Goal: Task Accomplishment & Management: Use online tool/utility

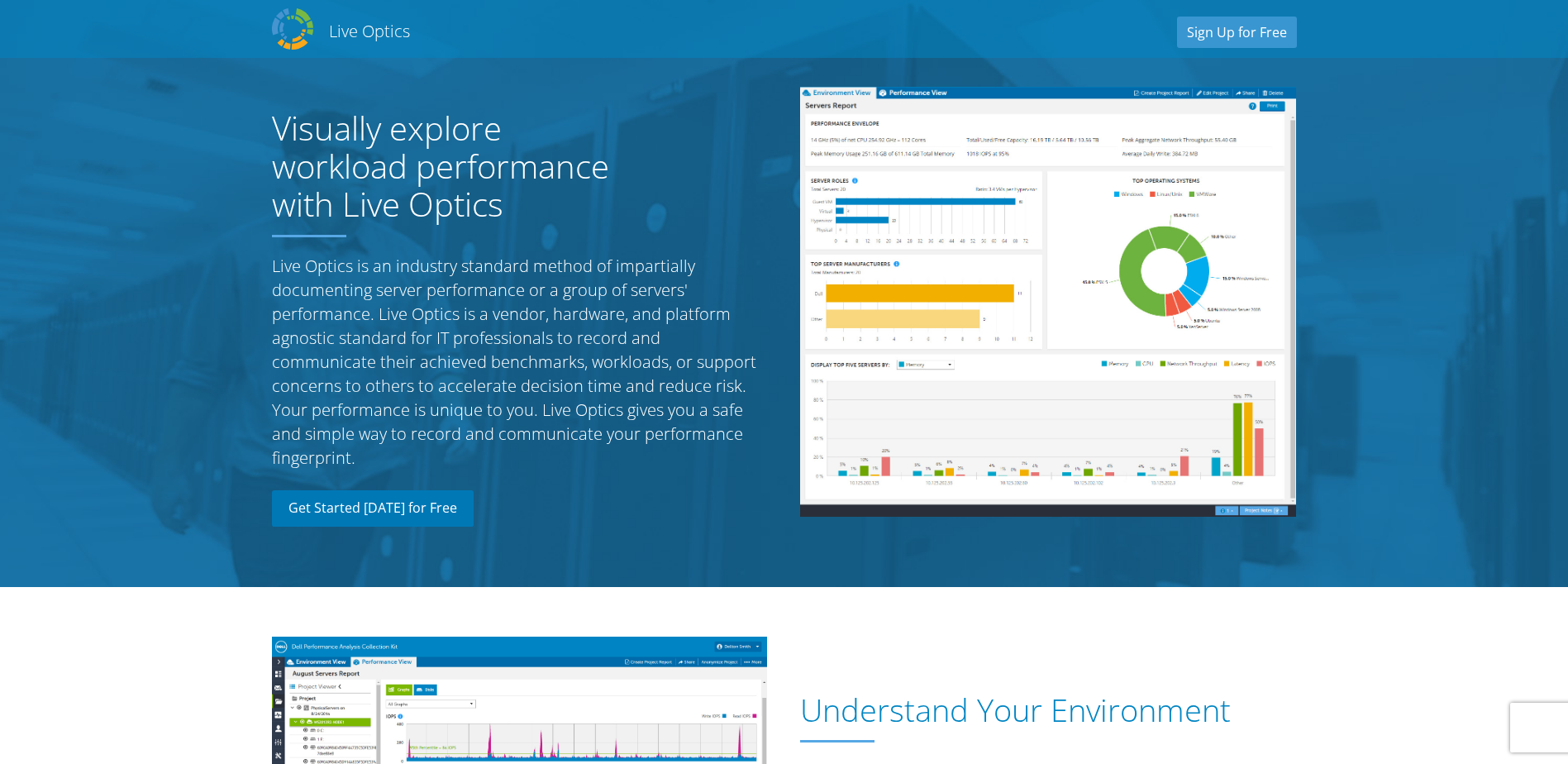
click at [405, 519] on link "Get Started [DATE] for Free" at bounding box center [373, 508] width 202 height 36
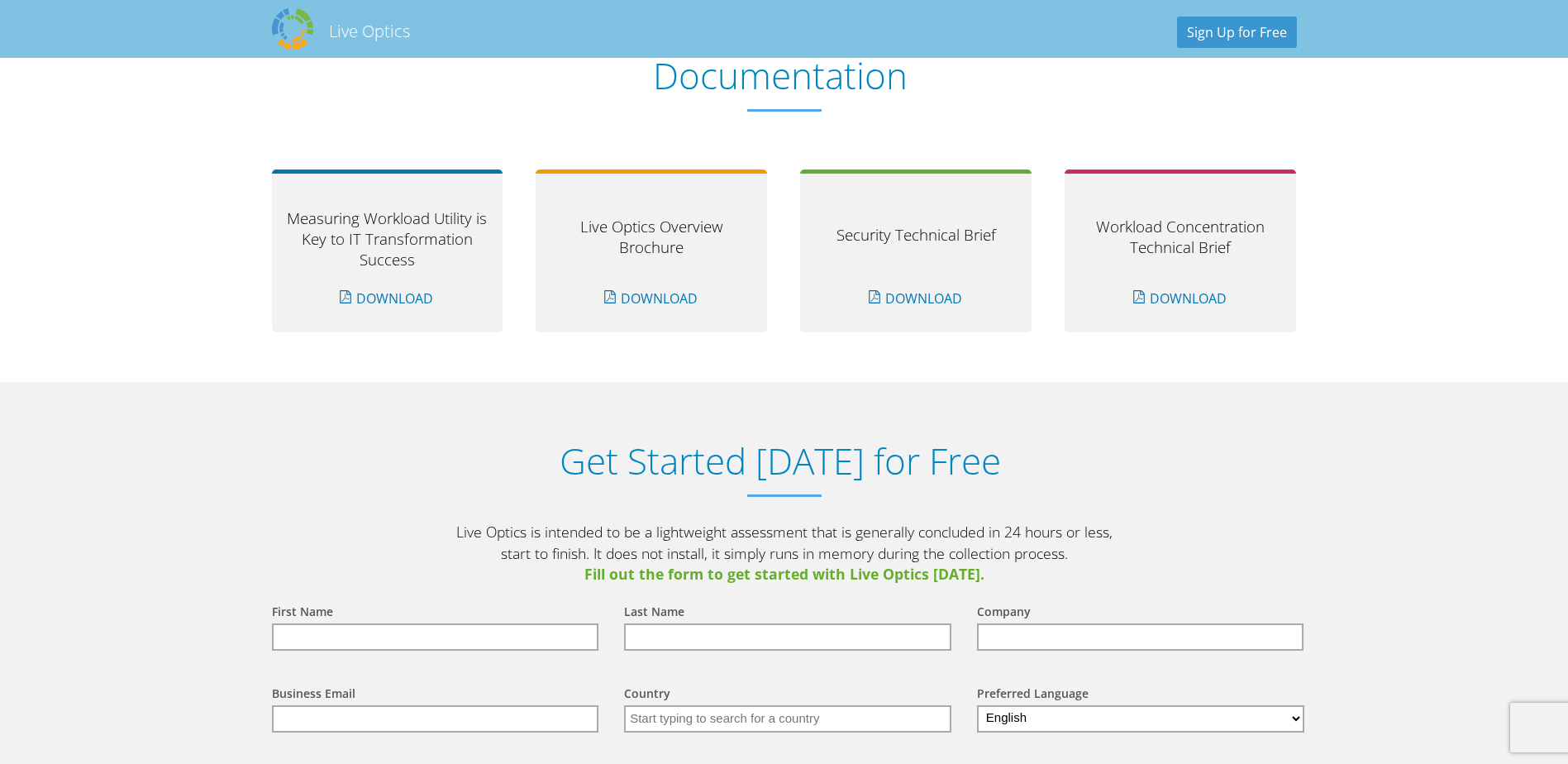
scroll to position [1723, 0]
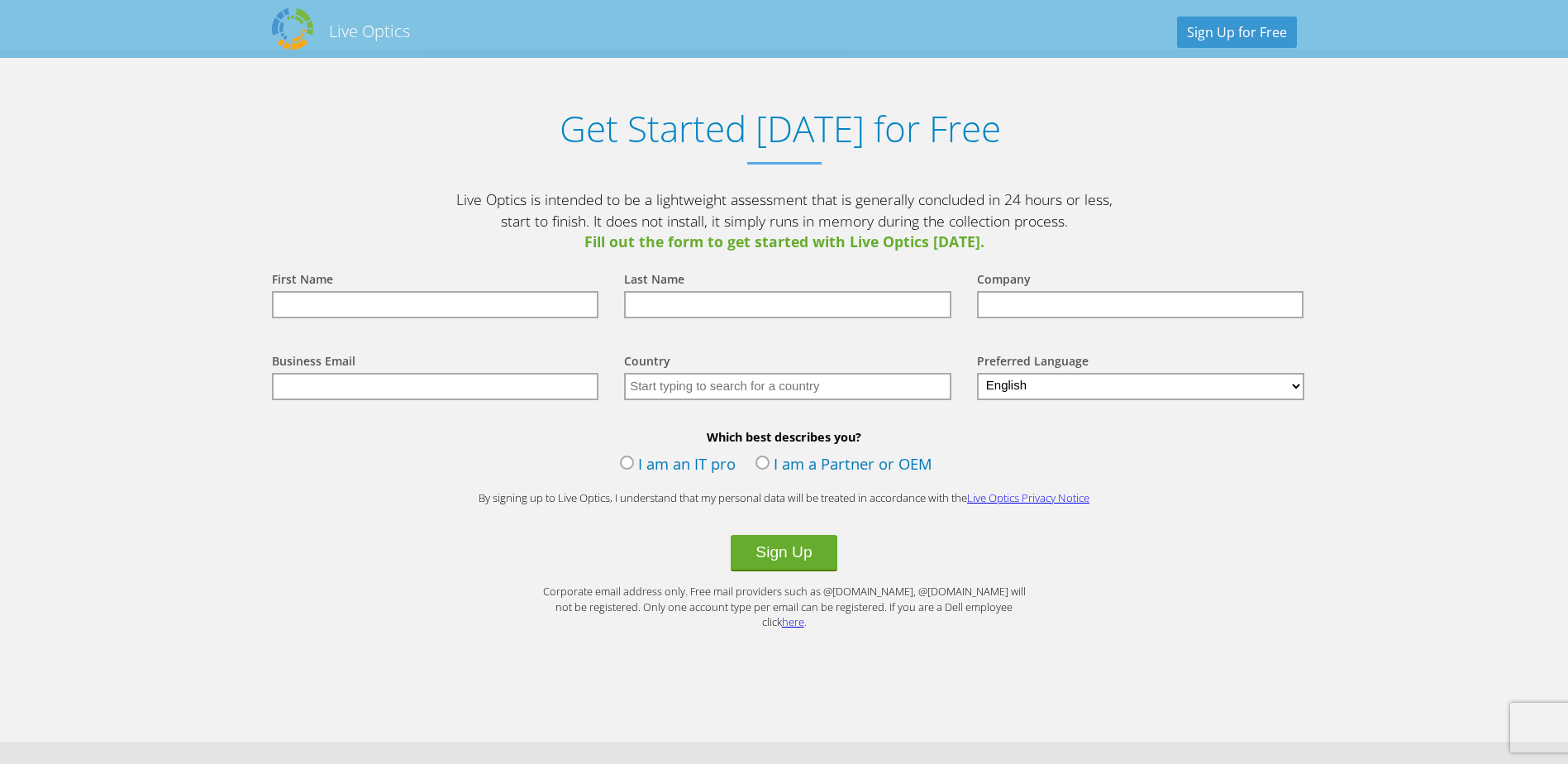
click at [431, 308] on input "text" at bounding box center [436, 304] width 327 height 27
type input "Tim"
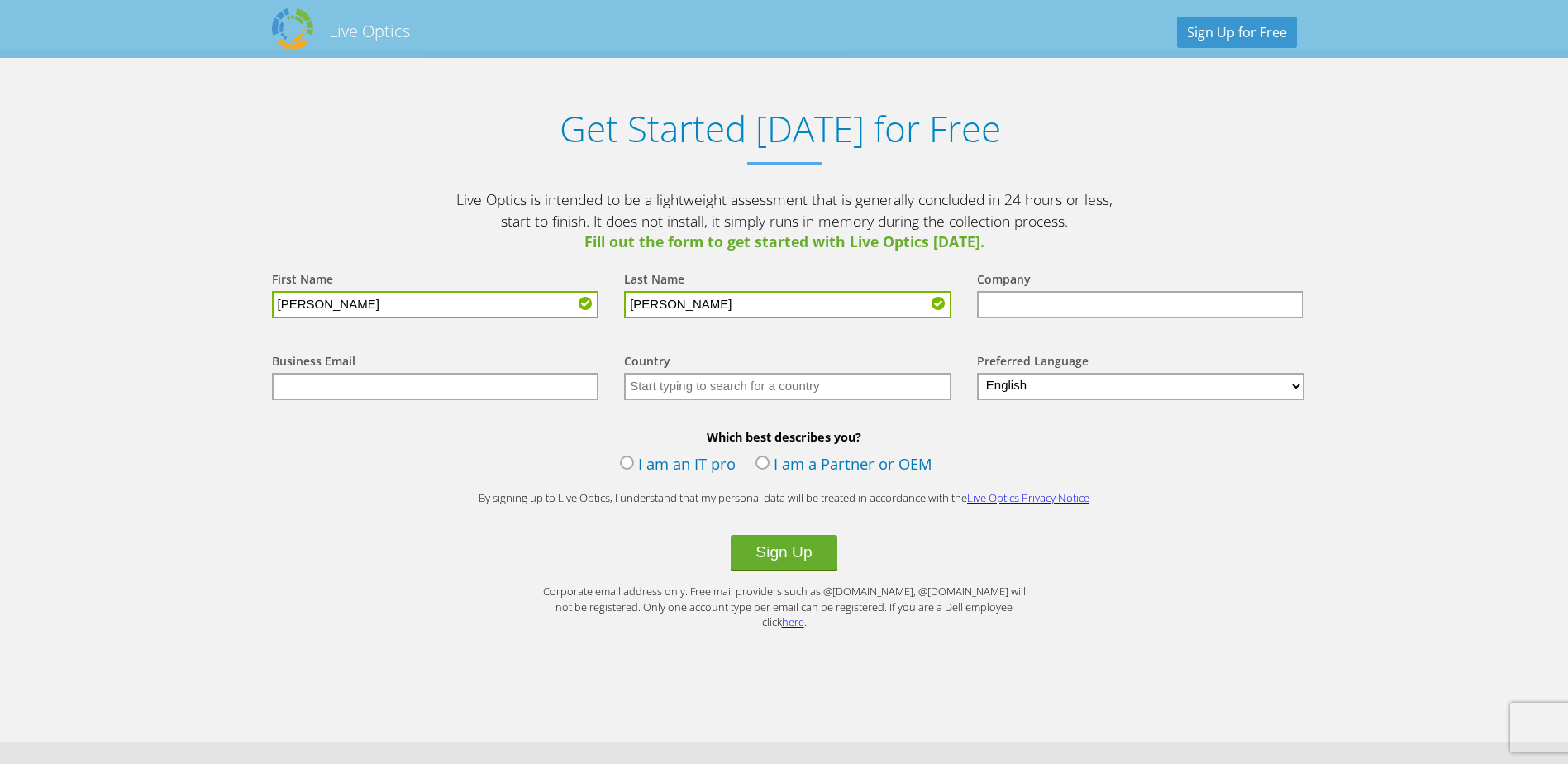
type input "Stewart"
type input "Addus"
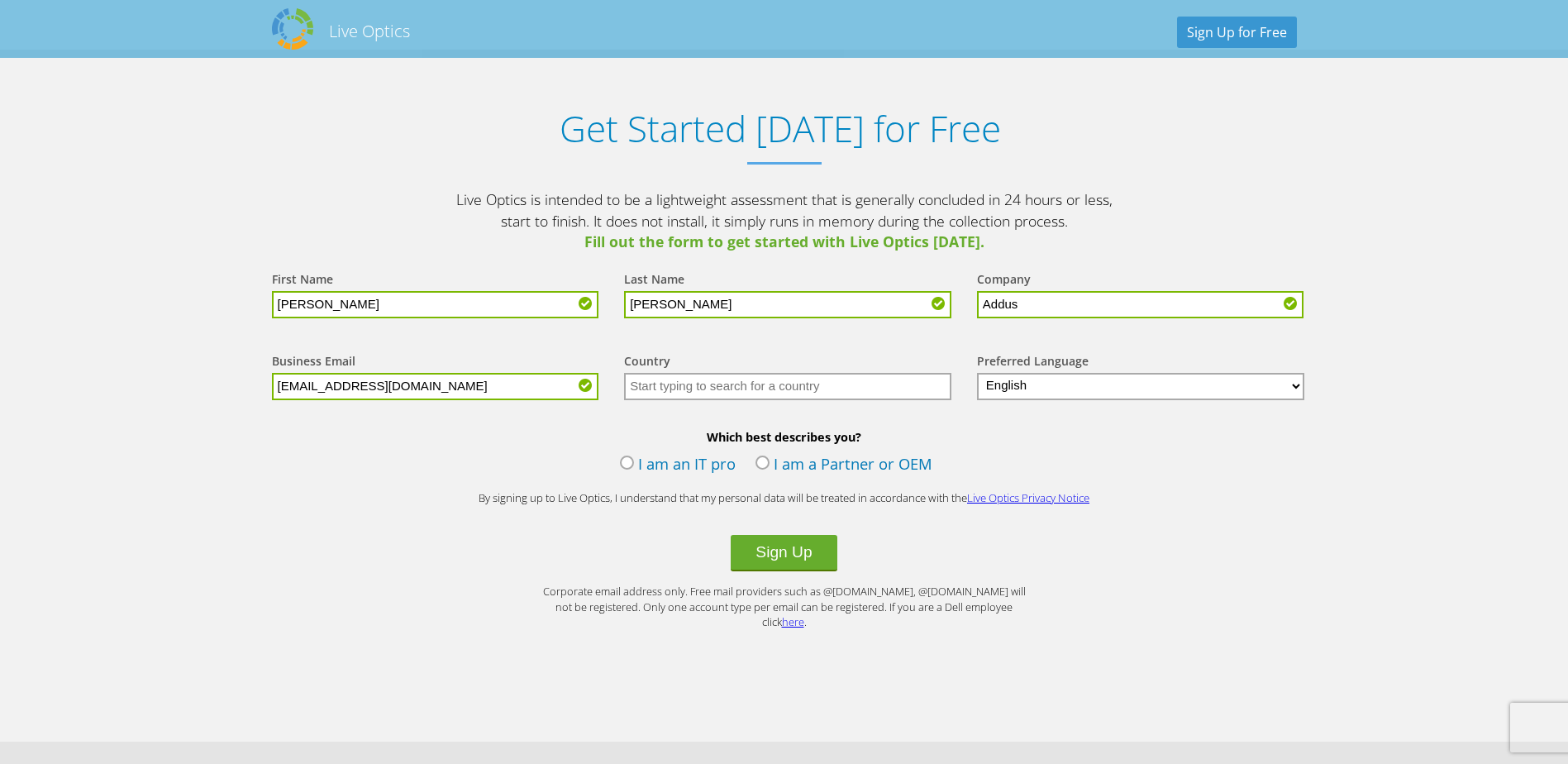
type input "tstewart@addus.com"
click at [681, 387] on input "text" at bounding box center [787, 385] width 327 height 27
type input "United States"
click at [623, 464] on label "I am an IT pro" at bounding box center [678, 465] width 116 height 25
click at [0, 0] on input "I am an IT pro" at bounding box center [0, 0] width 0 height 0
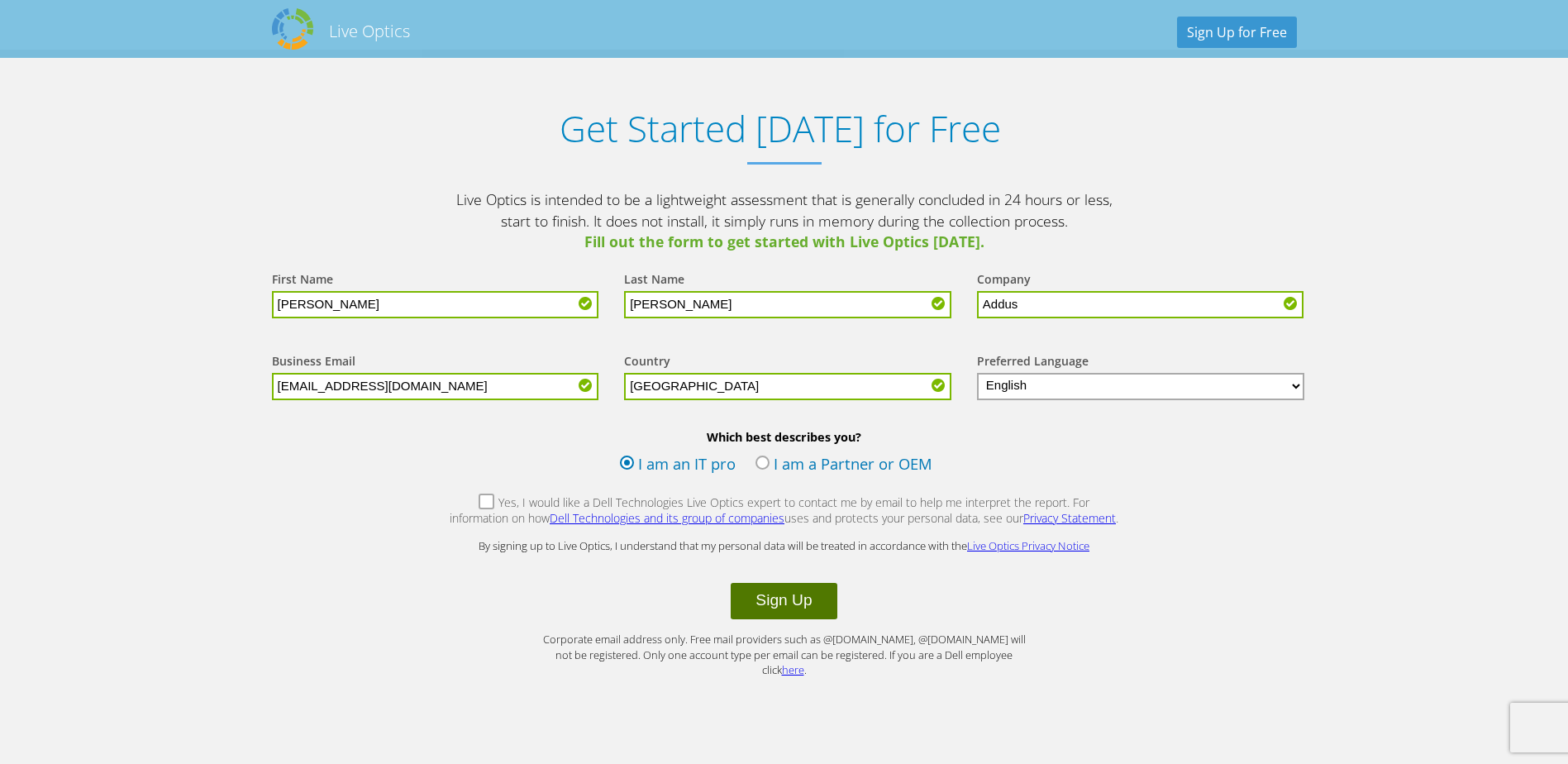
click at [766, 605] on button "Sign Up" at bounding box center [783, 601] width 106 height 36
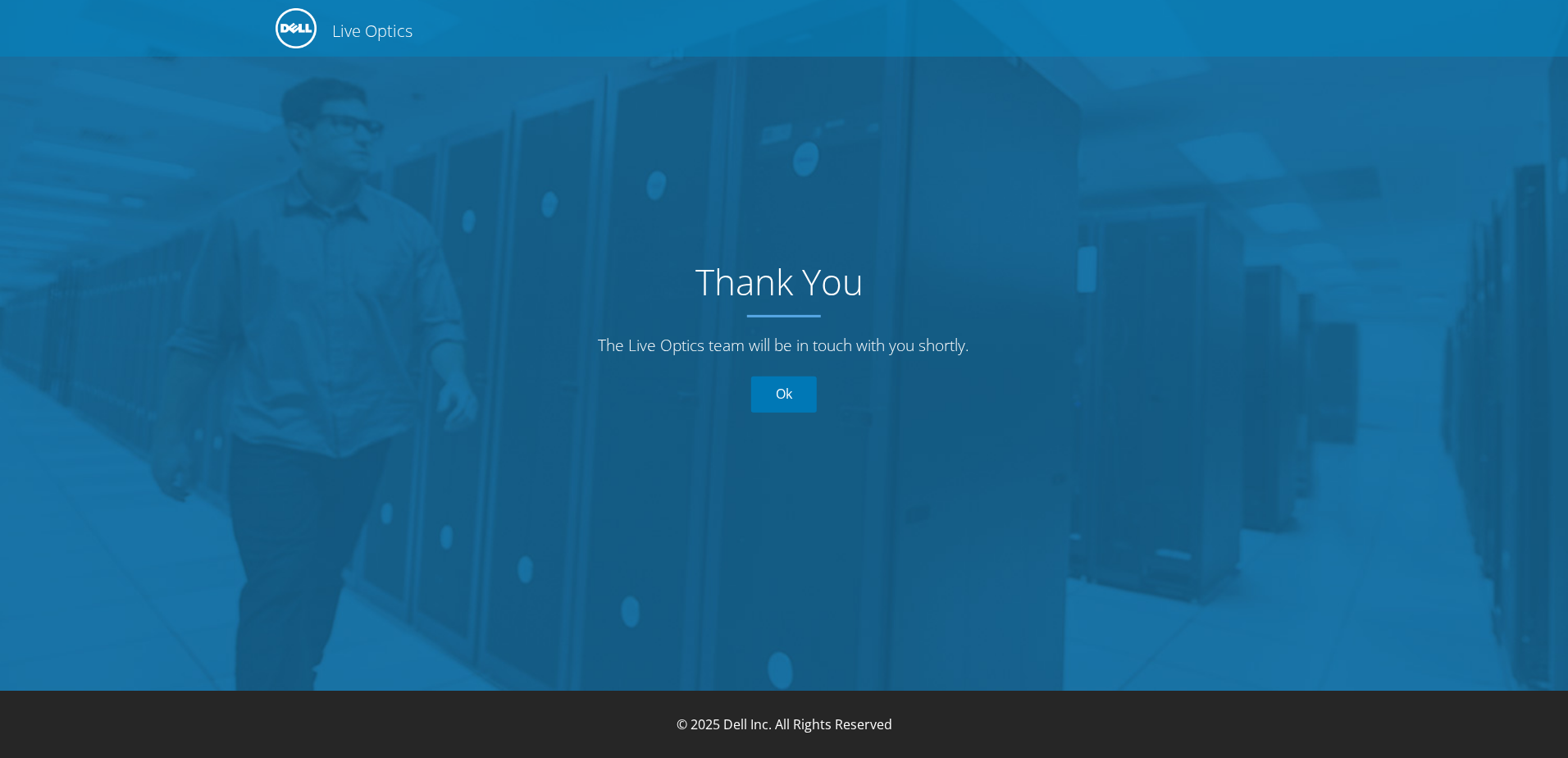
click at [780, 394] on link "Ok" at bounding box center [784, 394] width 65 height 36
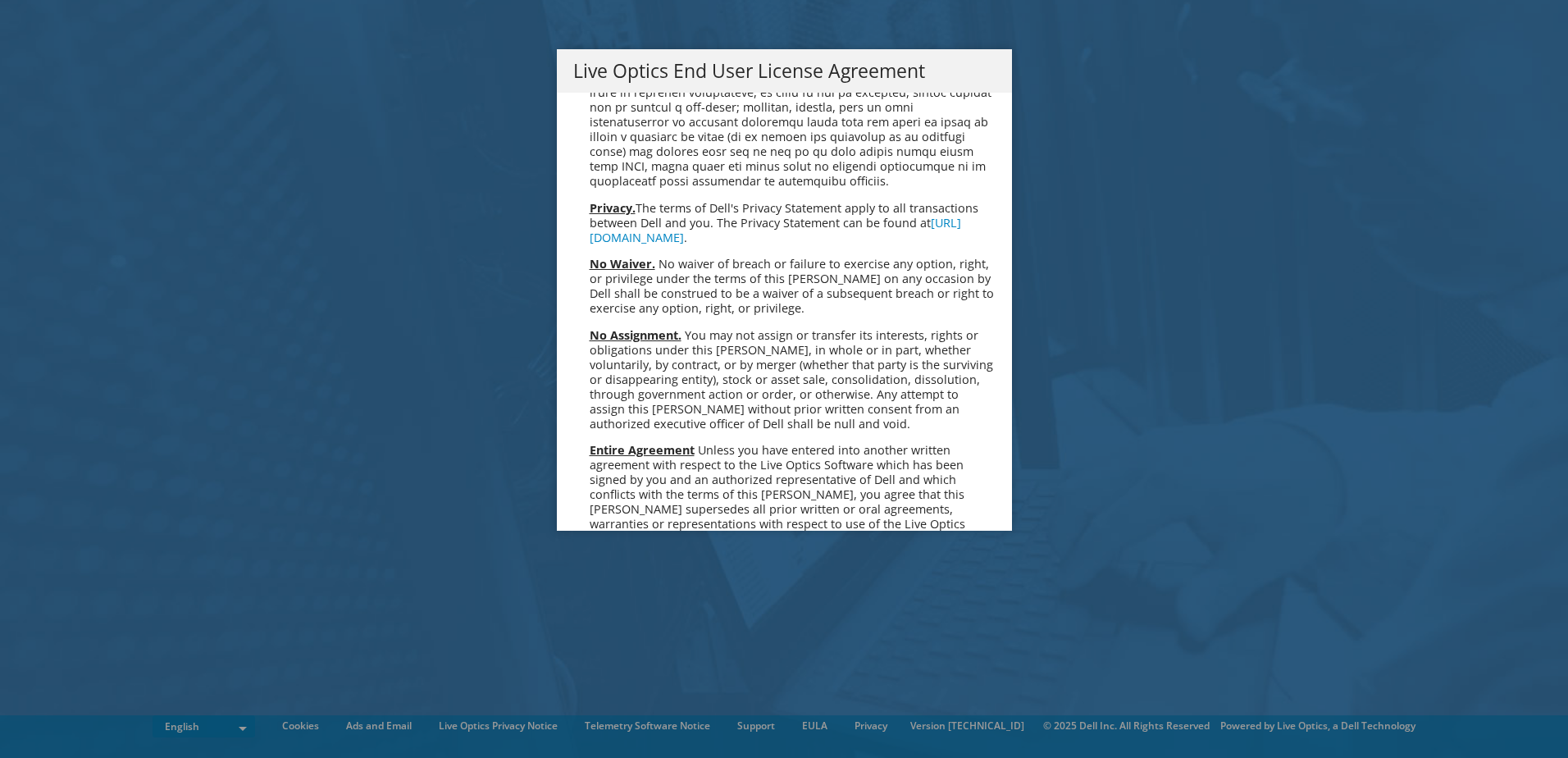
scroll to position [6200, 0]
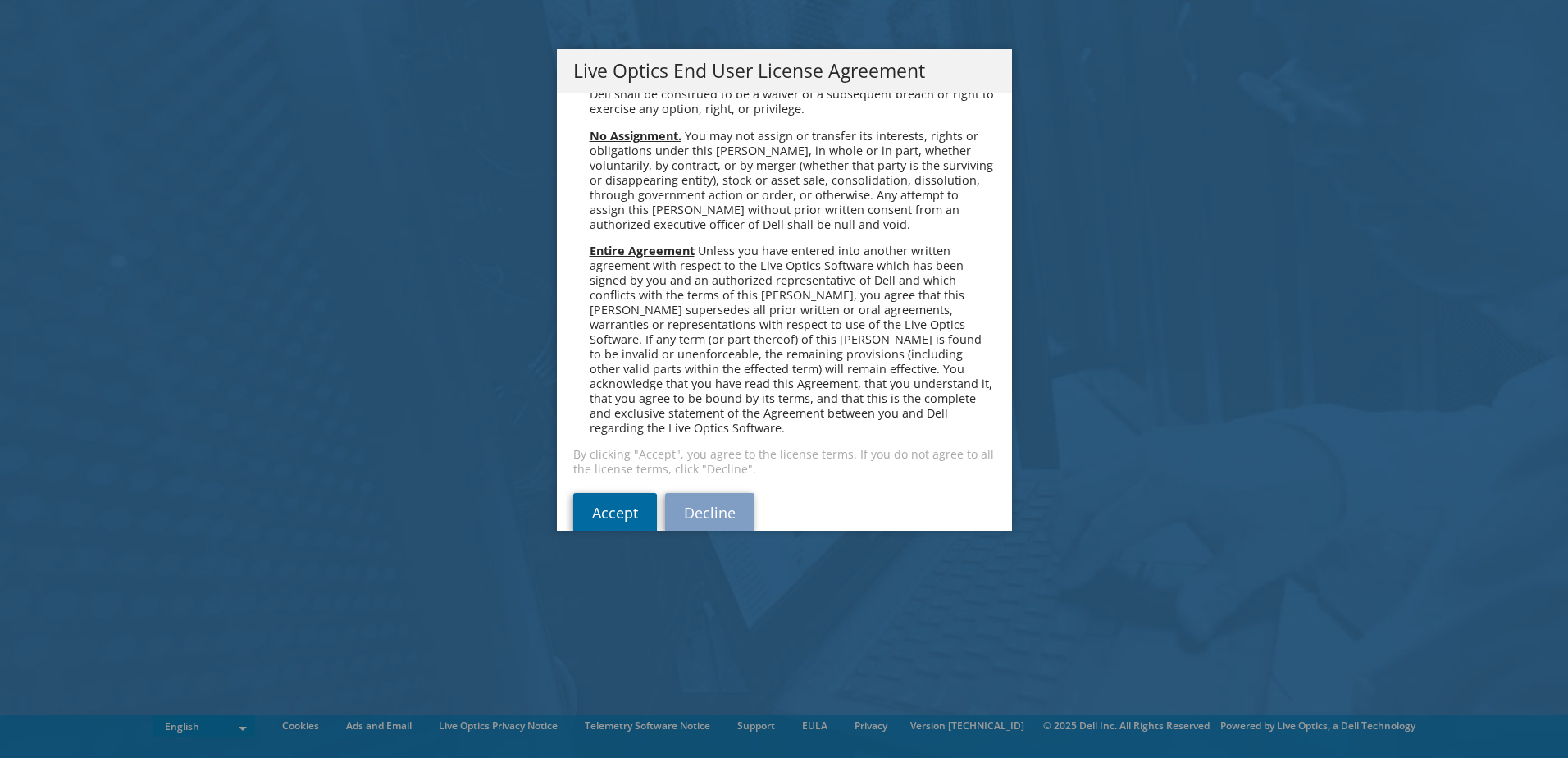
click at [583, 492] on link "Accept" at bounding box center [615, 512] width 83 height 40
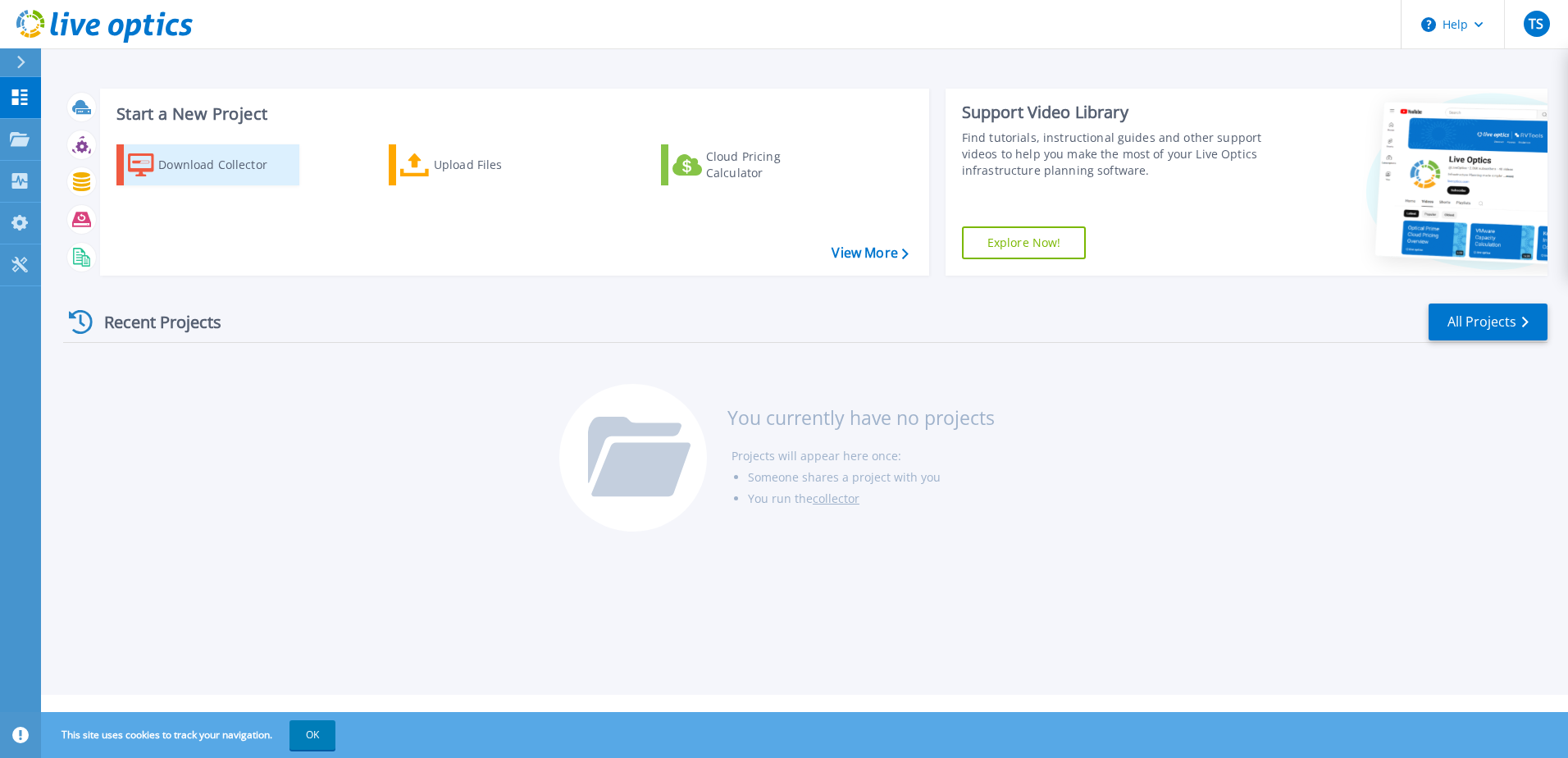
click at [208, 163] on div "Download Collector" at bounding box center [224, 165] width 132 height 33
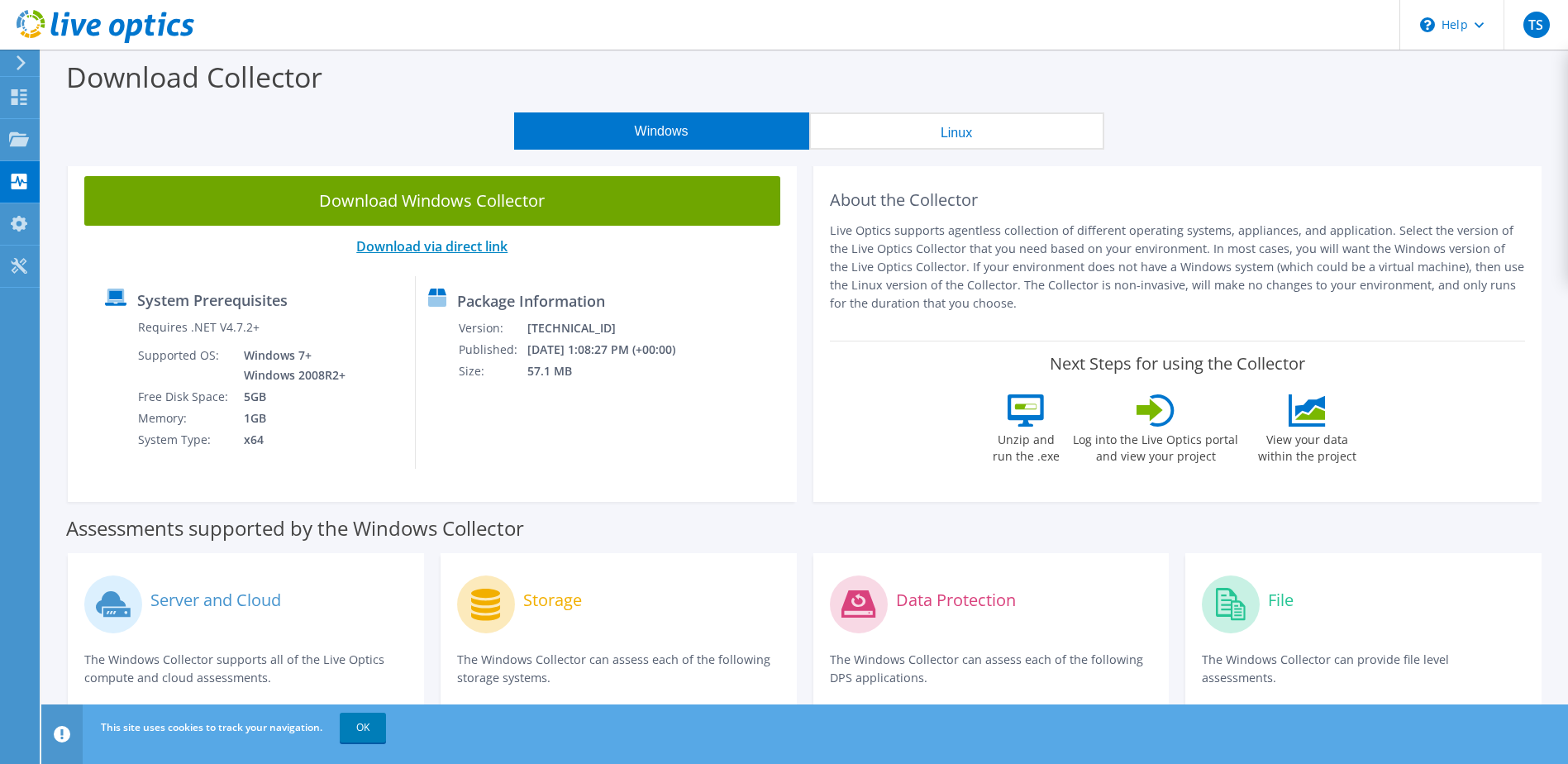
click at [413, 249] on link "Download via direct link" at bounding box center [431, 246] width 152 height 18
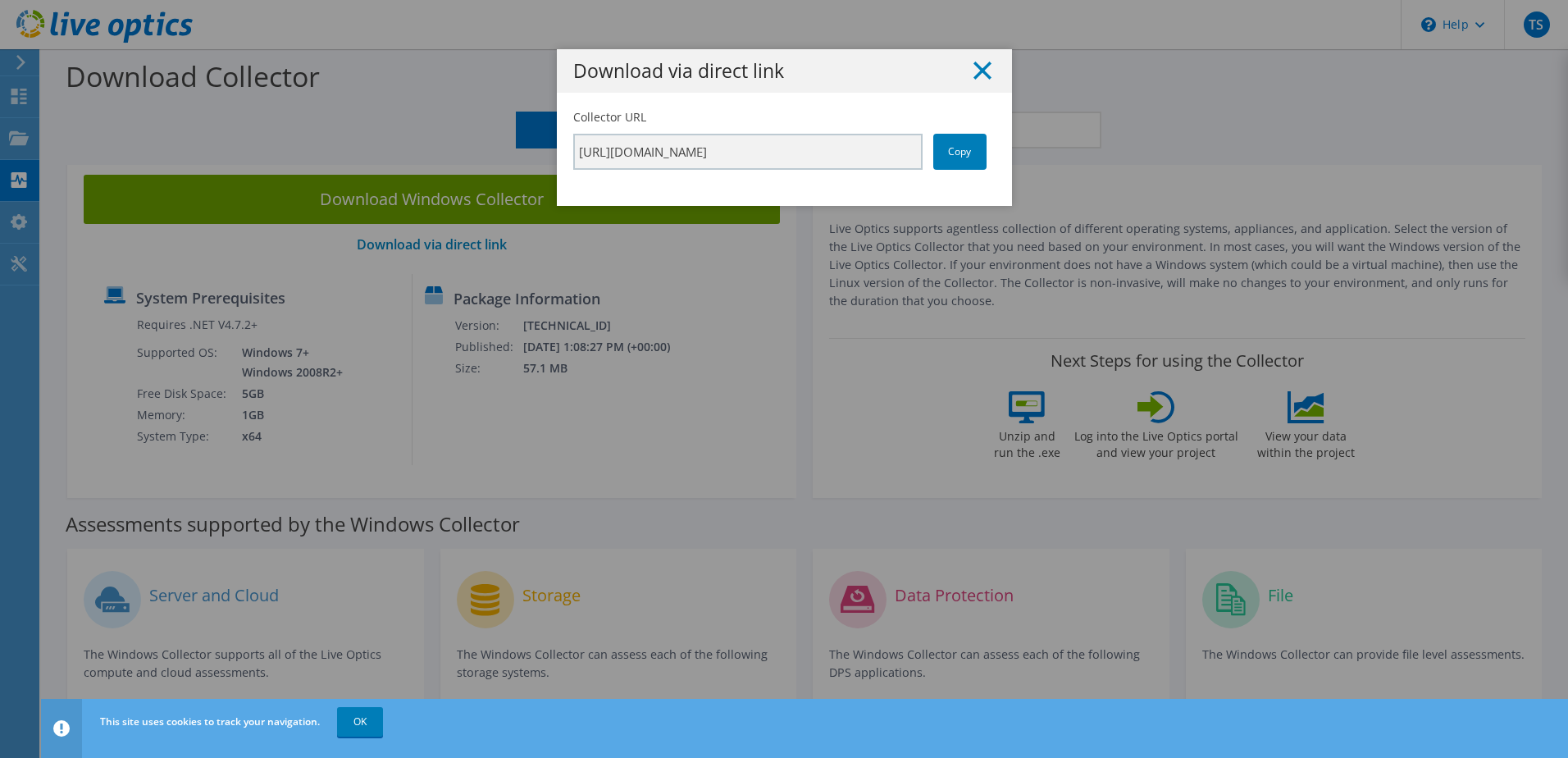
click at [975, 66] on icon at bounding box center [982, 70] width 18 height 18
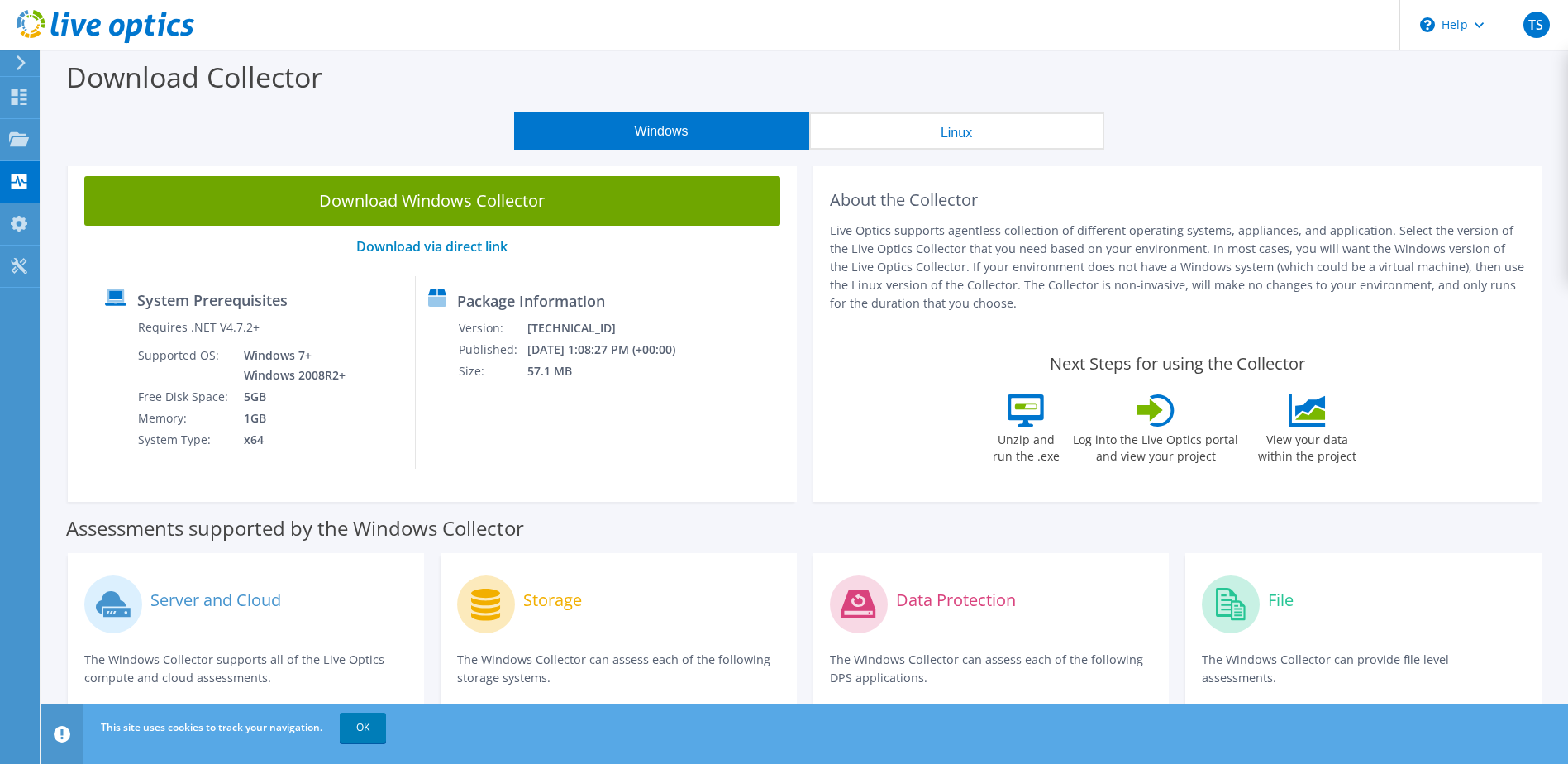
click at [441, 201] on link "Download Windows Collector" at bounding box center [431, 200] width 696 height 49
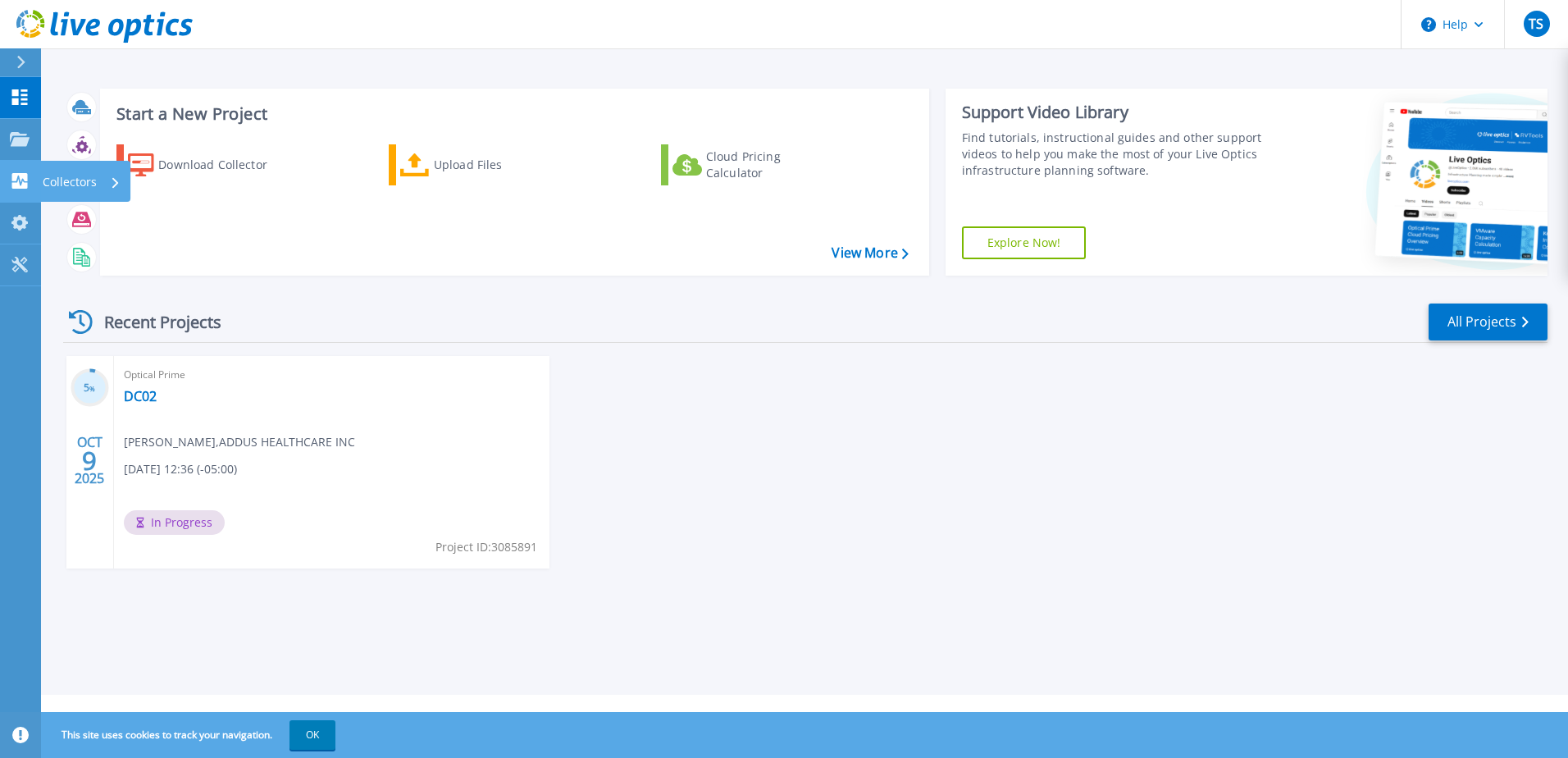
click at [20, 174] on icon at bounding box center [20, 180] width 15 height 15
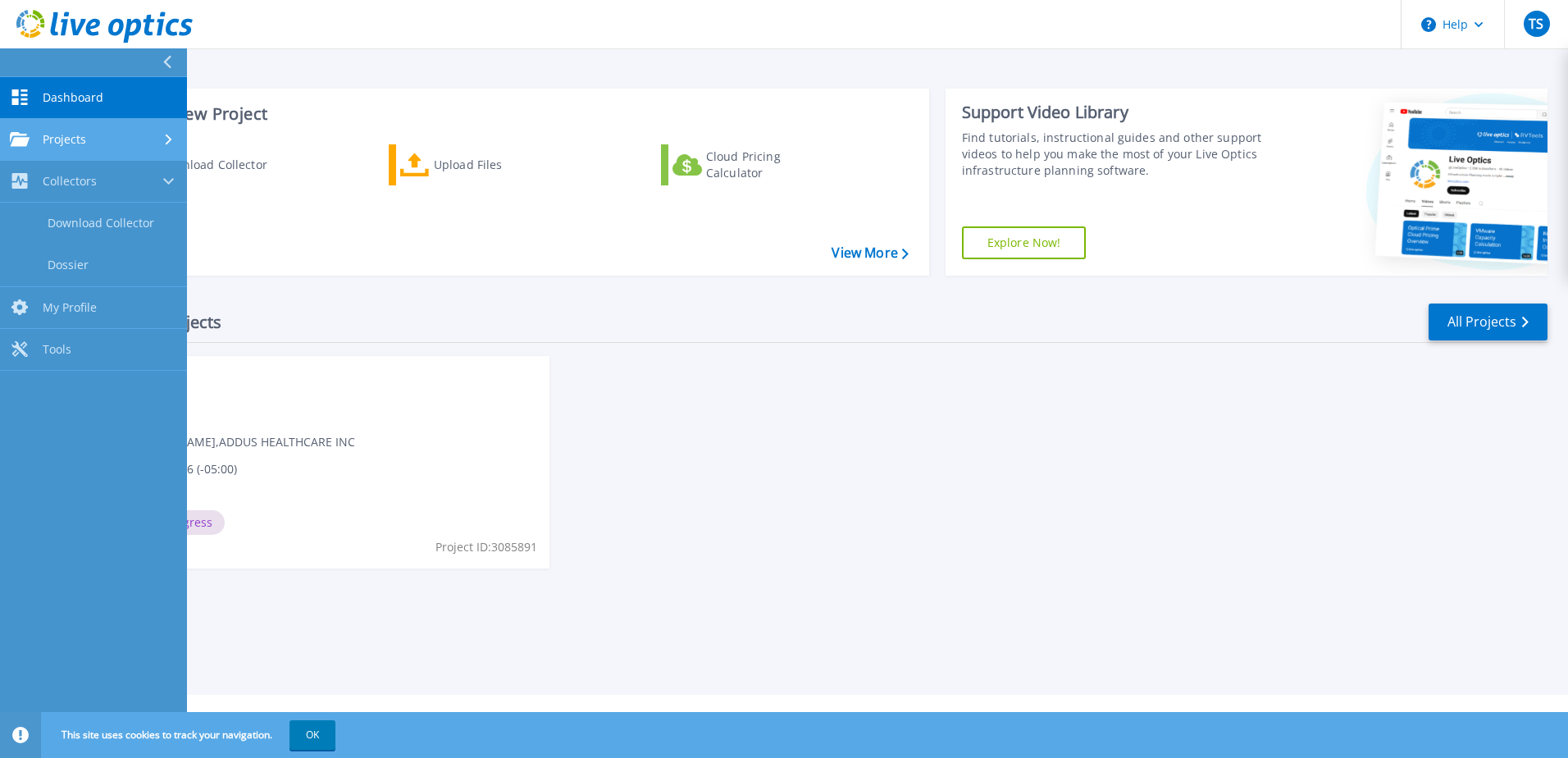
click at [114, 141] on div "Projects" at bounding box center [93, 139] width 168 height 15
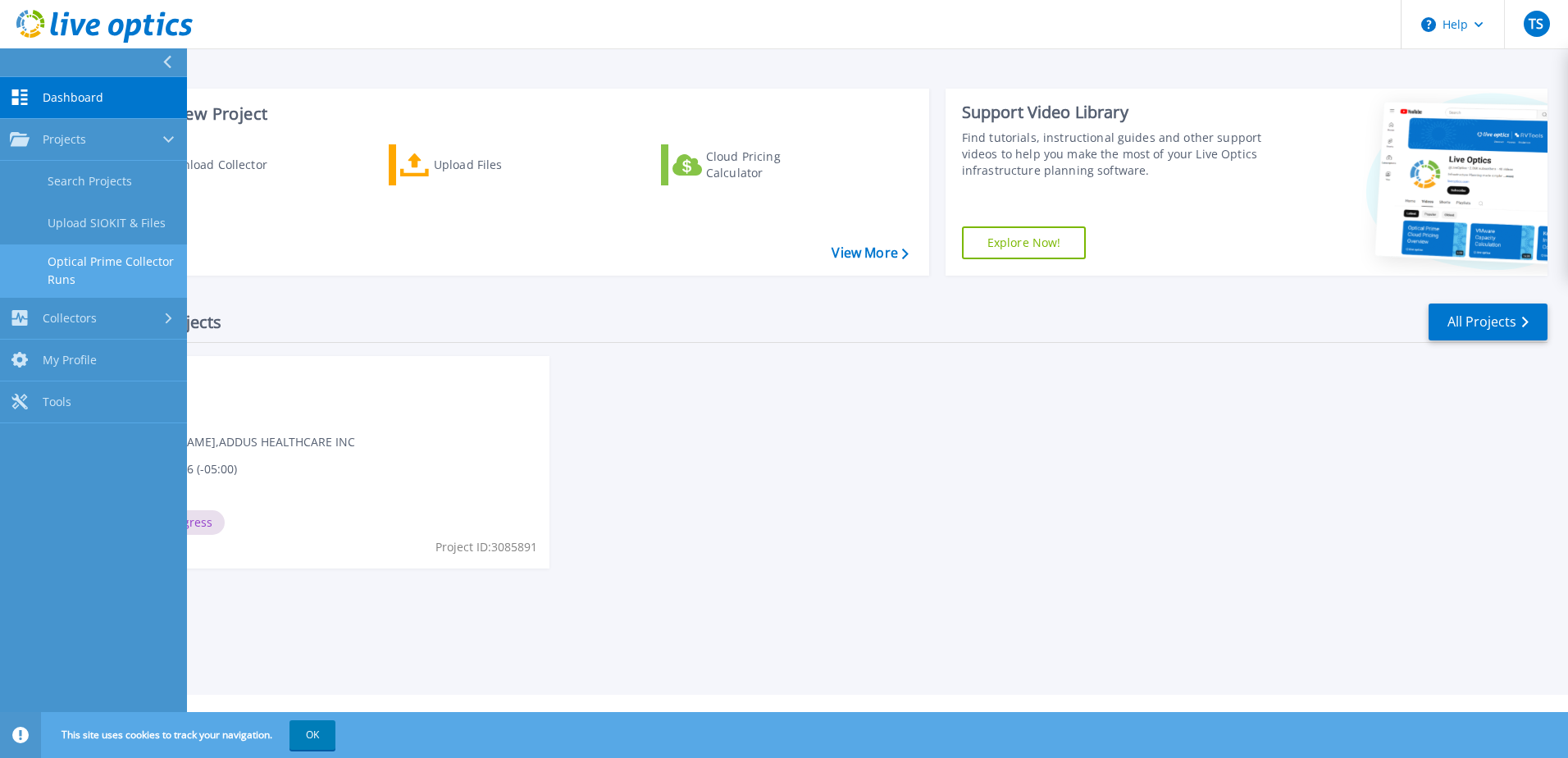
click at [96, 259] on link "Optical Prime Collector Runs" at bounding box center [94, 270] width 187 height 52
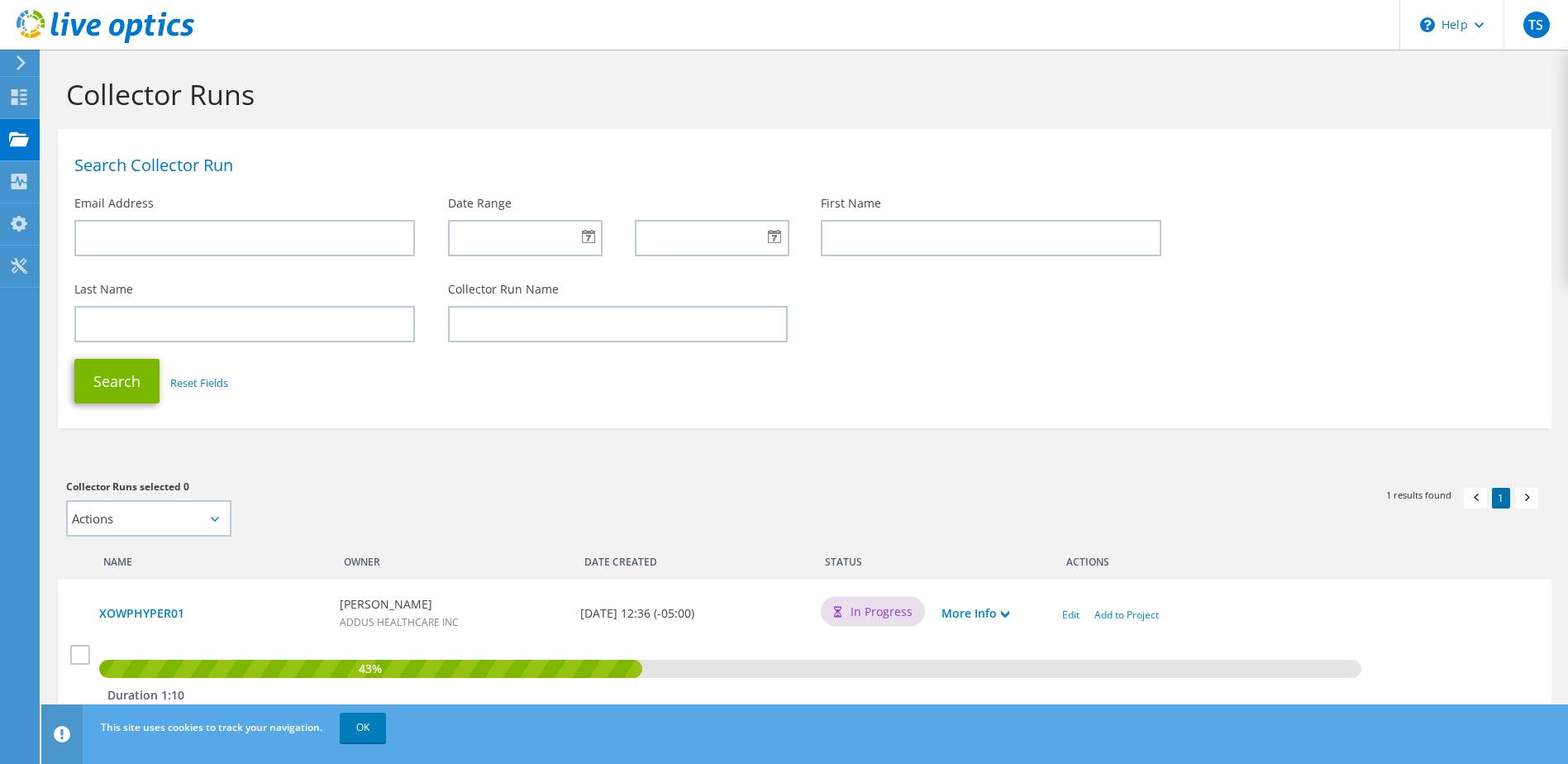
scroll to position [82, 0]
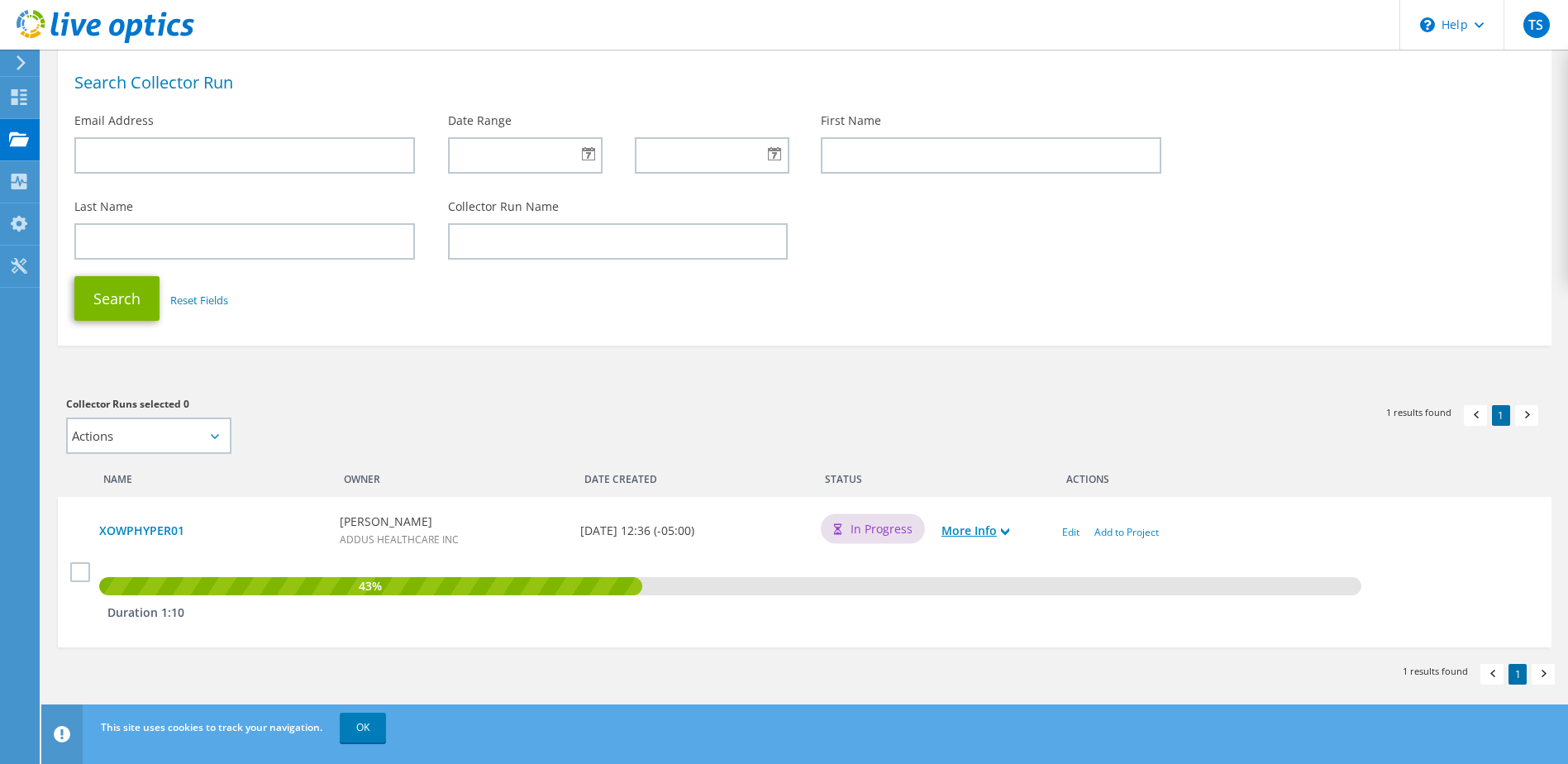
click at [986, 524] on link "More Info" at bounding box center [975, 530] width 68 height 18
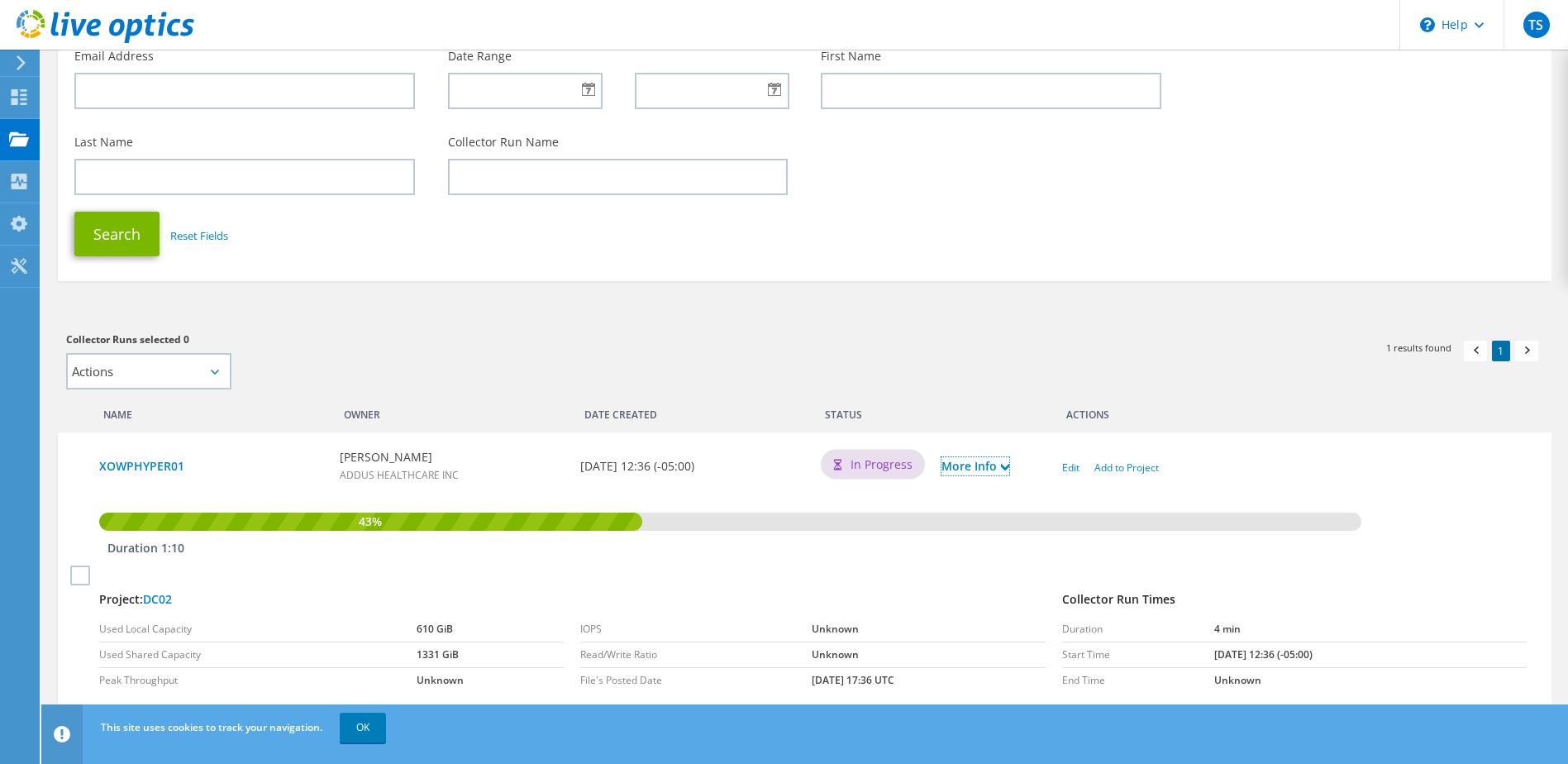
scroll to position [223, 0]
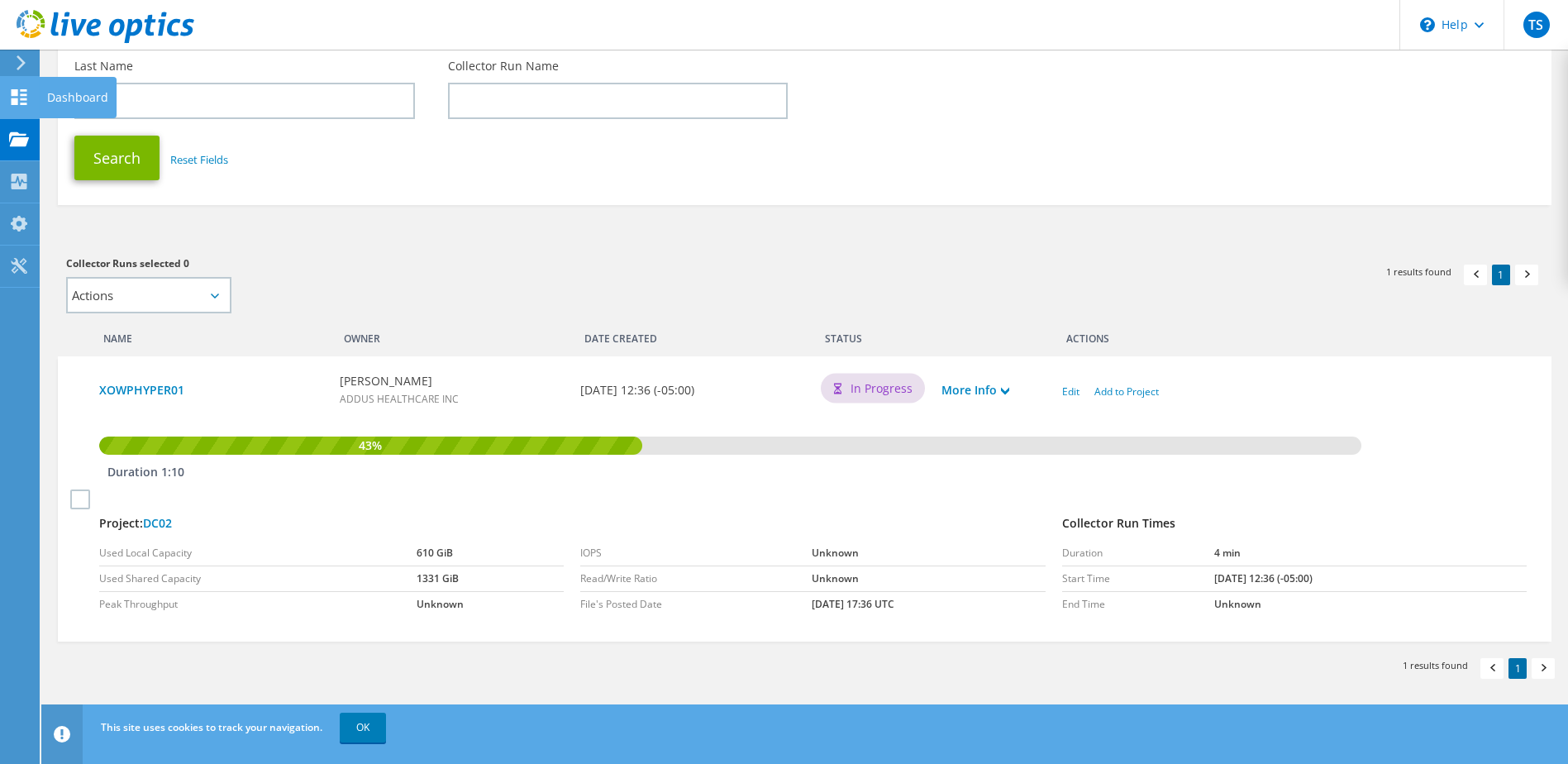
click at [16, 96] on icon at bounding box center [18, 97] width 20 height 16
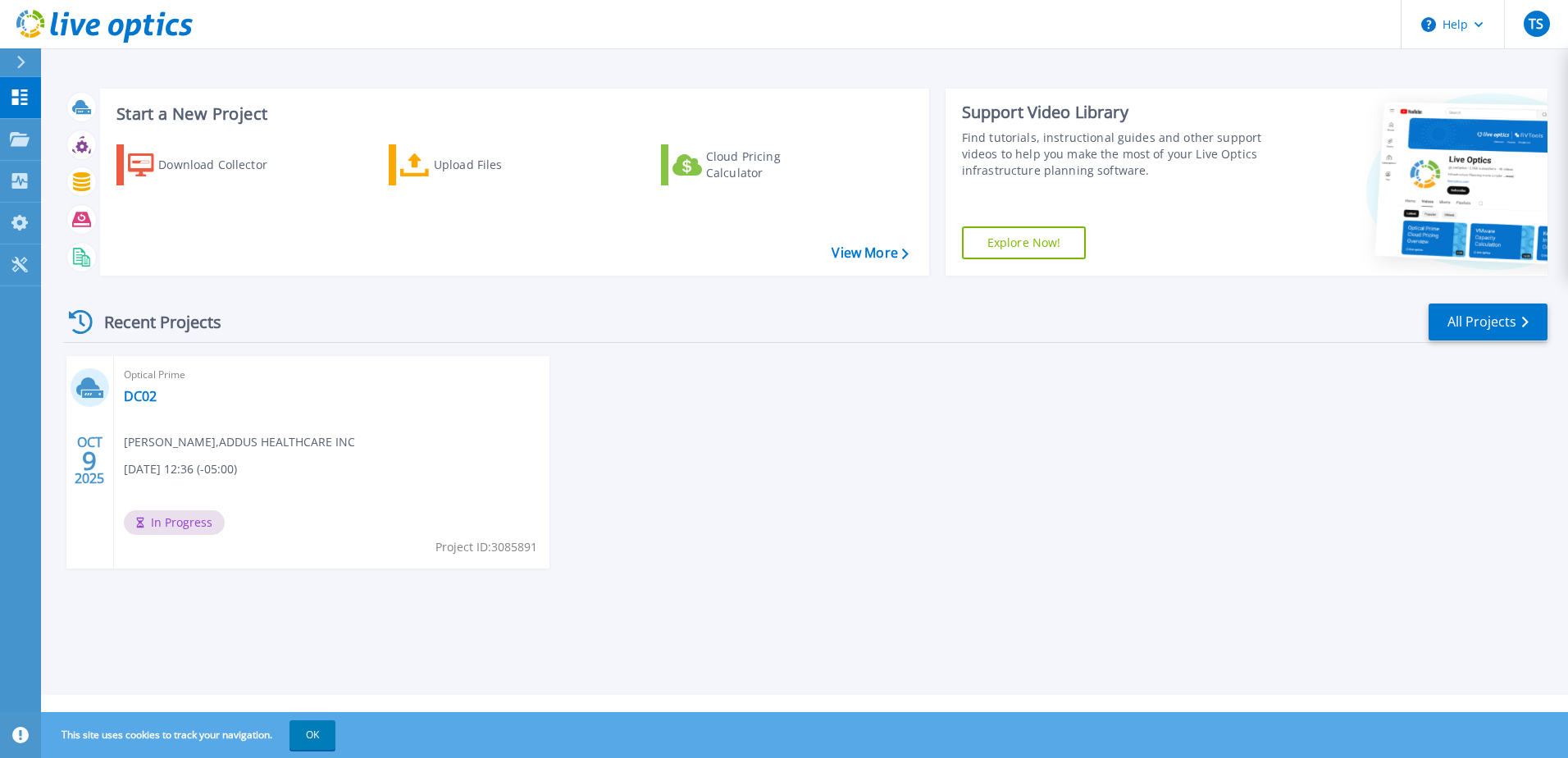
click at [343, 479] on div "Optical Prime DC02 [PERSON_NAME] , ADDUS HEALTHCARE INC [DATE] 12:36 (-05:00) I…" at bounding box center [332, 462] width 436 height 212
click at [1511, 315] on link "All Projects" at bounding box center [1488, 321] width 119 height 37
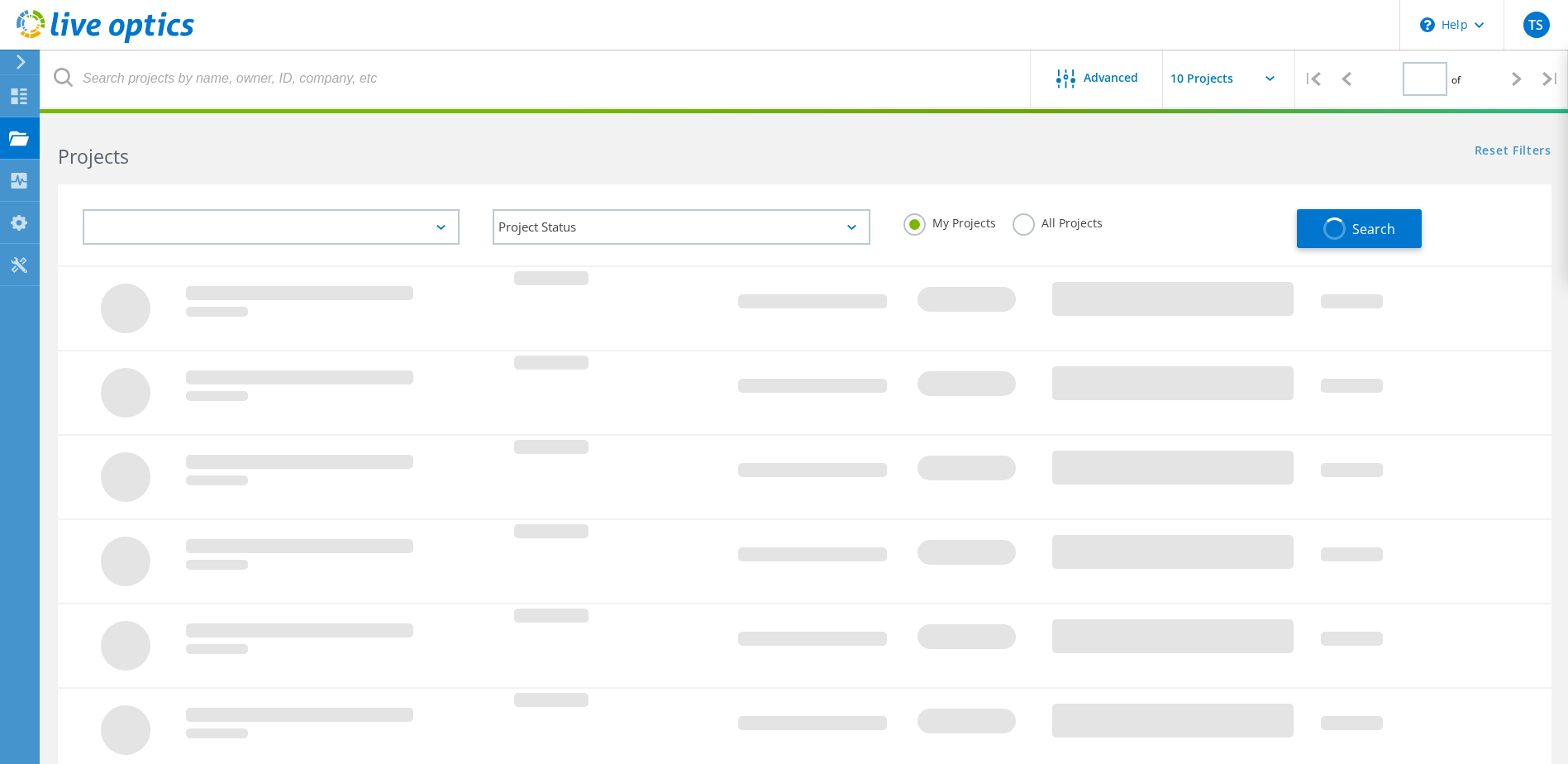
type input "1"
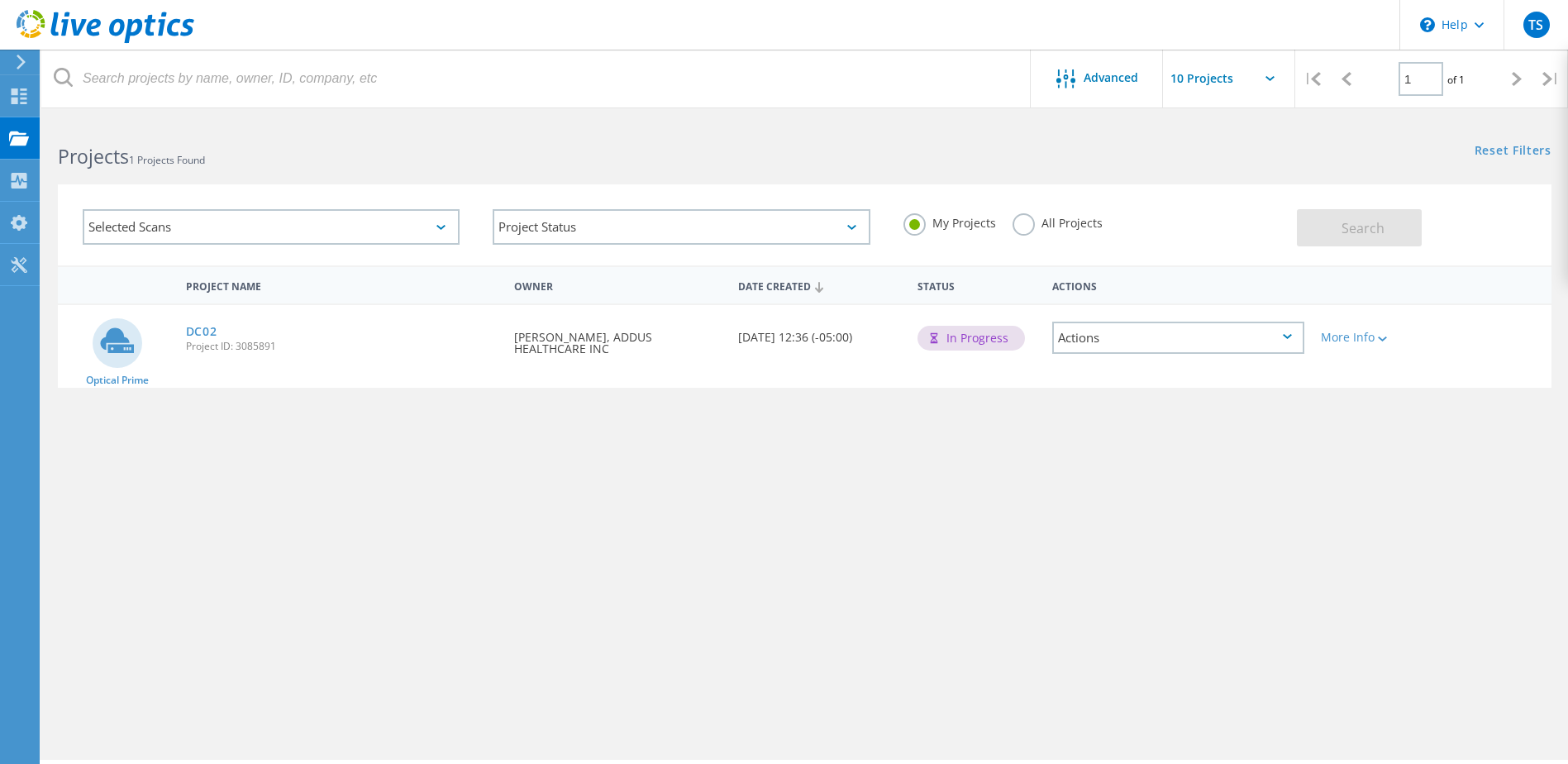
click at [1134, 342] on div "Actions" at bounding box center [1177, 337] width 252 height 32
click at [1170, 309] on div "View Project" at bounding box center [1177, 300] width 249 height 26
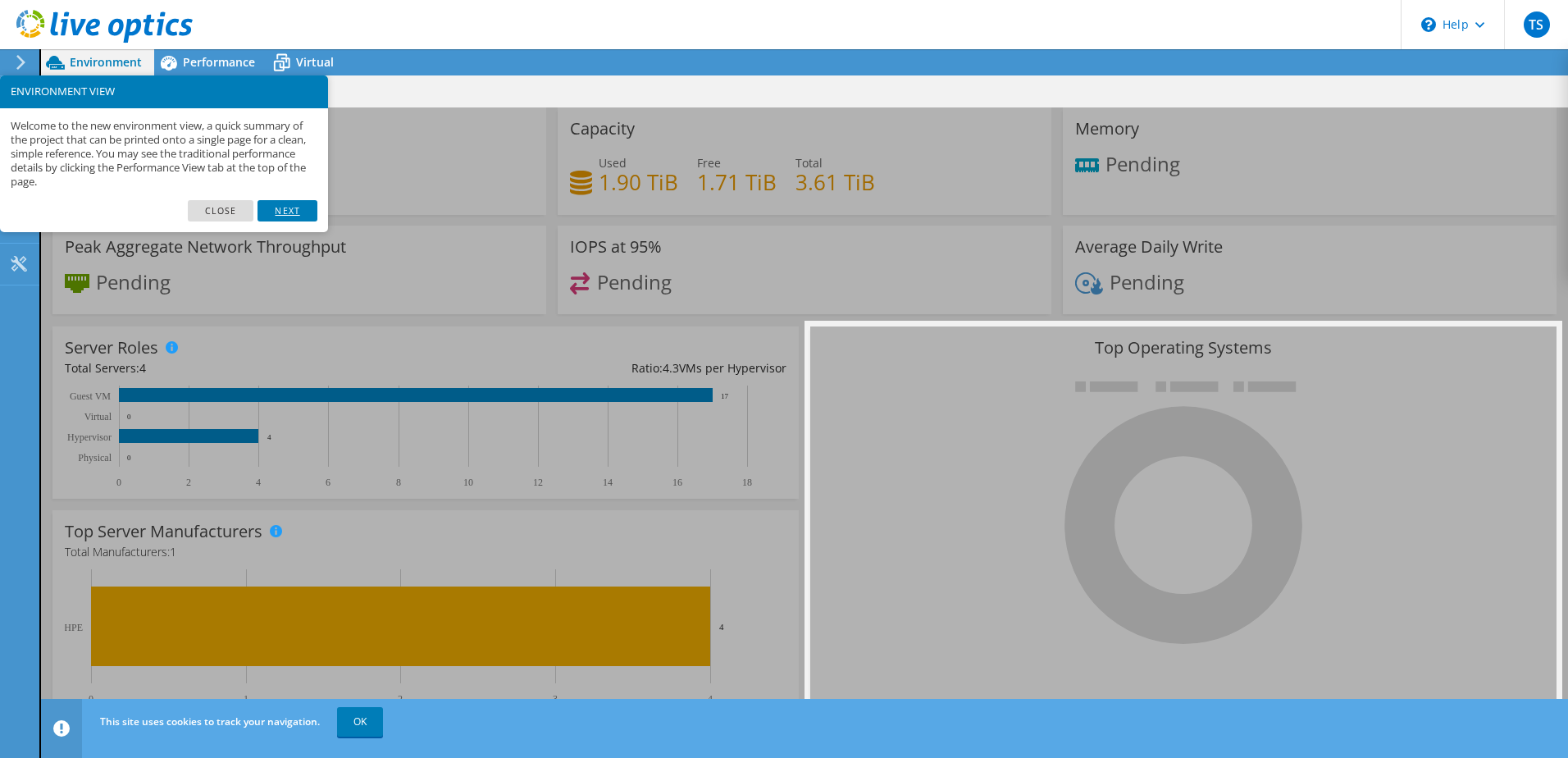
click at [294, 213] on link "Next" at bounding box center [287, 211] width 59 height 21
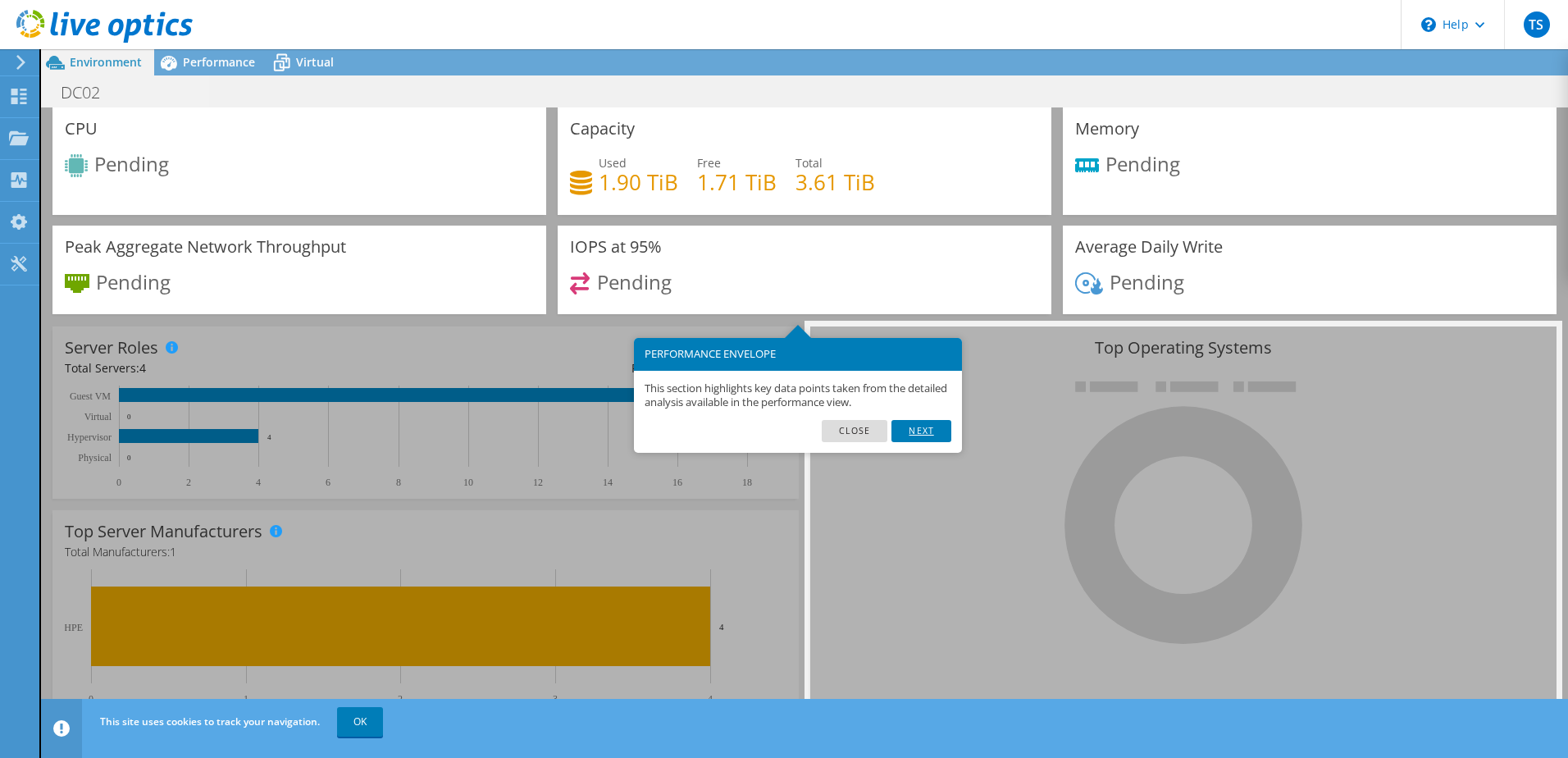
click at [930, 432] on link "Next" at bounding box center [921, 430] width 59 height 21
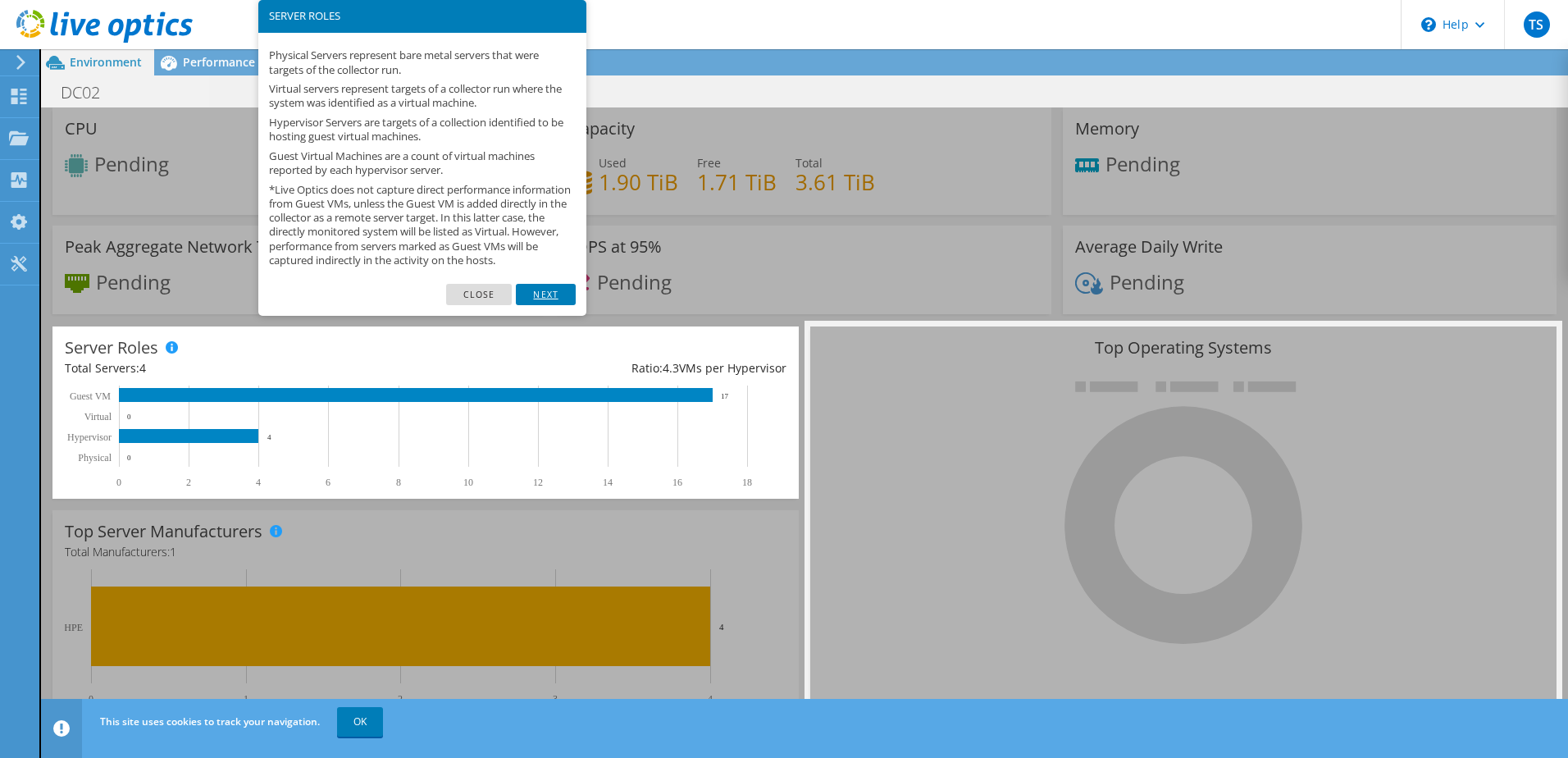
click at [555, 305] on link "Next" at bounding box center [545, 294] width 59 height 21
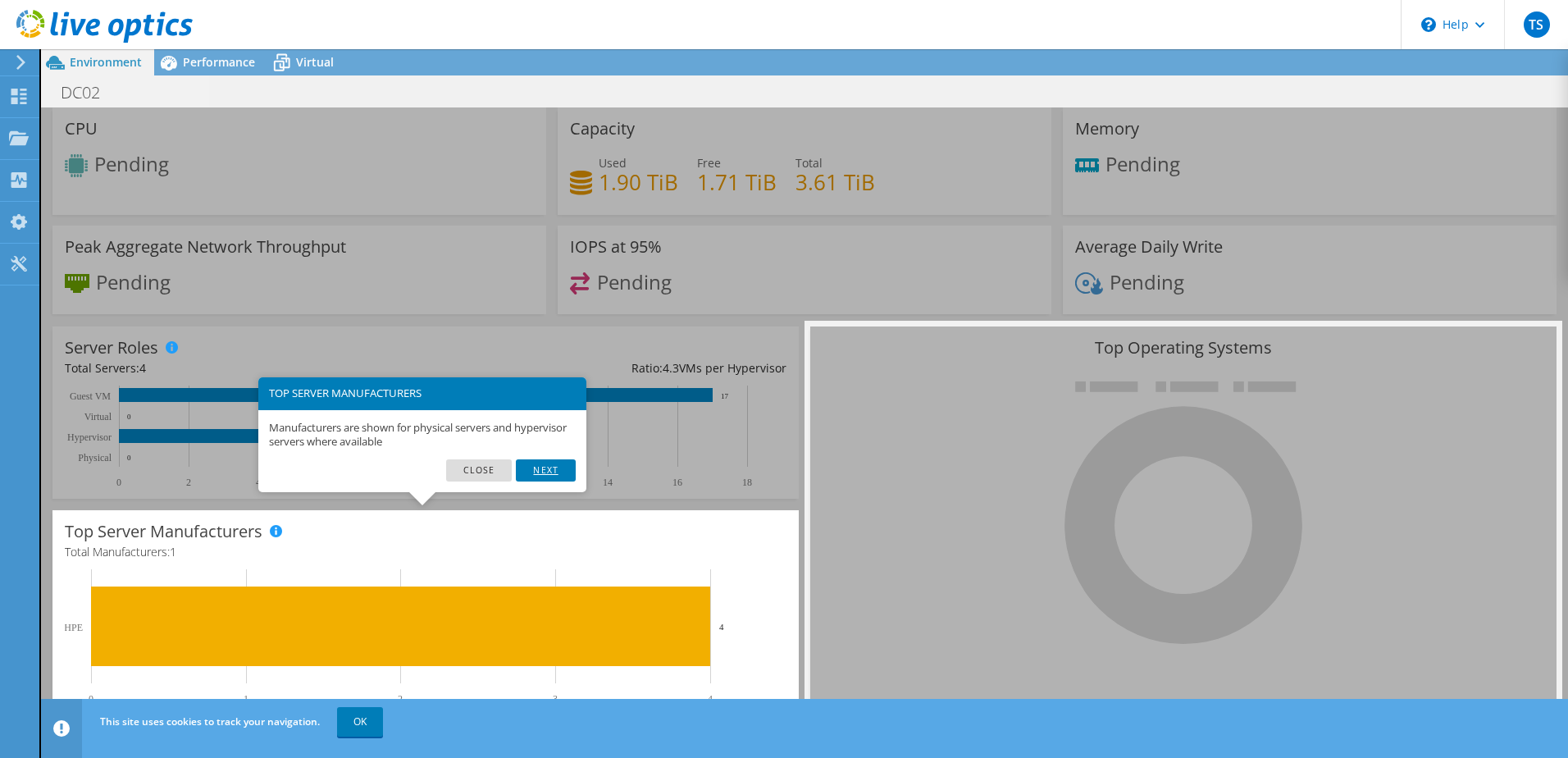
click at [557, 478] on link "Next" at bounding box center [545, 469] width 59 height 21
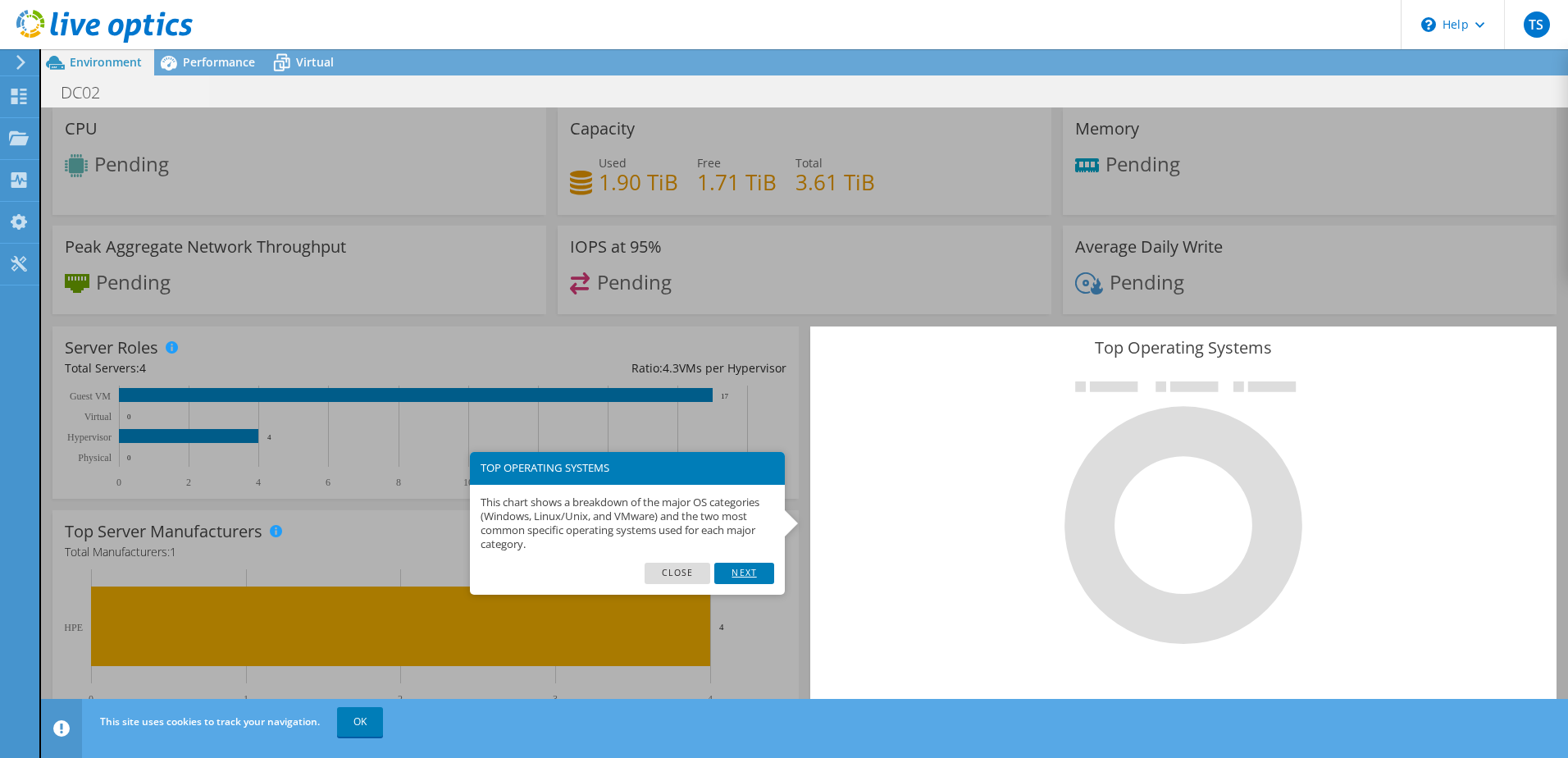
click at [738, 573] on link "Next" at bounding box center [744, 572] width 59 height 21
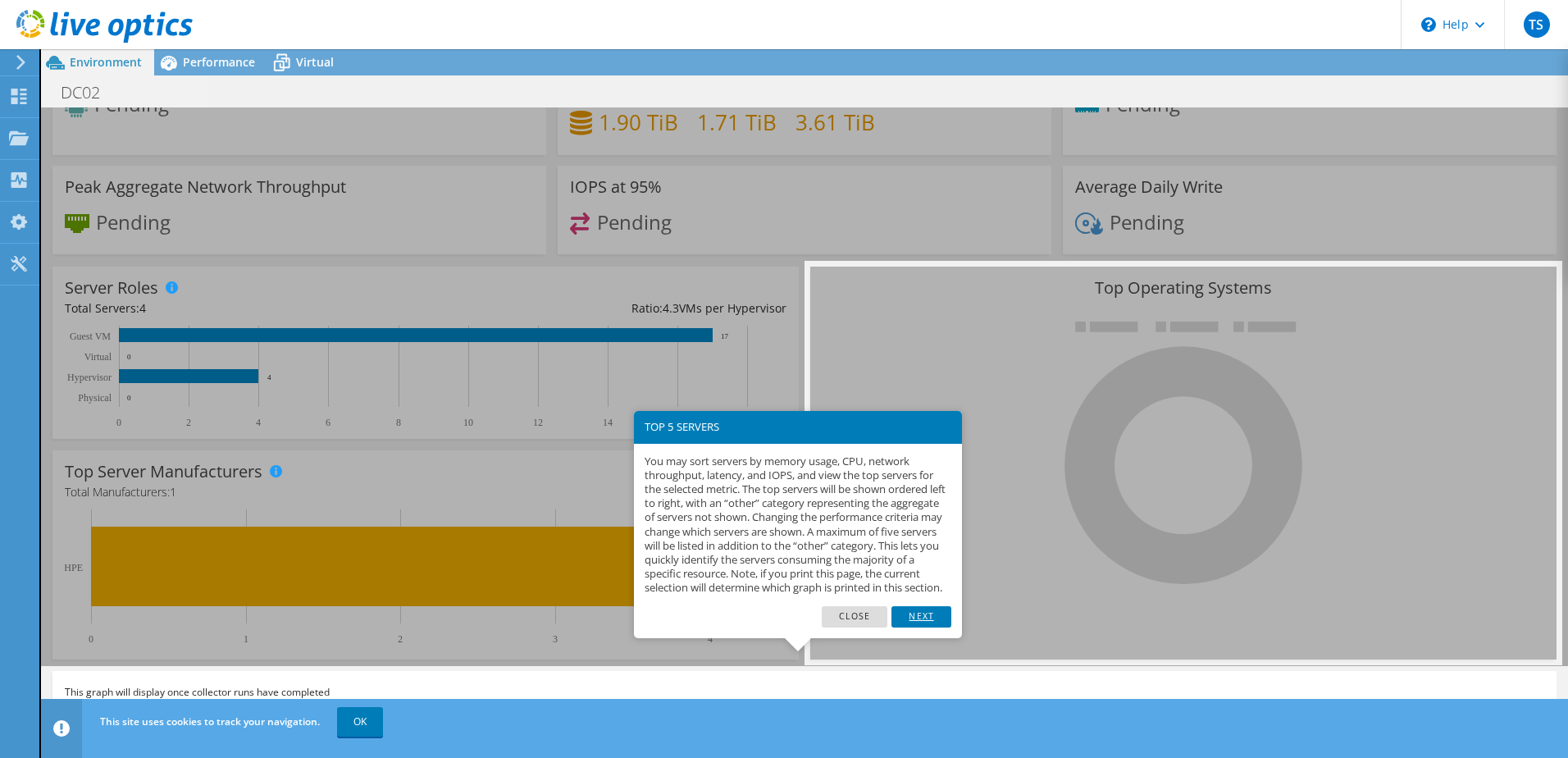
click at [934, 627] on link "Next" at bounding box center [921, 616] width 59 height 21
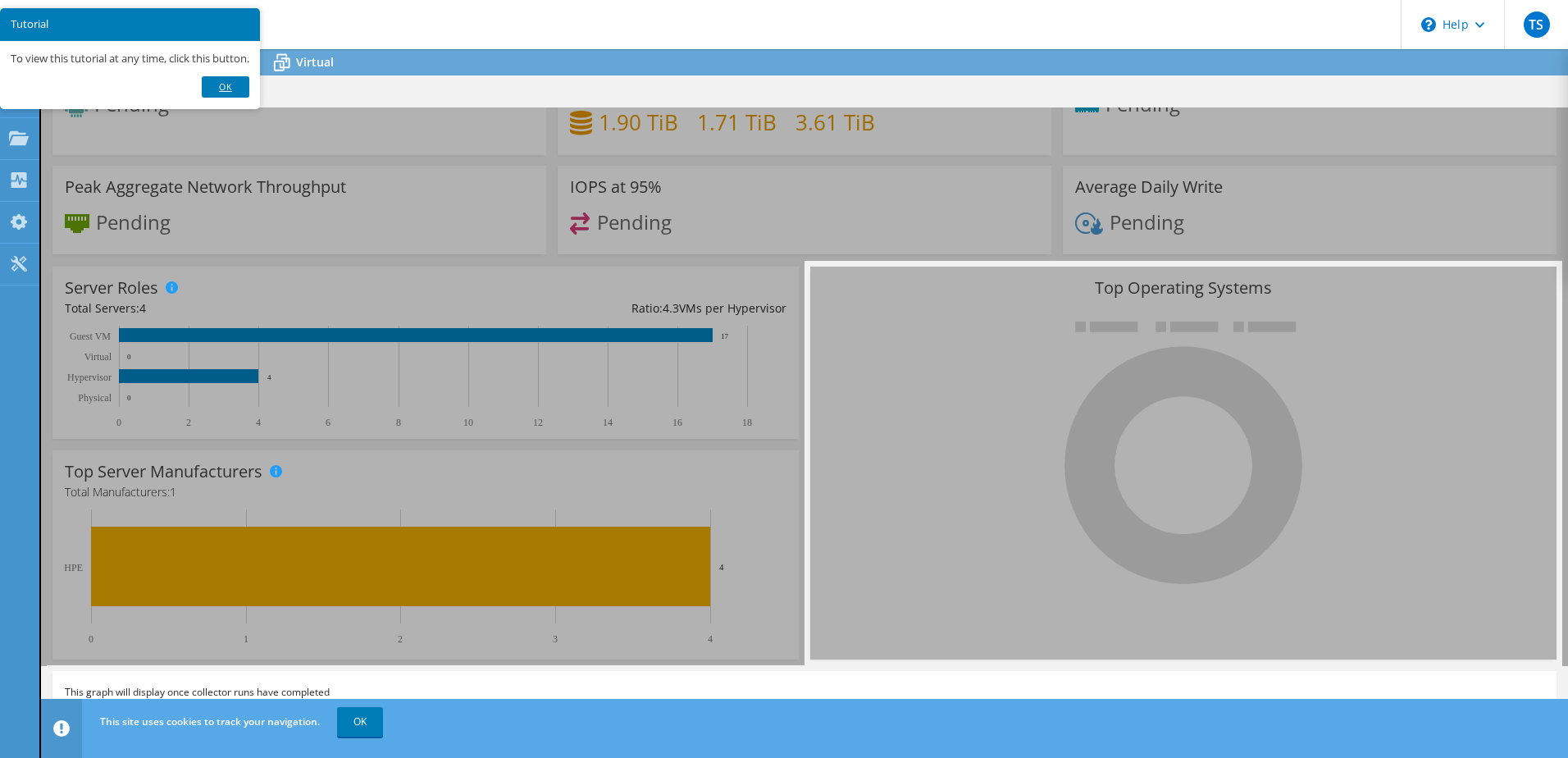
click at [230, 94] on link "Ok" at bounding box center [225, 87] width 47 height 21
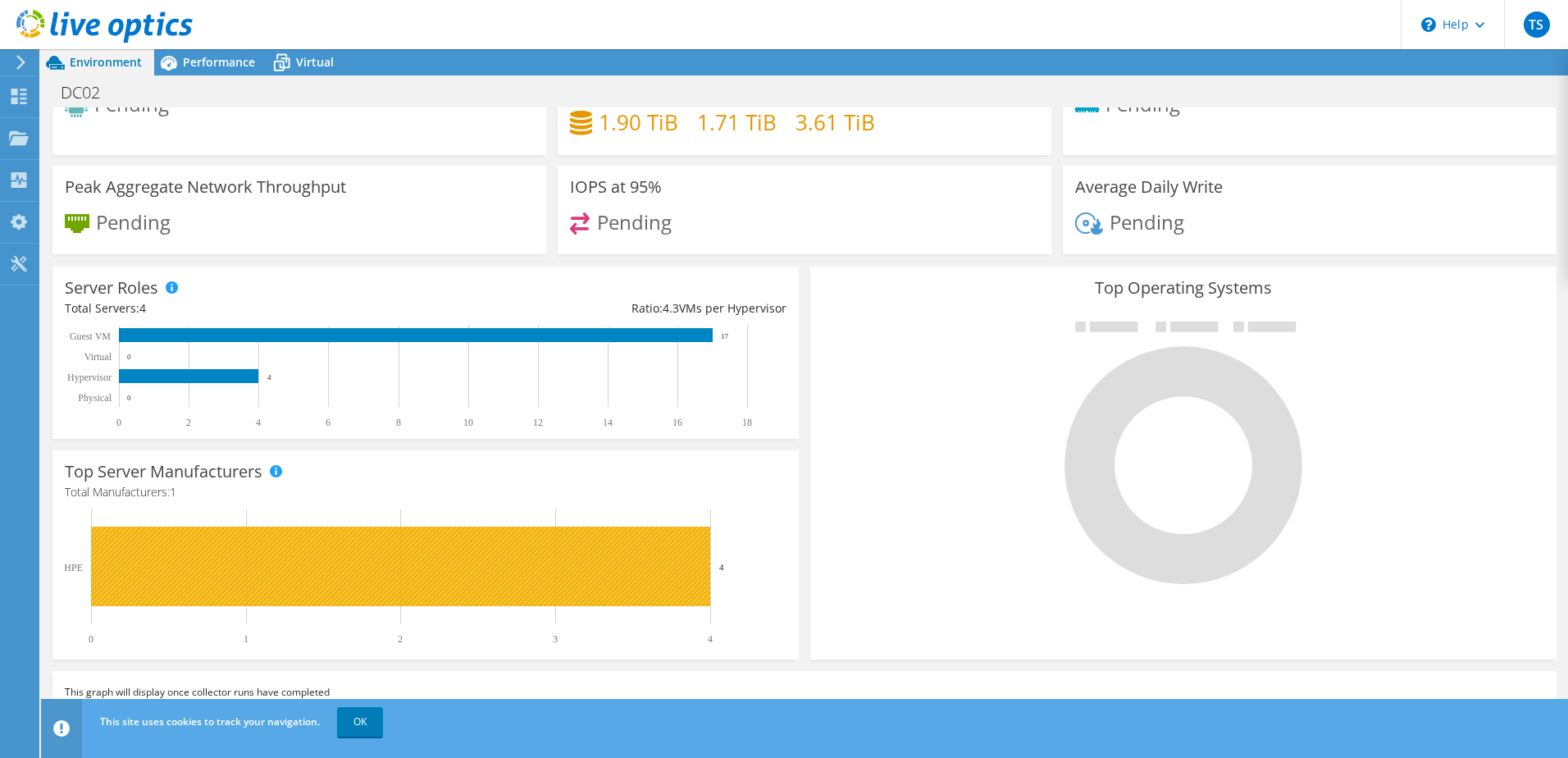
scroll to position [405, 0]
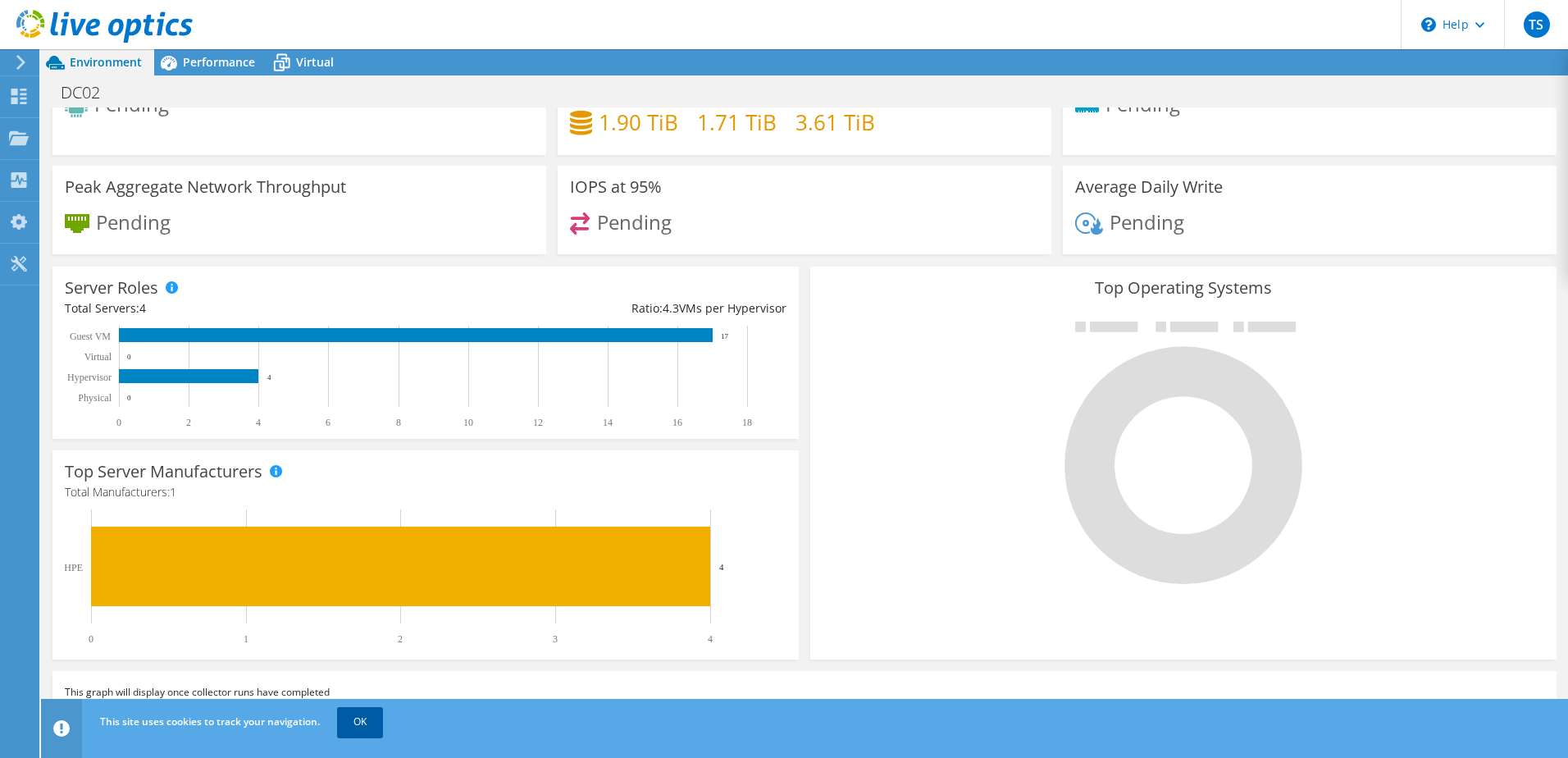
click at [362, 723] on link "OK" at bounding box center [359, 721] width 46 height 29
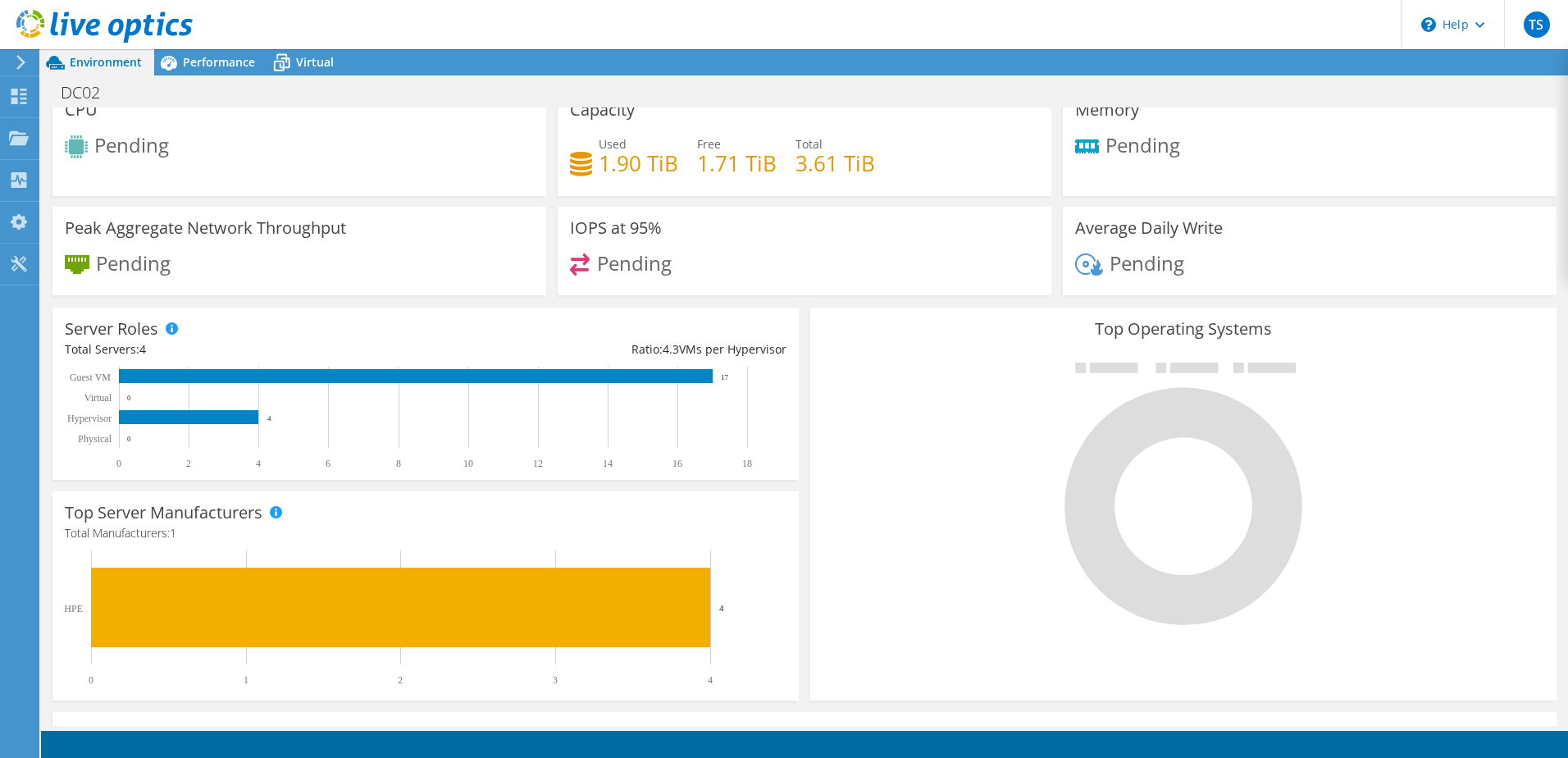
scroll to position [0, 0]
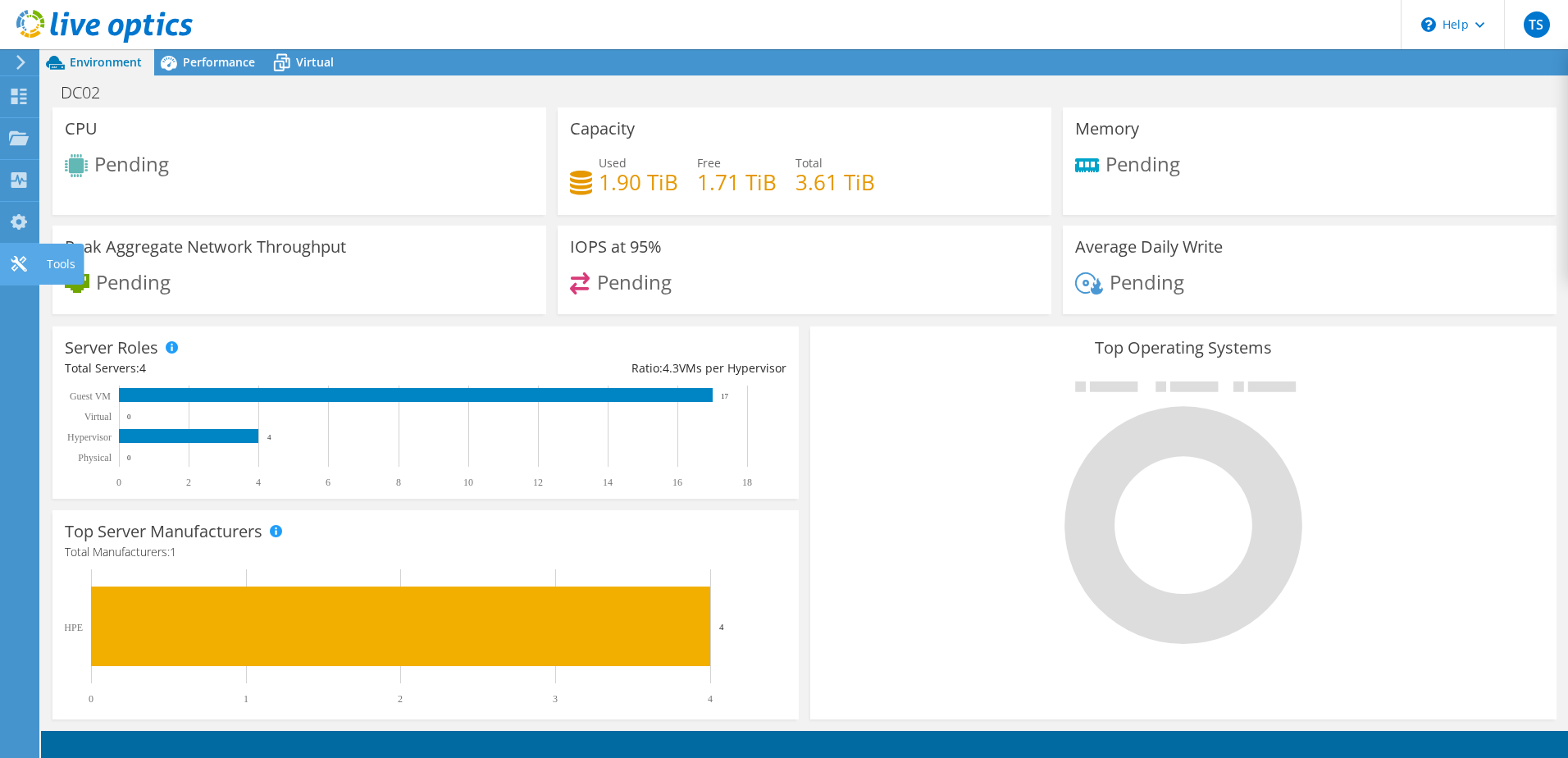
click at [20, 260] on icon at bounding box center [18, 264] width 20 height 15
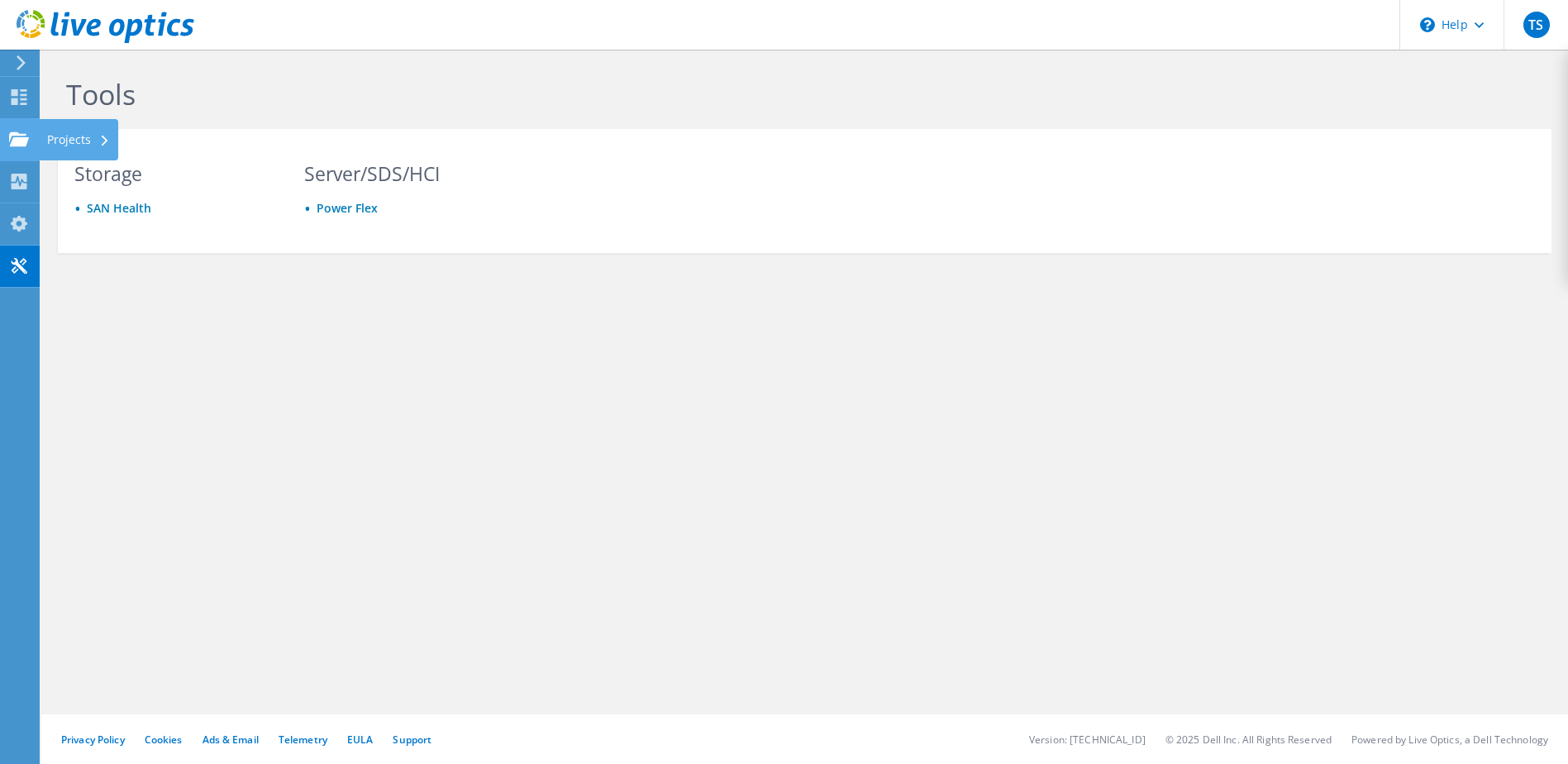
click at [21, 145] on use at bounding box center [18, 139] width 20 height 14
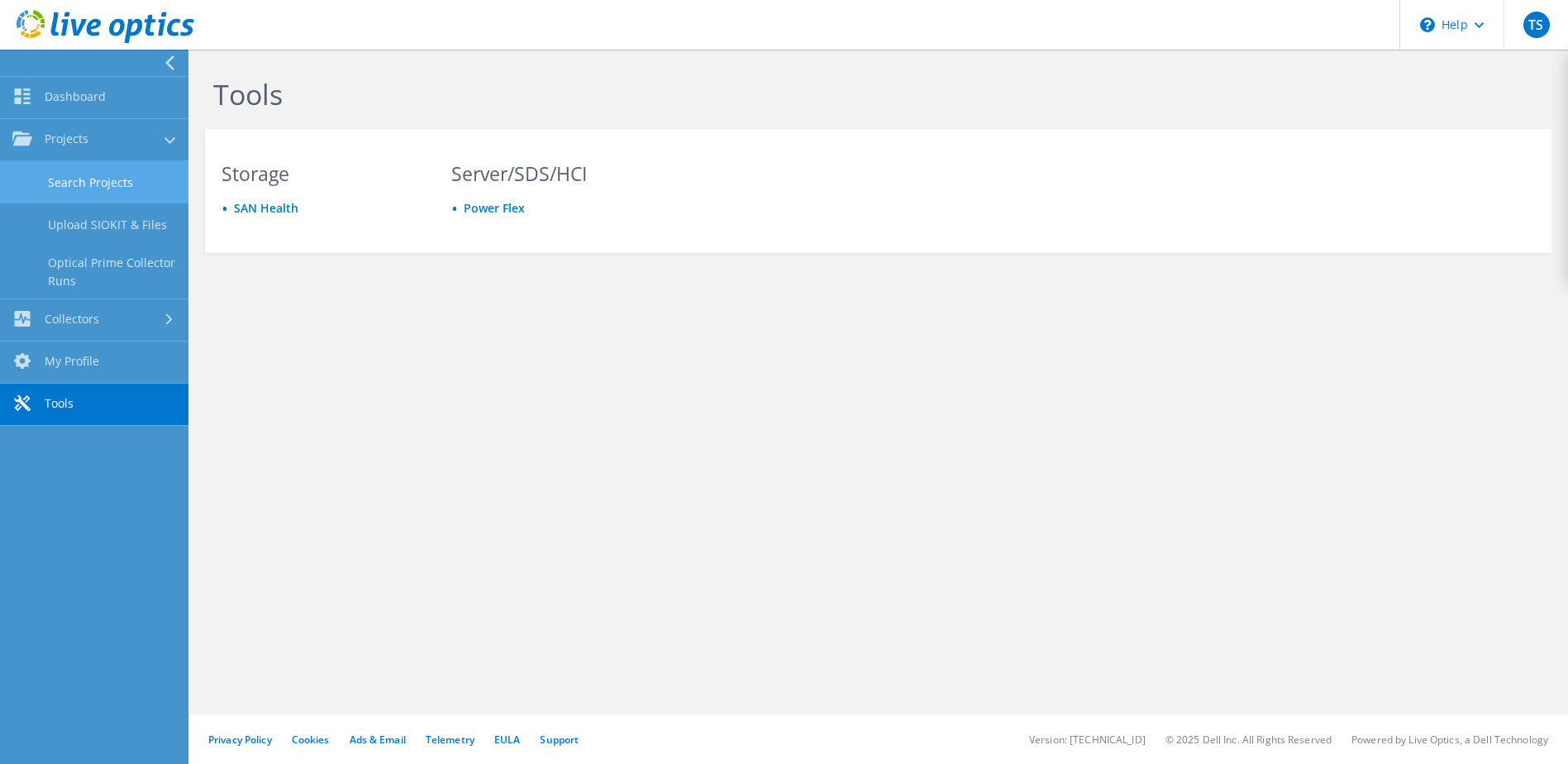
click at [114, 186] on link "Search Projects" at bounding box center [94, 182] width 189 height 42
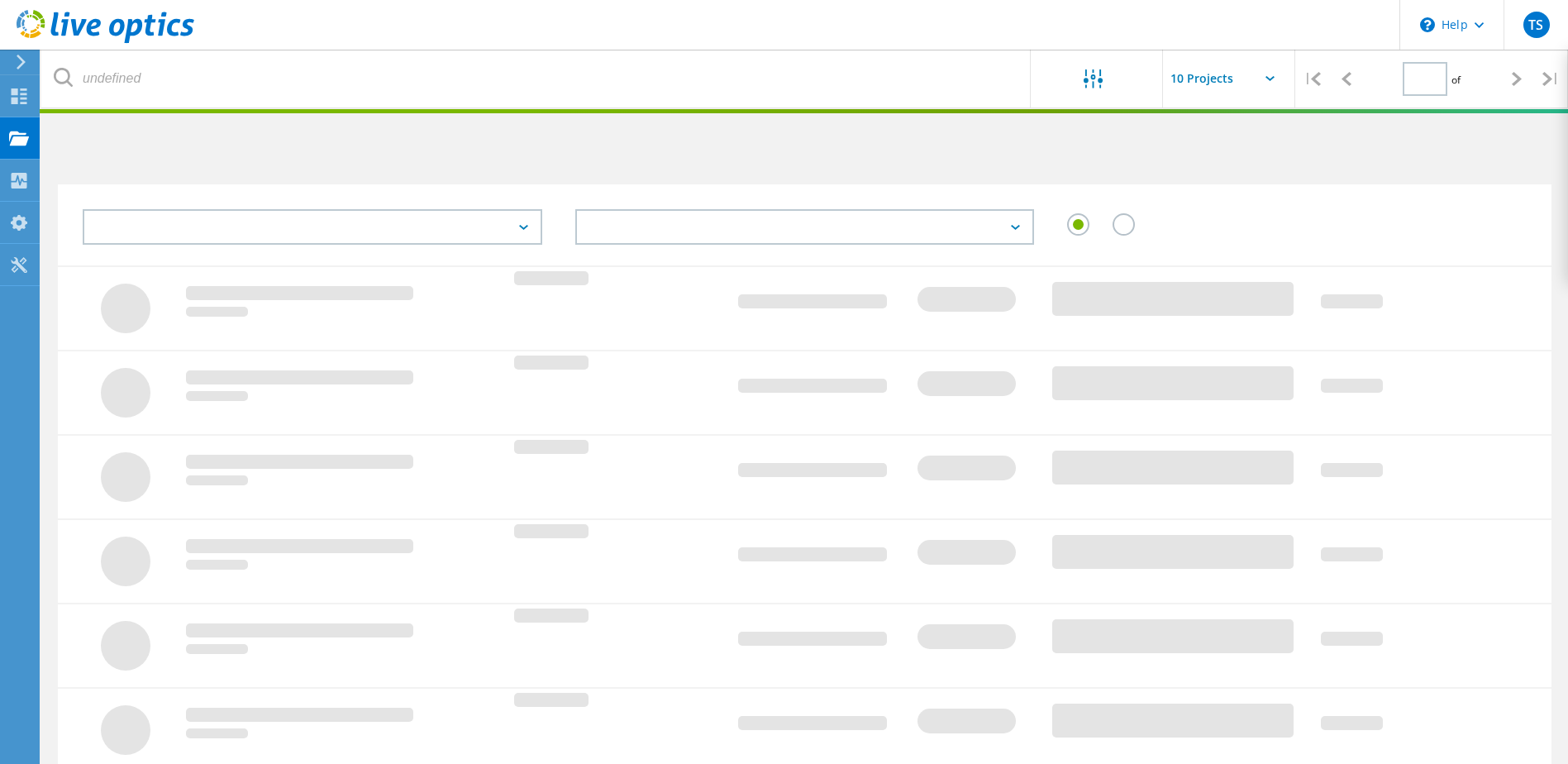
type input "1"
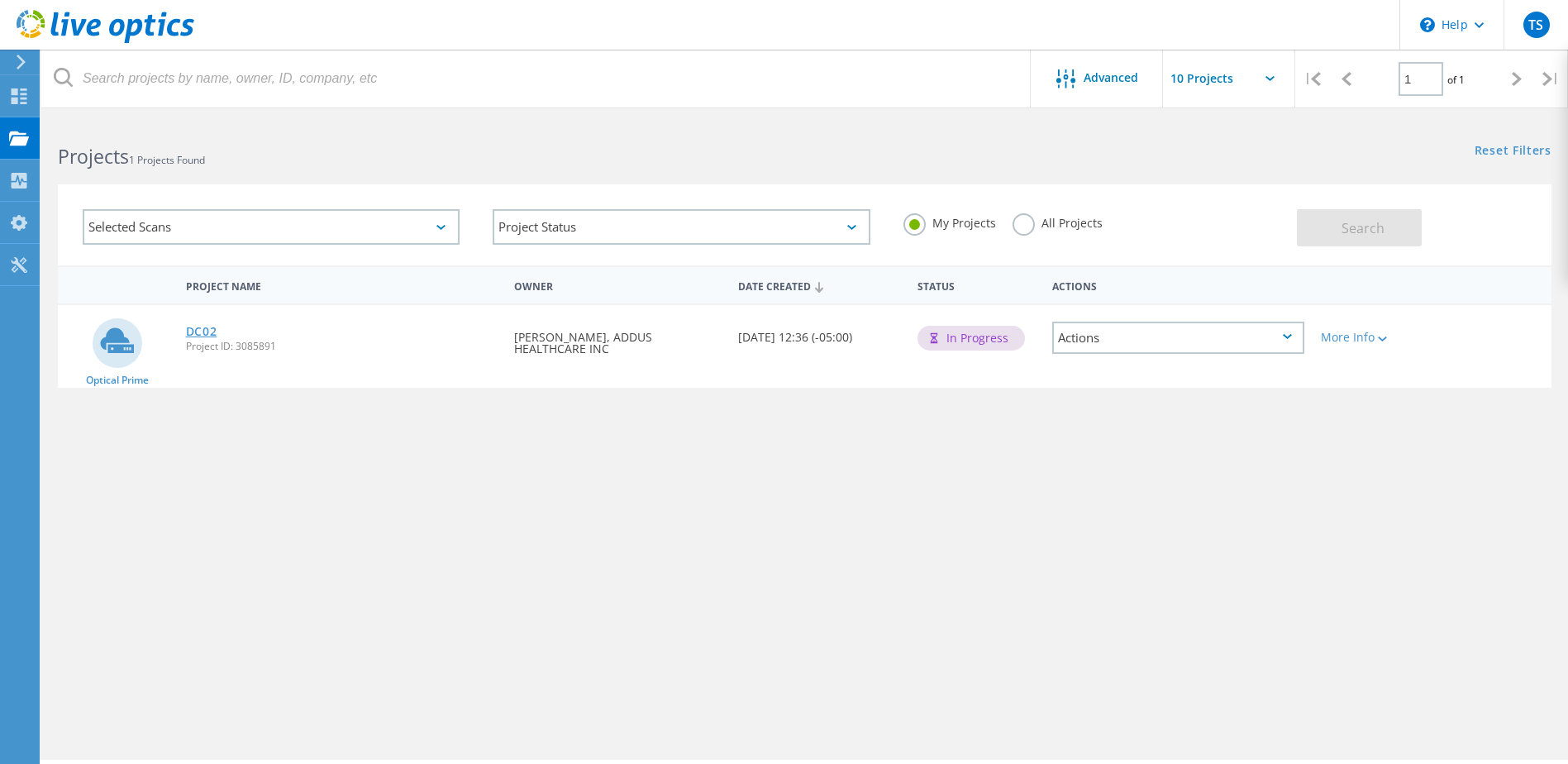
click at [205, 332] on link "DC02" at bounding box center [202, 331] width 31 height 11
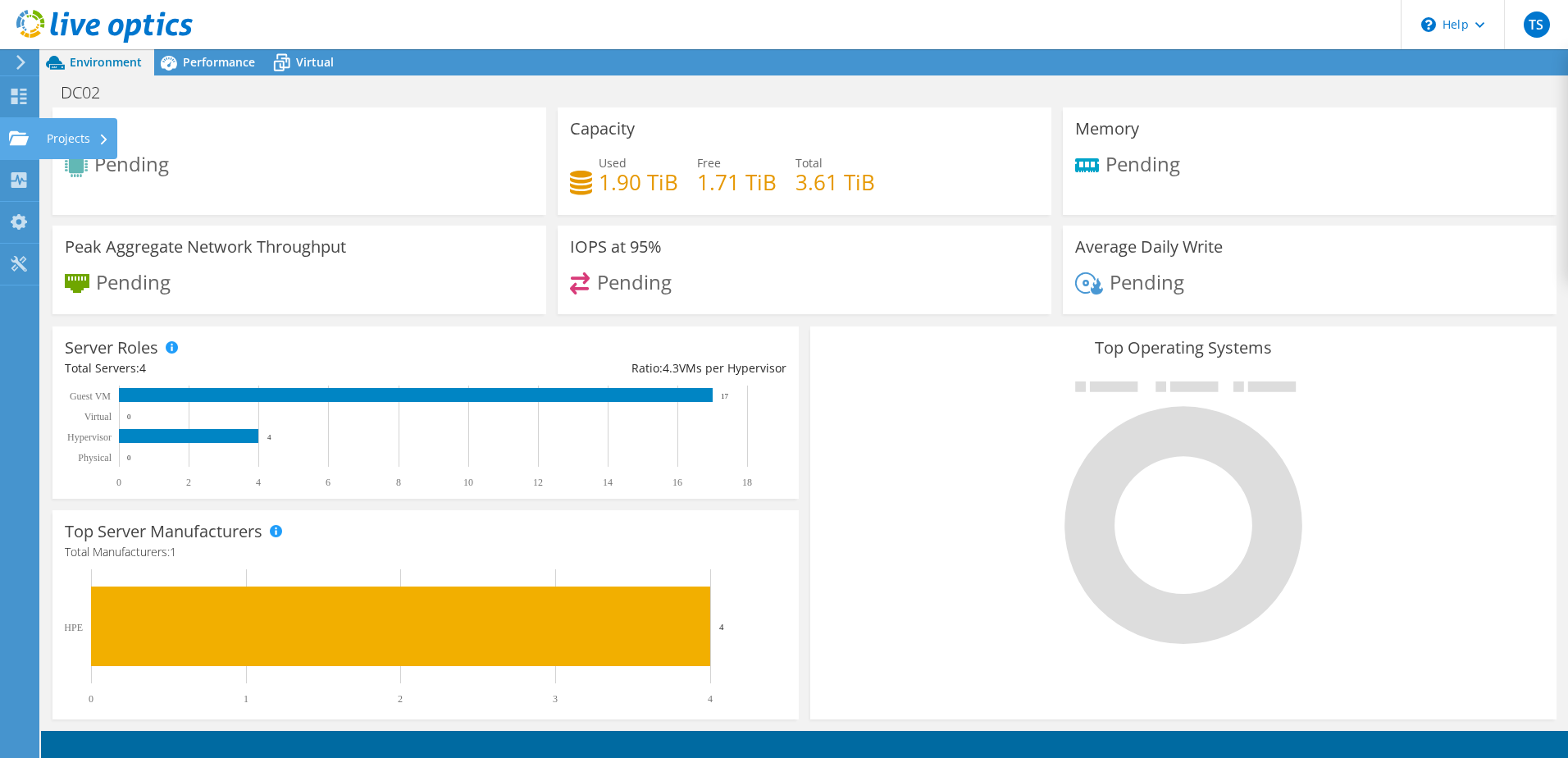
click at [79, 150] on div "Projects" at bounding box center [78, 138] width 79 height 41
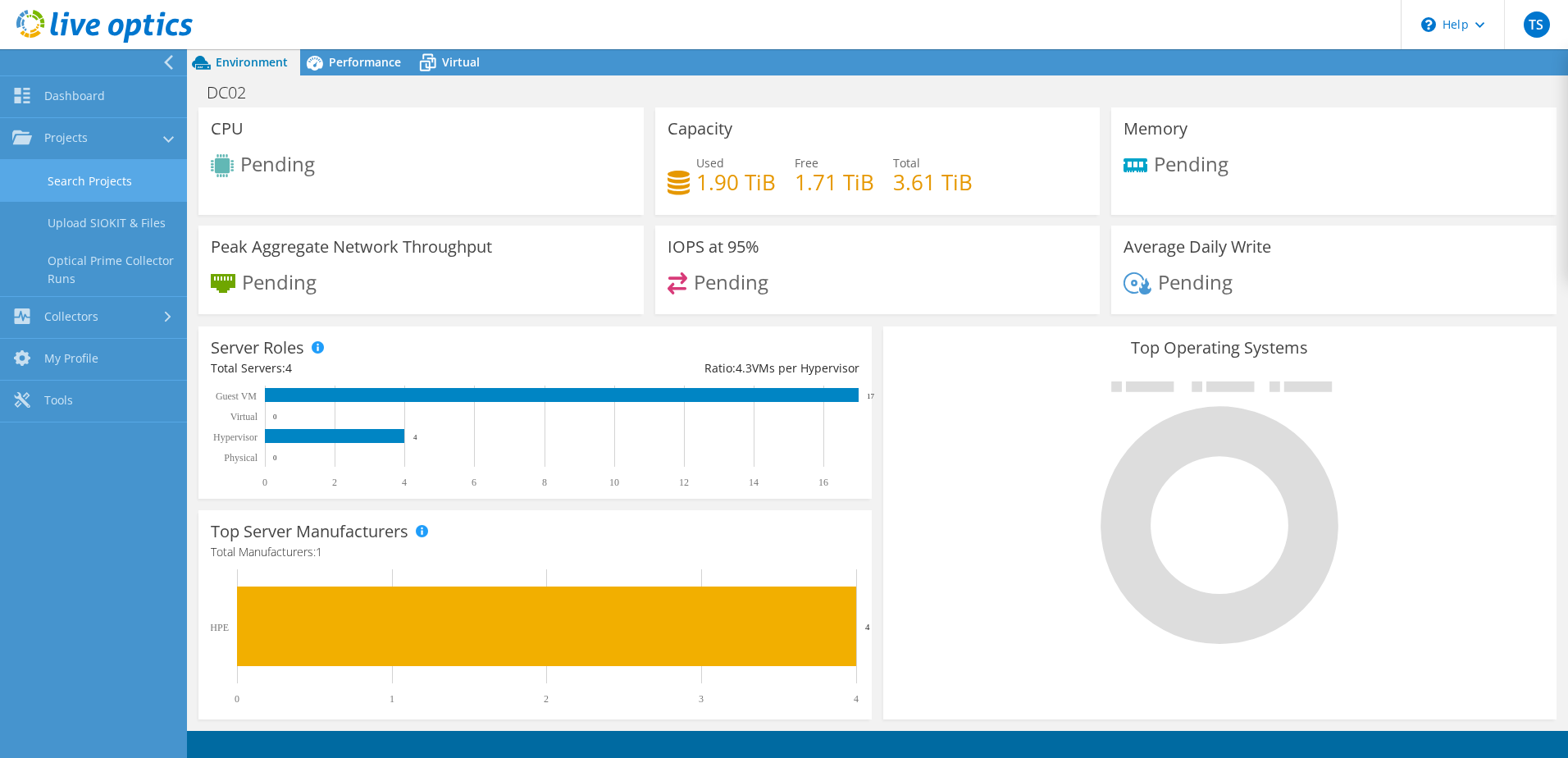
click at [124, 188] on link "Search Projects" at bounding box center [94, 180] width 187 height 42
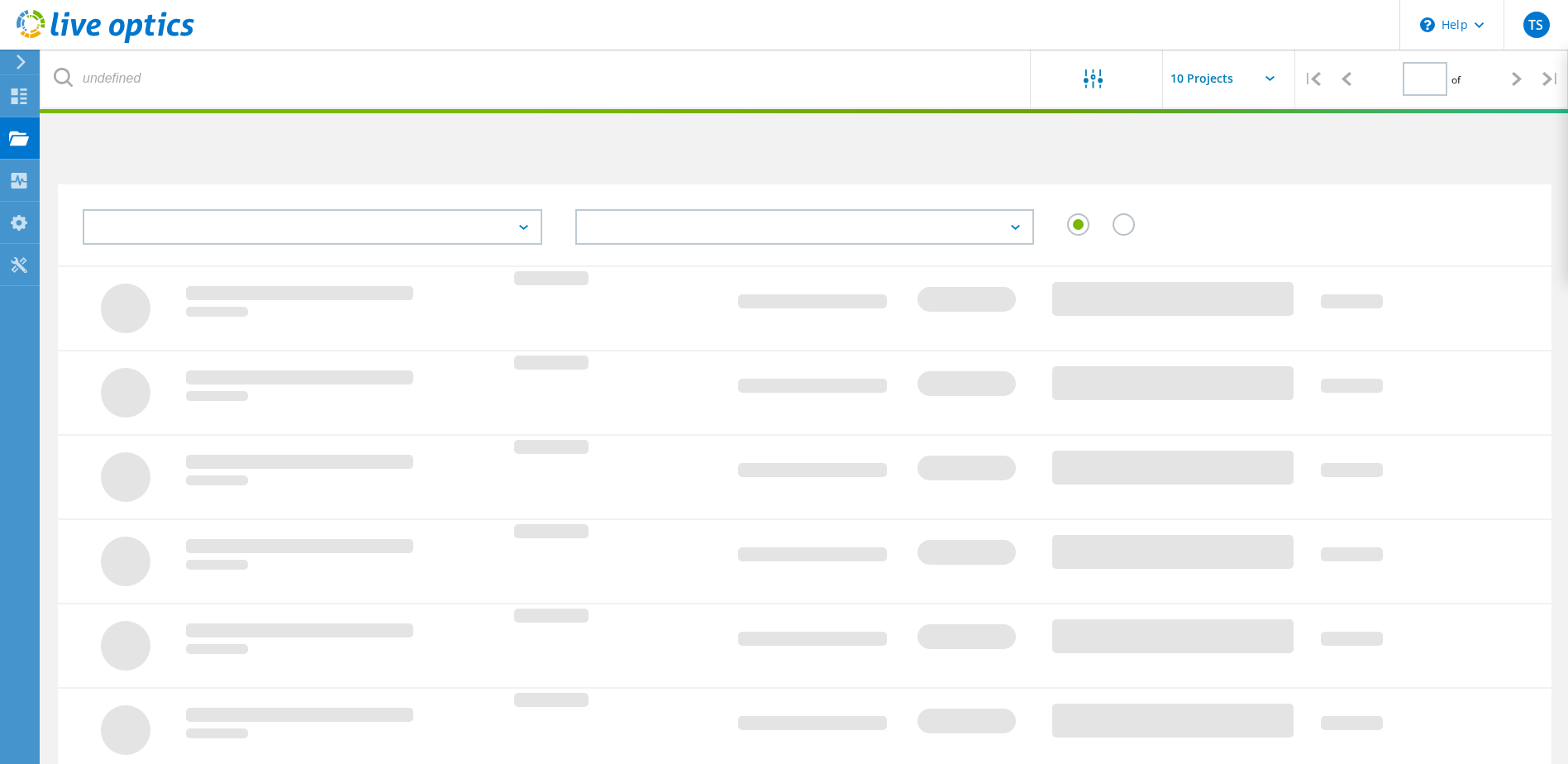
type input "1"
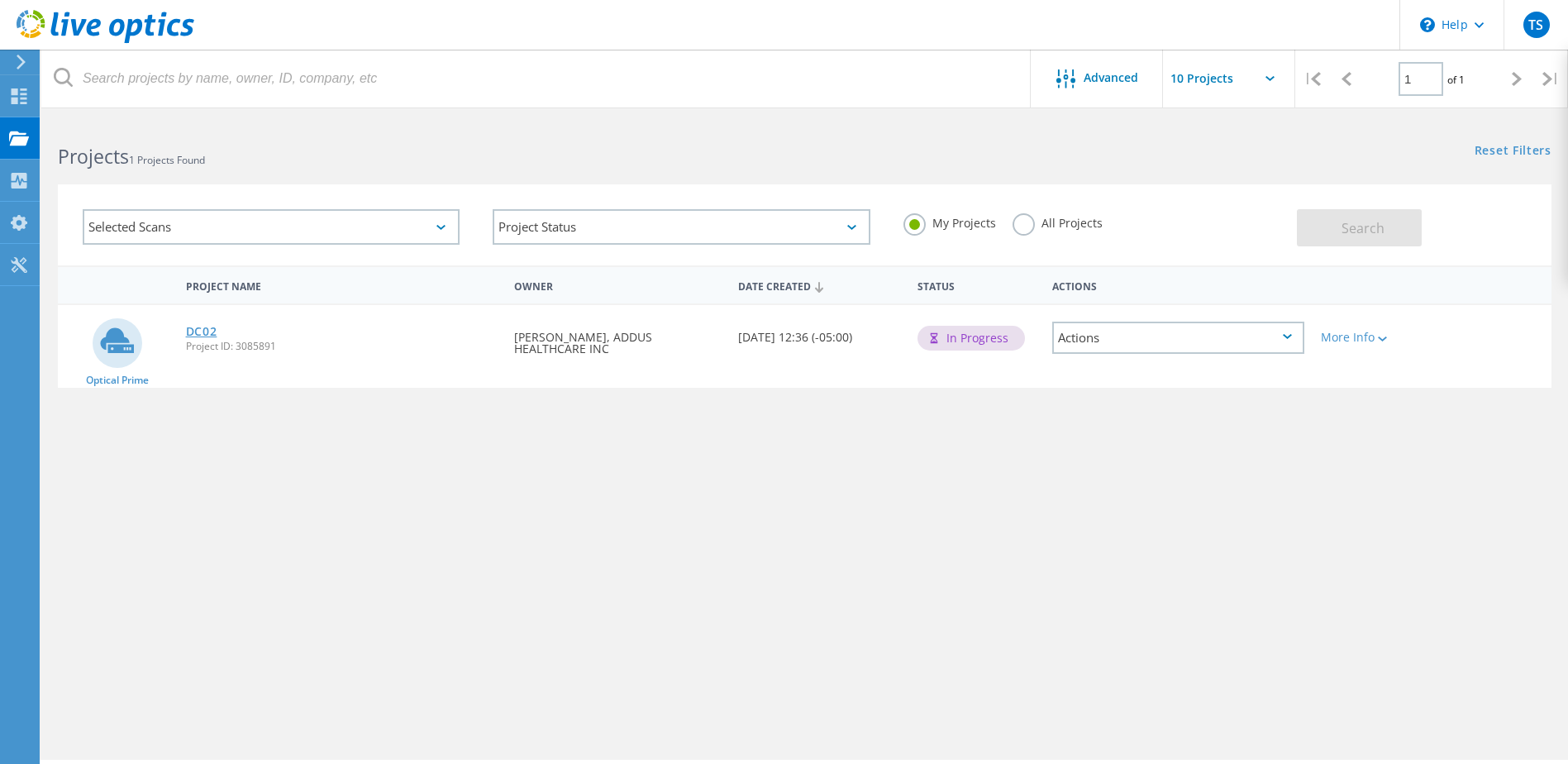
click at [208, 330] on link "DC02" at bounding box center [202, 331] width 31 height 11
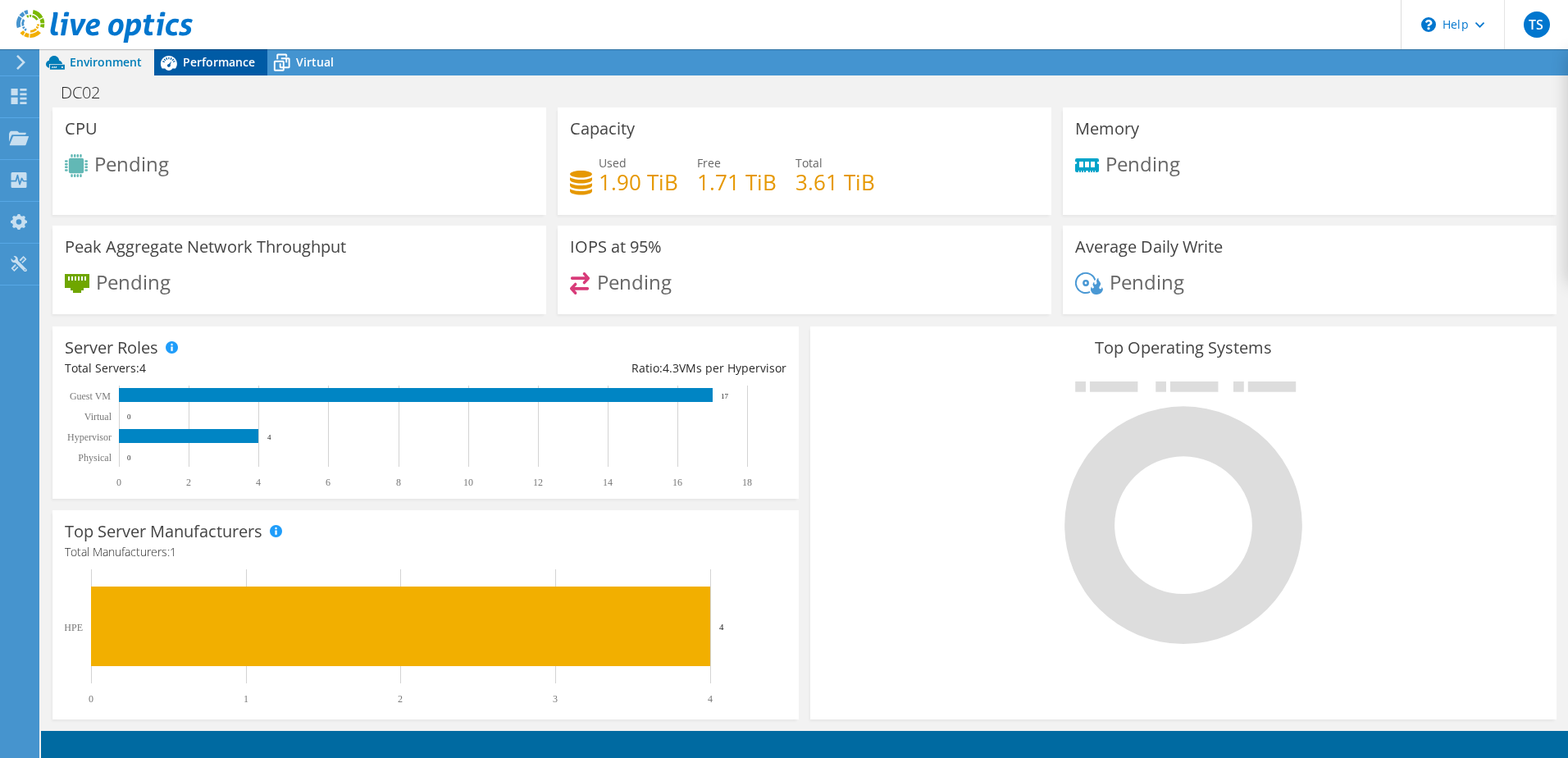
click at [228, 57] on span "Performance" at bounding box center [219, 62] width 72 height 15
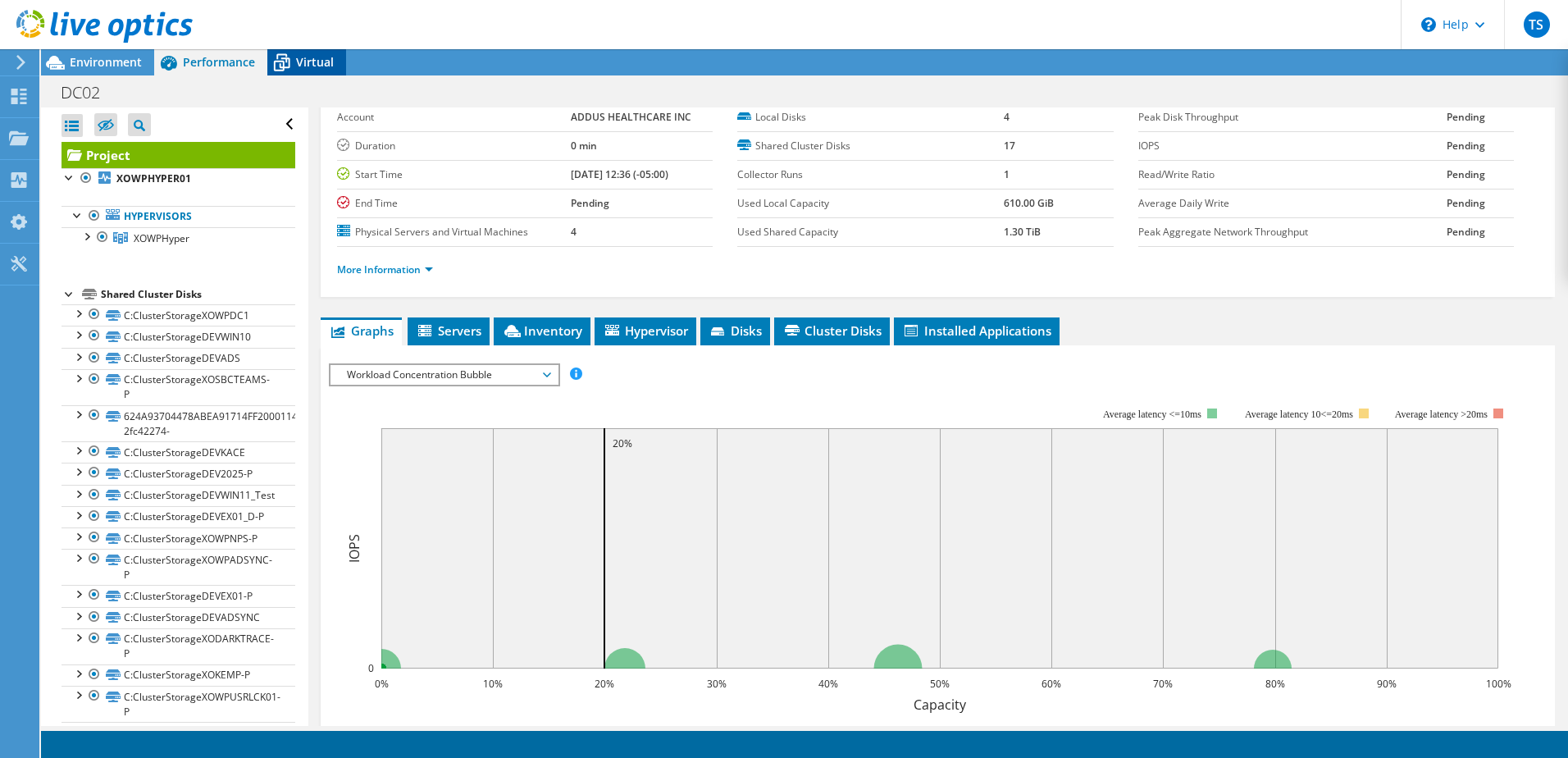
click at [301, 66] on span "Virtual" at bounding box center [315, 62] width 38 height 15
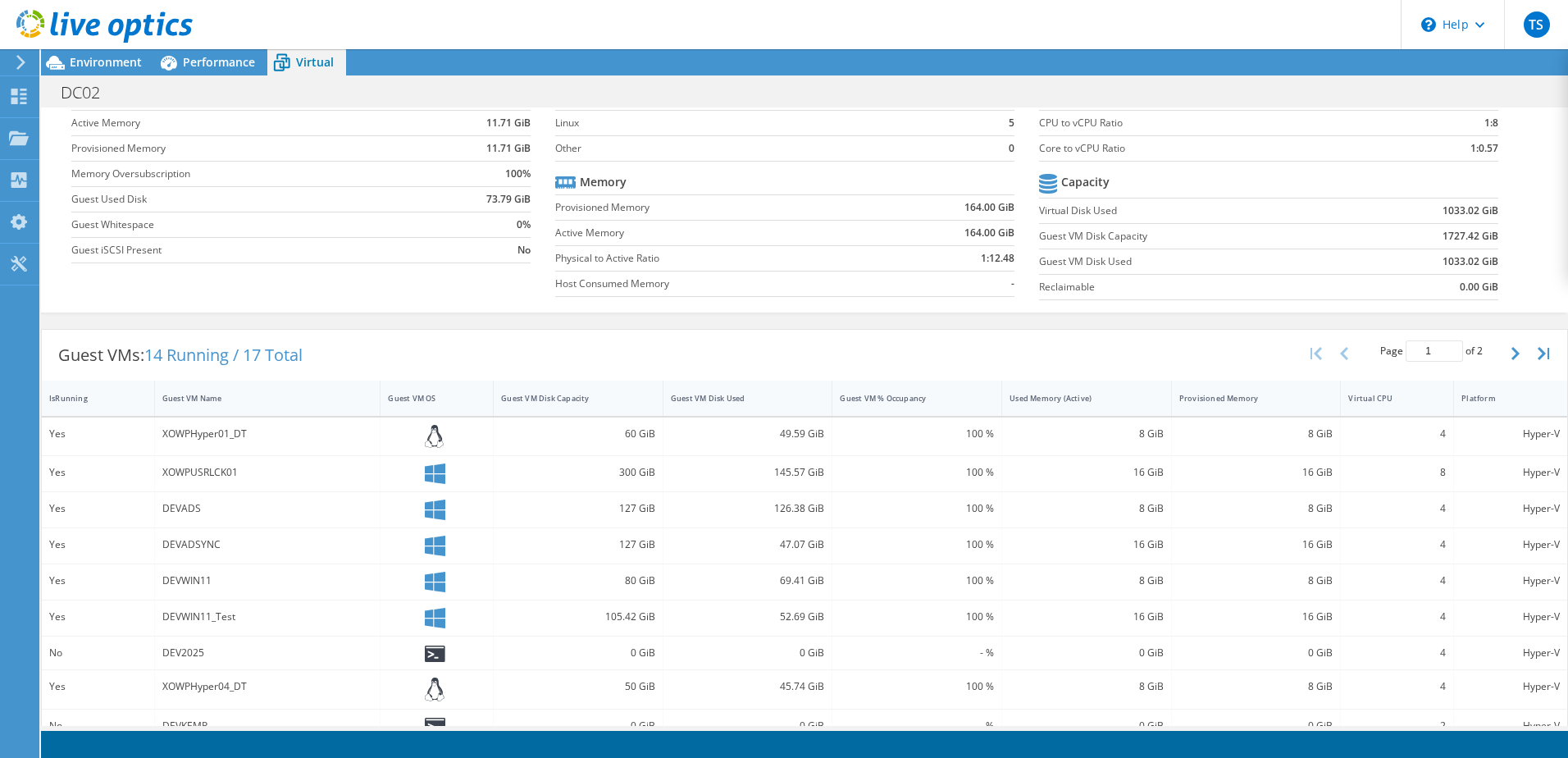
scroll to position [100, 0]
click at [1510, 350] on button "button" at bounding box center [1517, 354] width 28 height 31
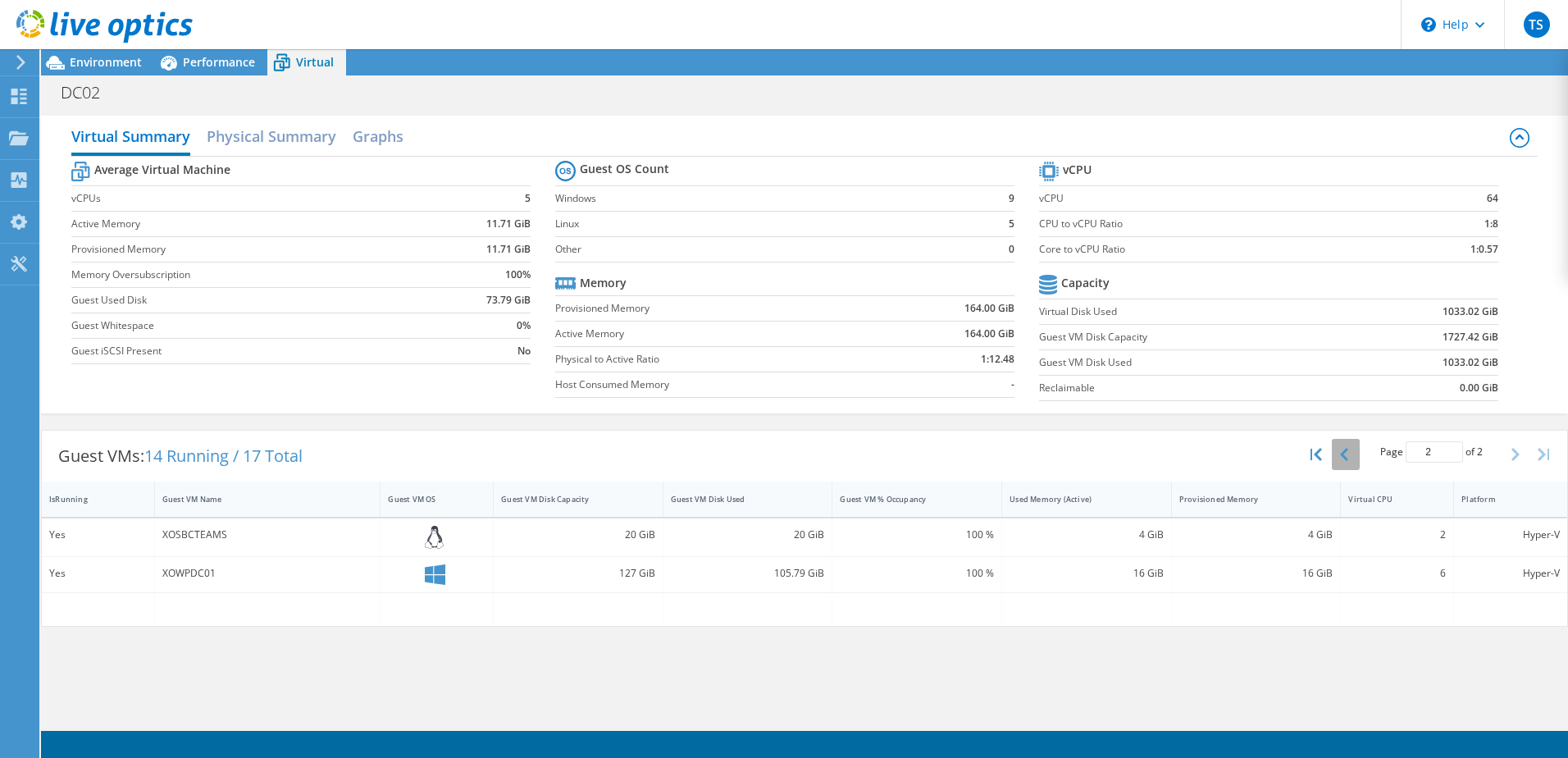
click at [1349, 457] on button "button" at bounding box center [1345, 454] width 28 height 31
type input "1"
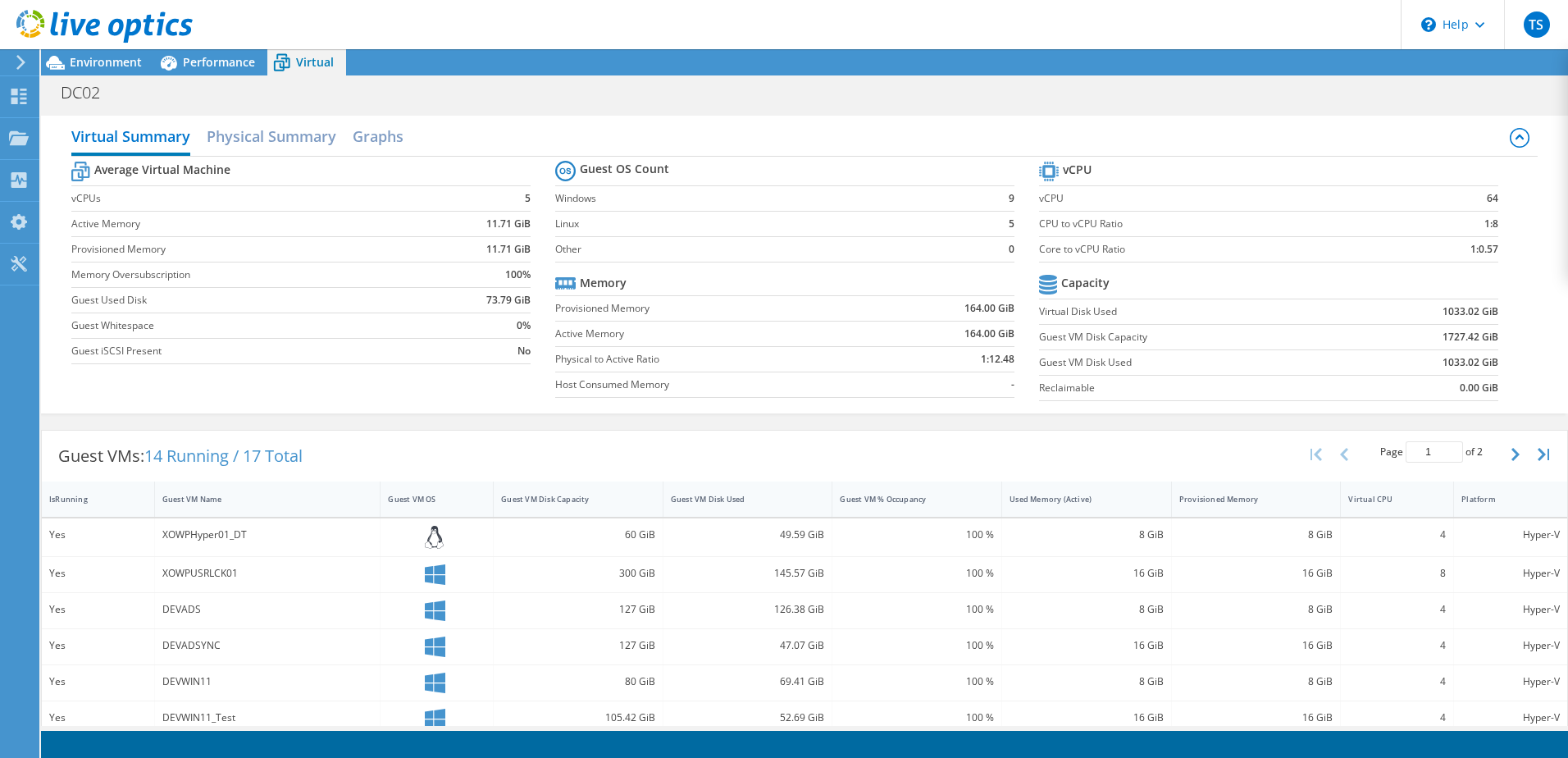
scroll to position [159, 0]
click at [286, 139] on h2 "Physical Summary" at bounding box center [271, 138] width 130 height 36
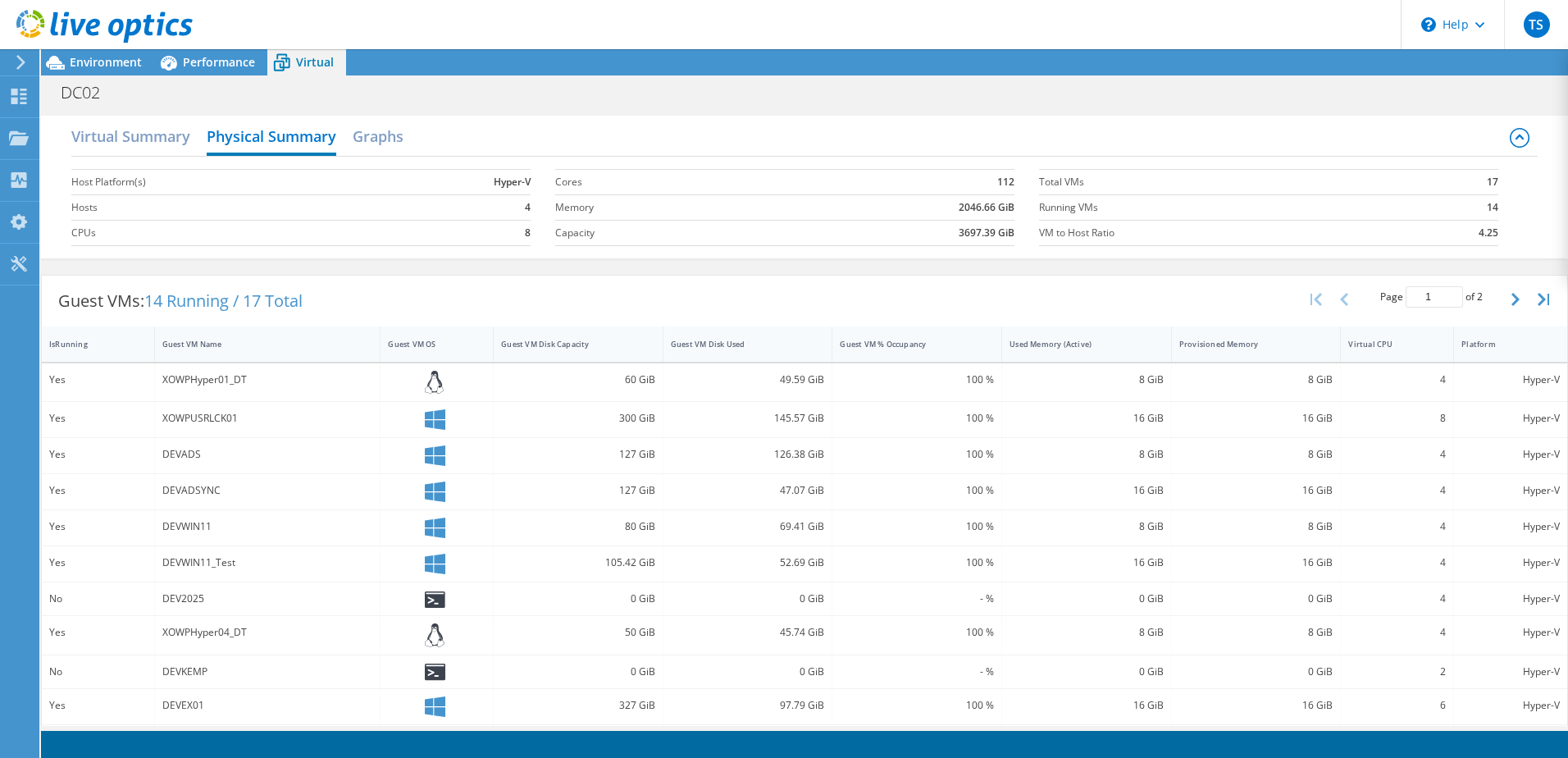
click at [350, 138] on div "Virtual Summary Physical Summary Graphs" at bounding box center [805, 138] width 1467 height 37
click at [371, 138] on h2 "Graphs" at bounding box center [377, 138] width 51 height 36
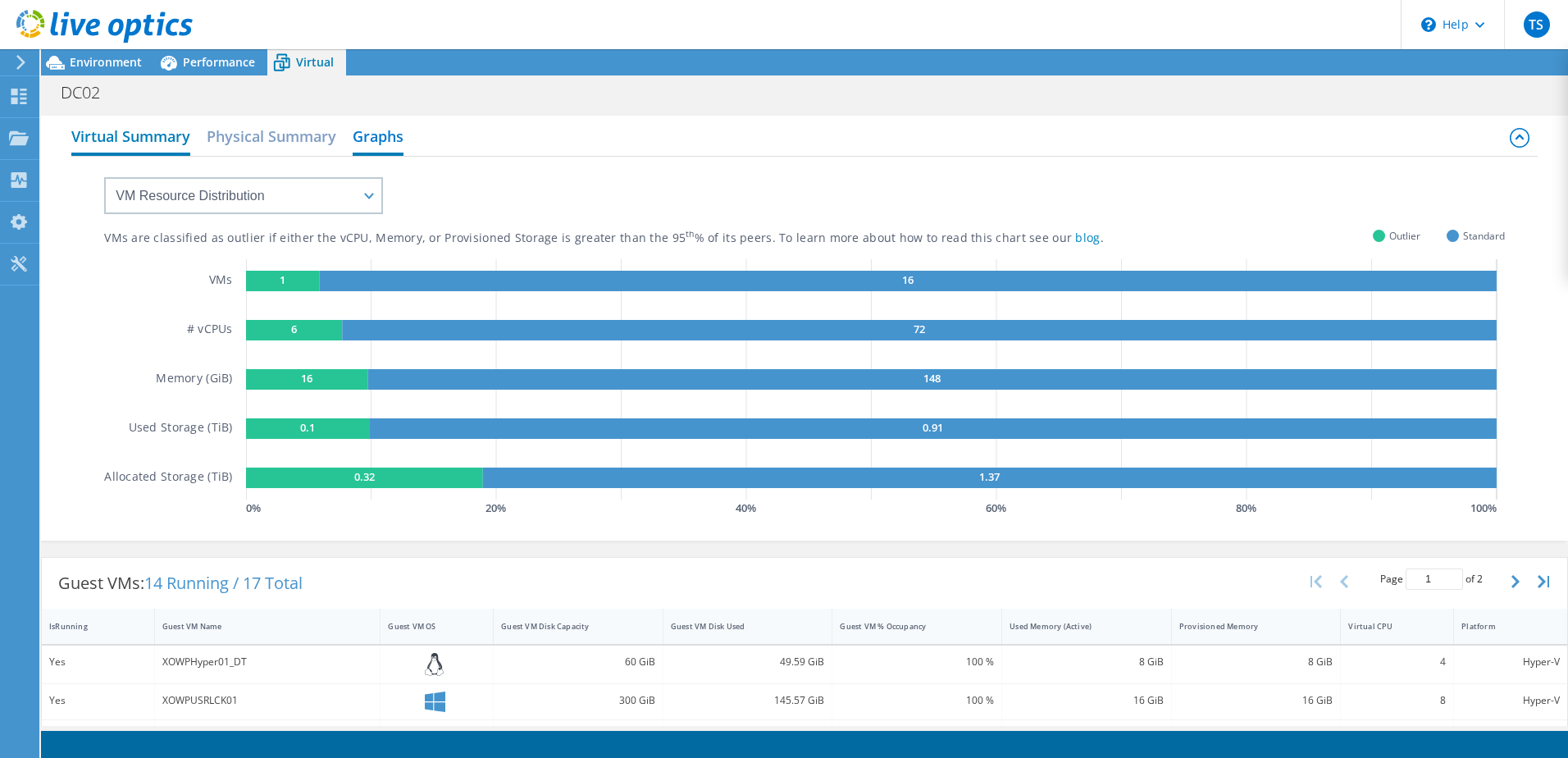
click at [146, 134] on h2 "Virtual Summary" at bounding box center [131, 138] width 119 height 36
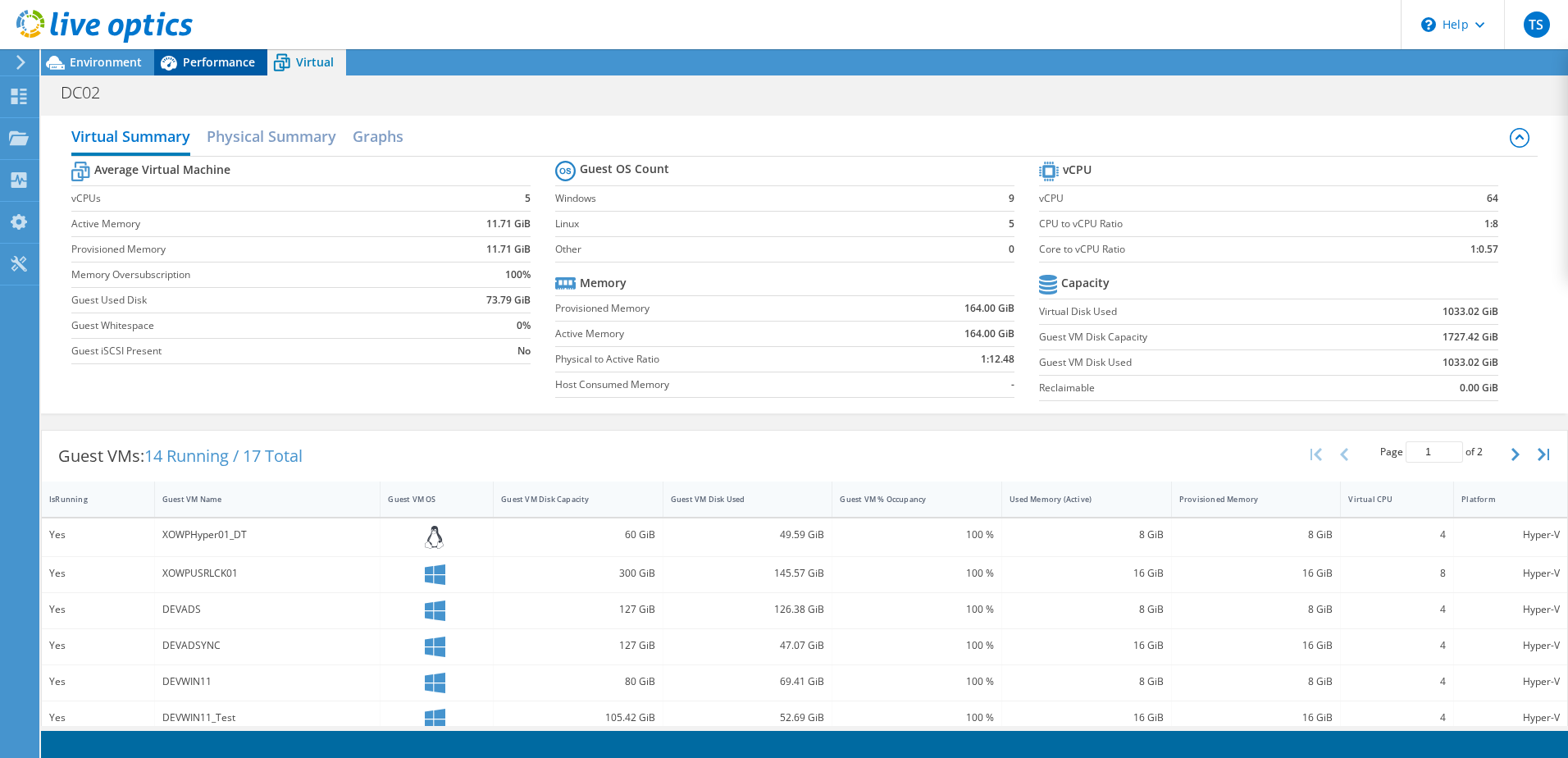
click at [191, 65] on span "Performance" at bounding box center [219, 62] width 72 height 15
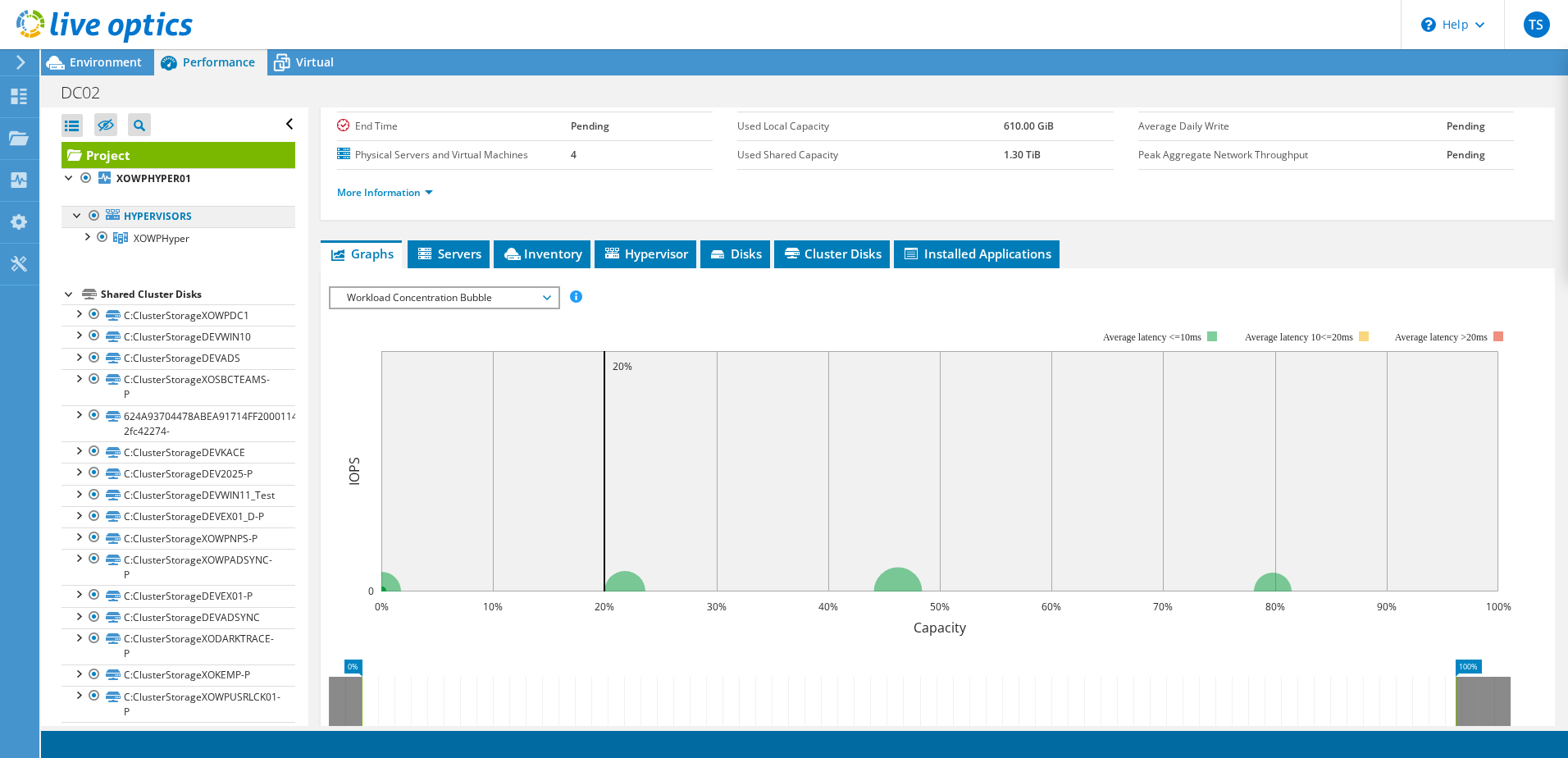
click at [168, 221] on link "Hypervisors" at bounding box center [179, 216] width 234 height 21
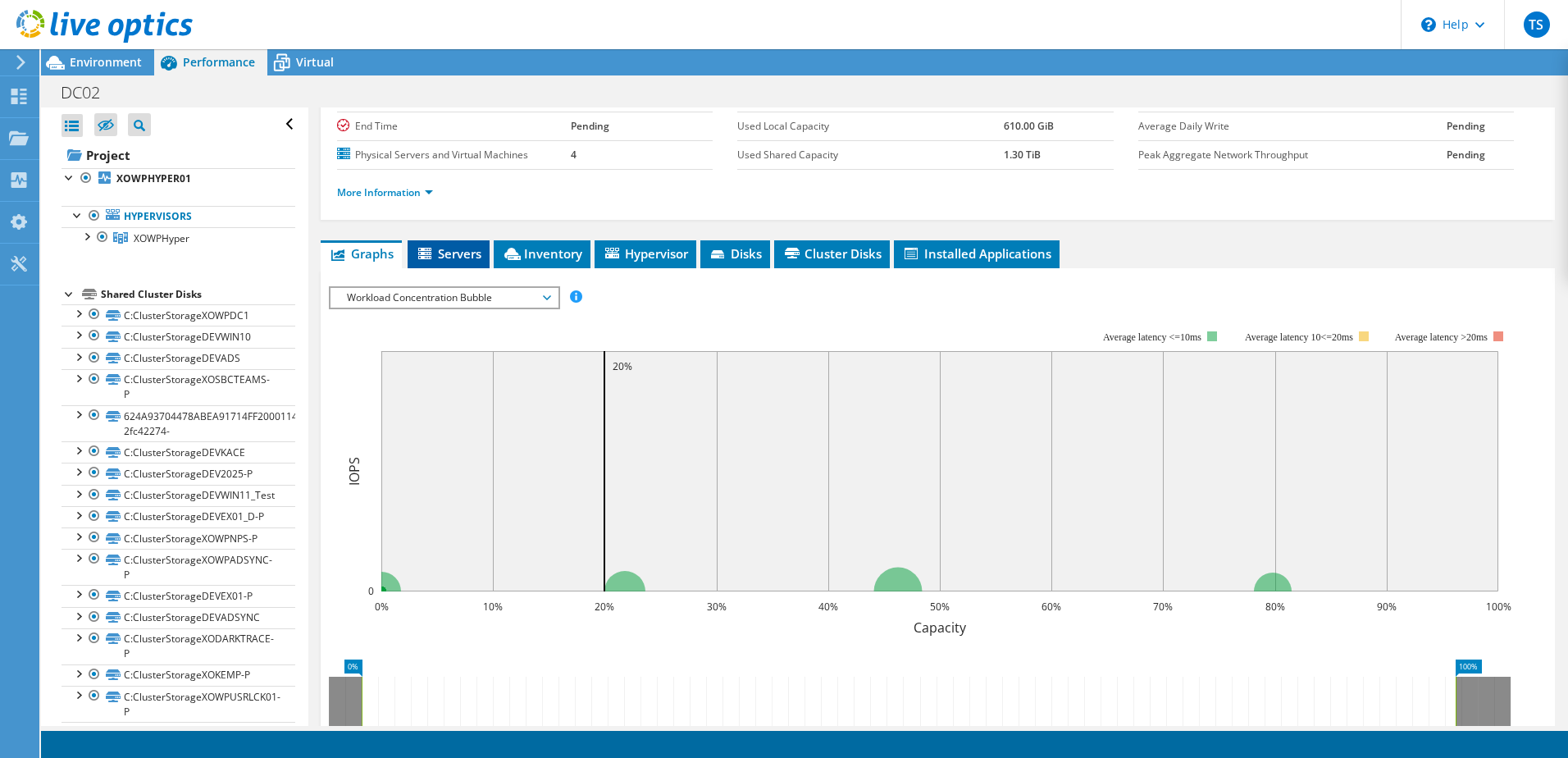
click at [438, 254] on span "Servers" at bounding box center [449, 253] width 65 height 16
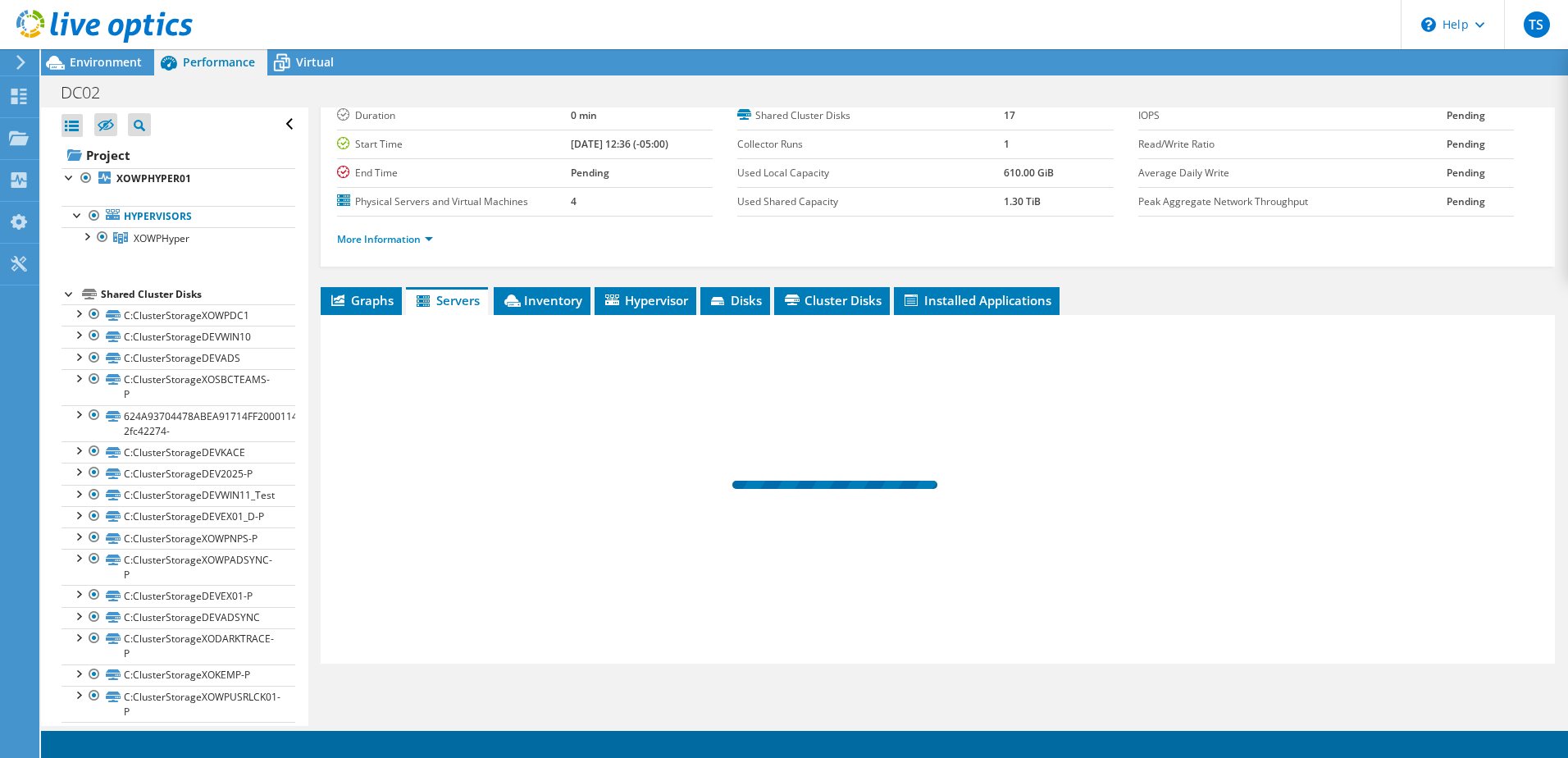
scroll to position [113, 0]
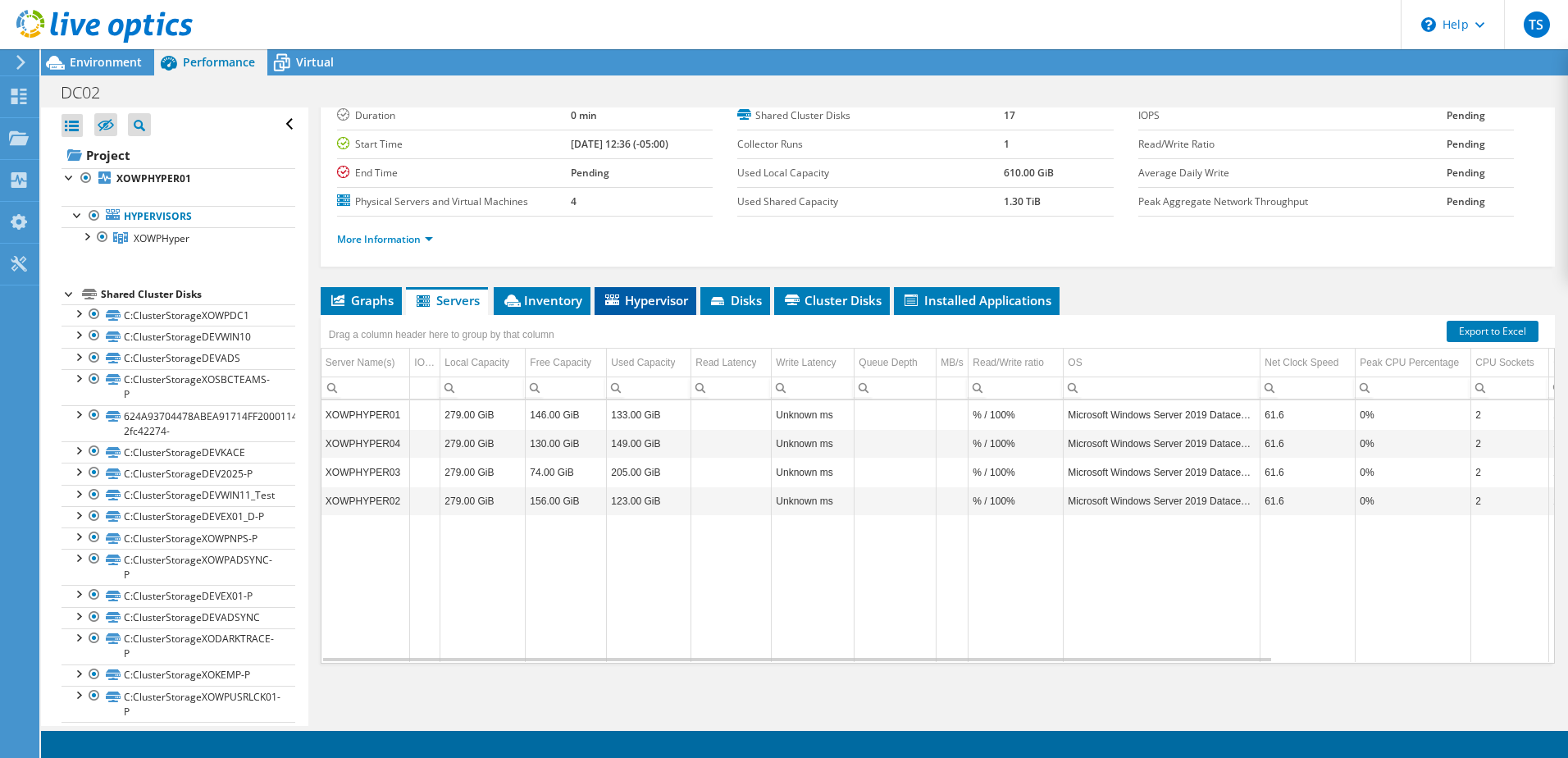
click at [657, 296] on span "Hypervisor" at bounding box center [645, 300] width 85 height 16
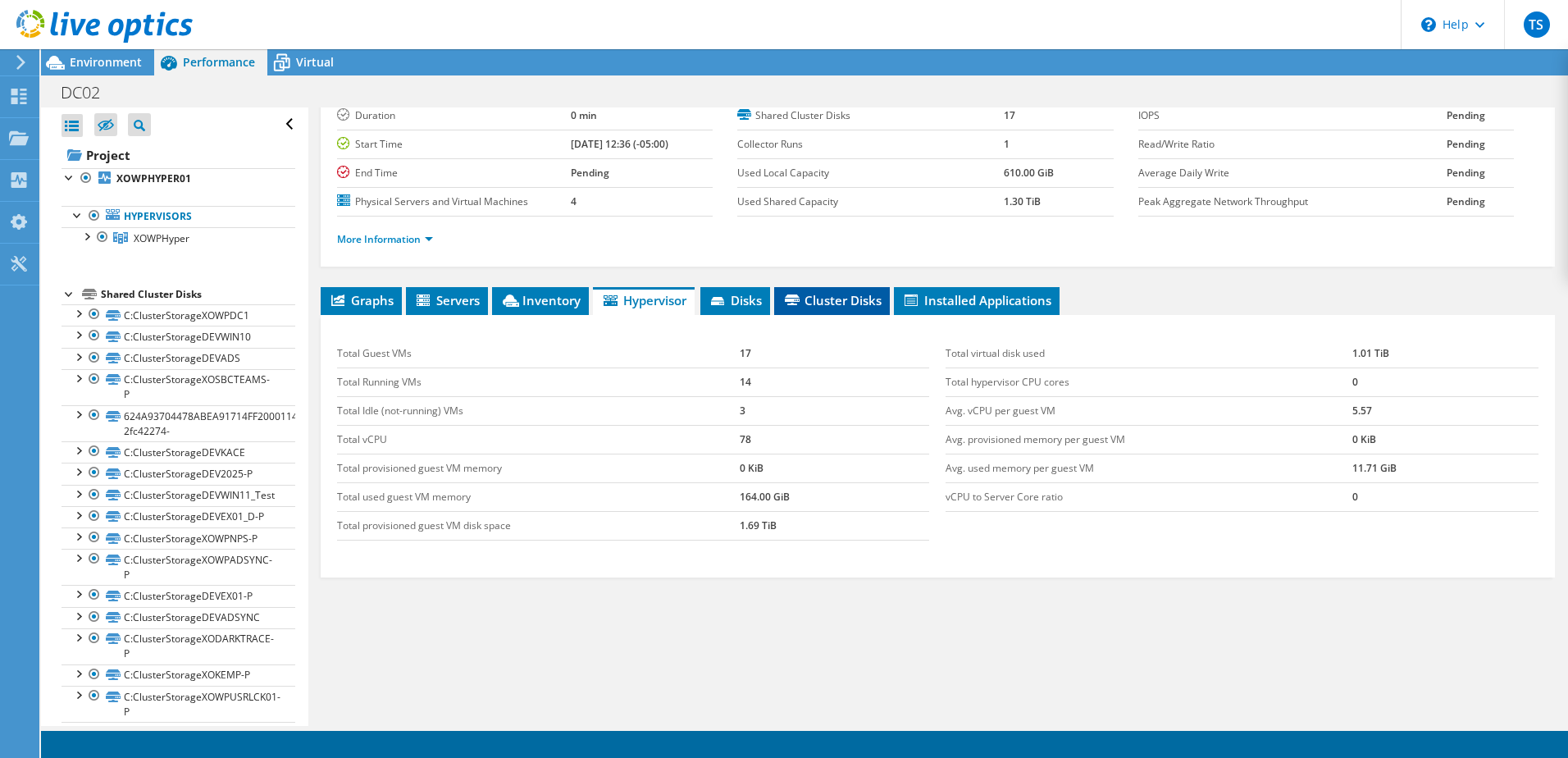
click at [842, 300] on span "Cluster Disks" at bounding box center [831, 300] width 99 height 16
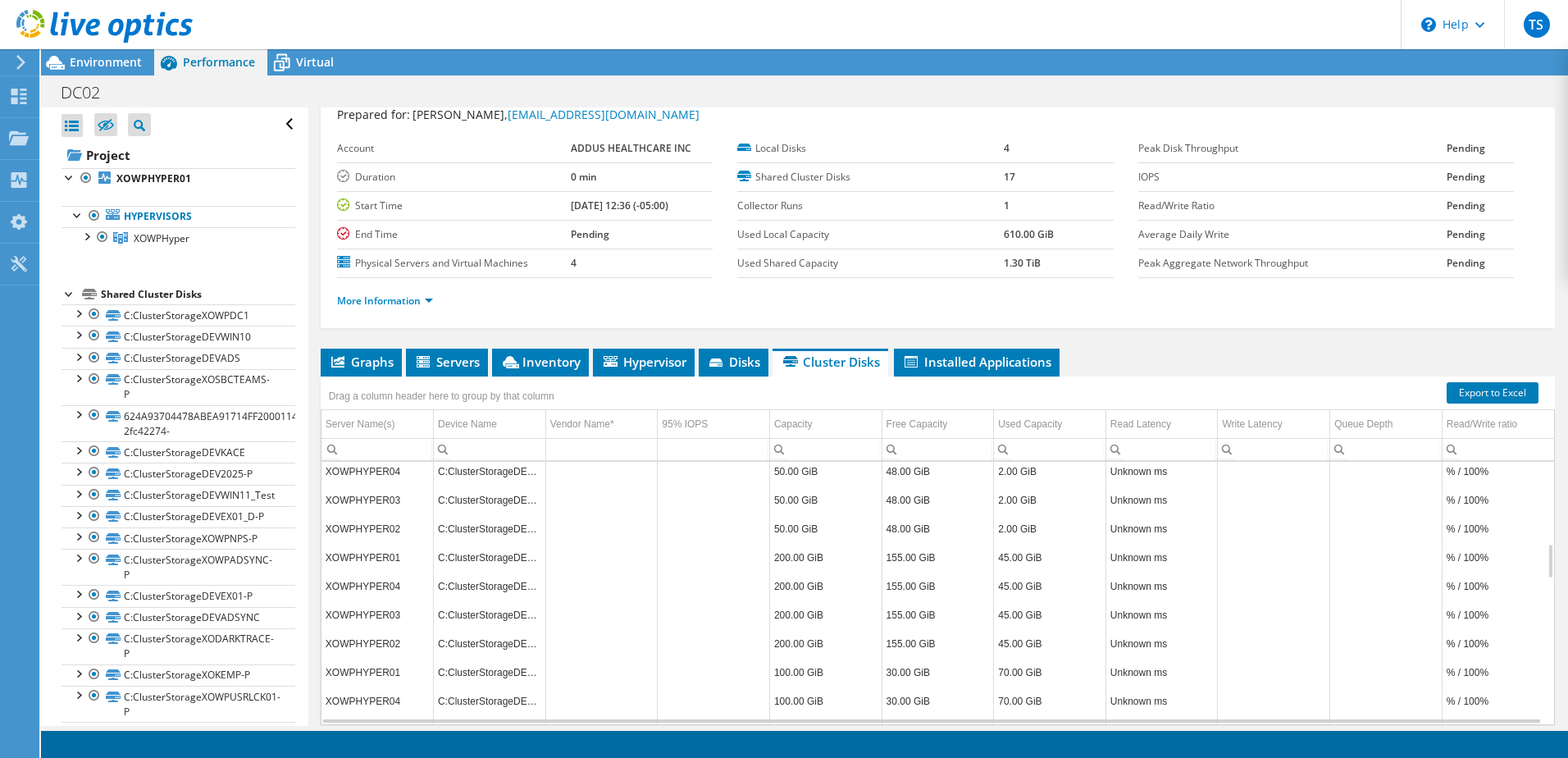
scroll to position [0, 0]
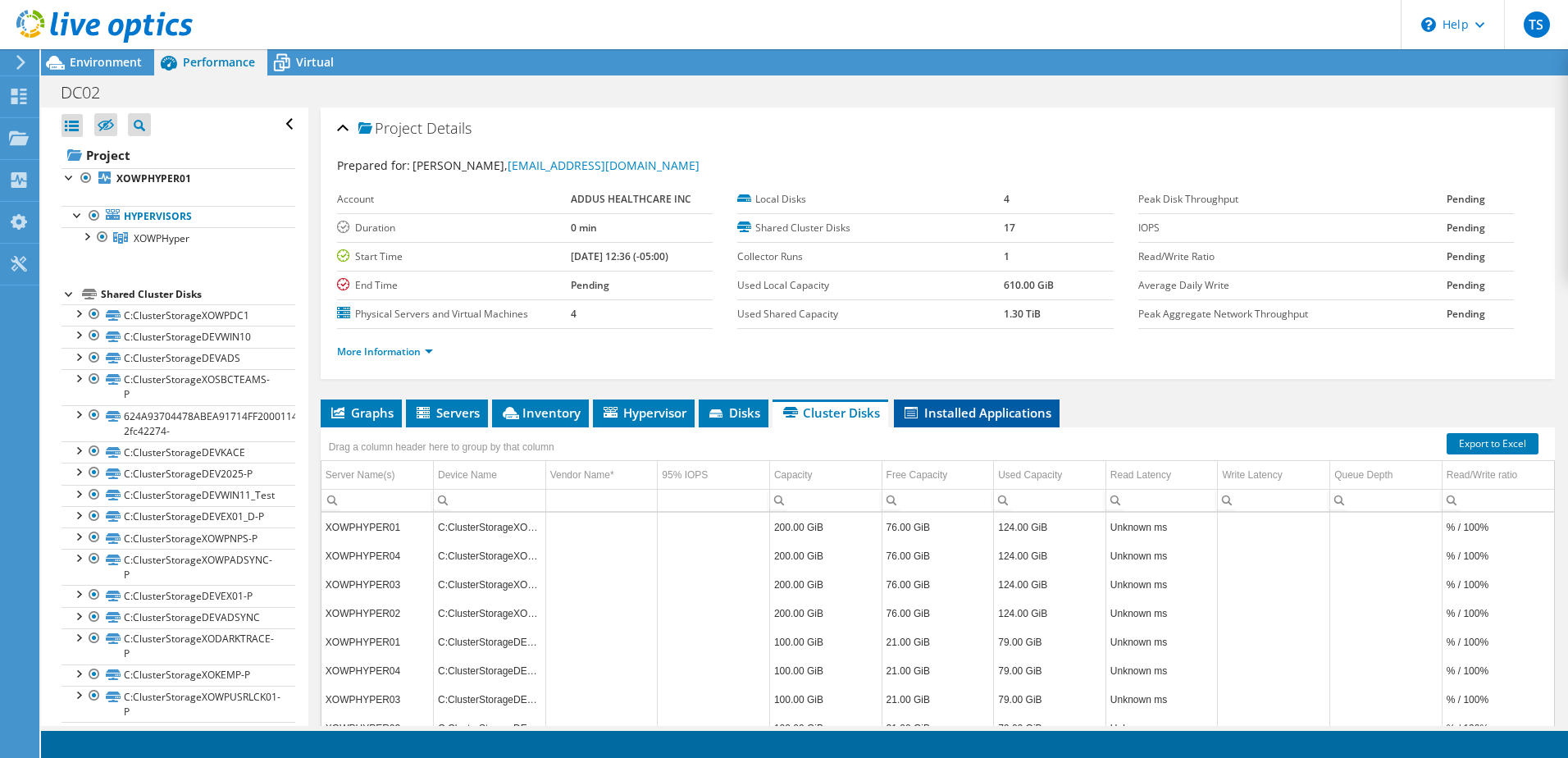
click at [995, 400] on li "Installed Applications" at bounding box center [977, 413] width 166 height 28
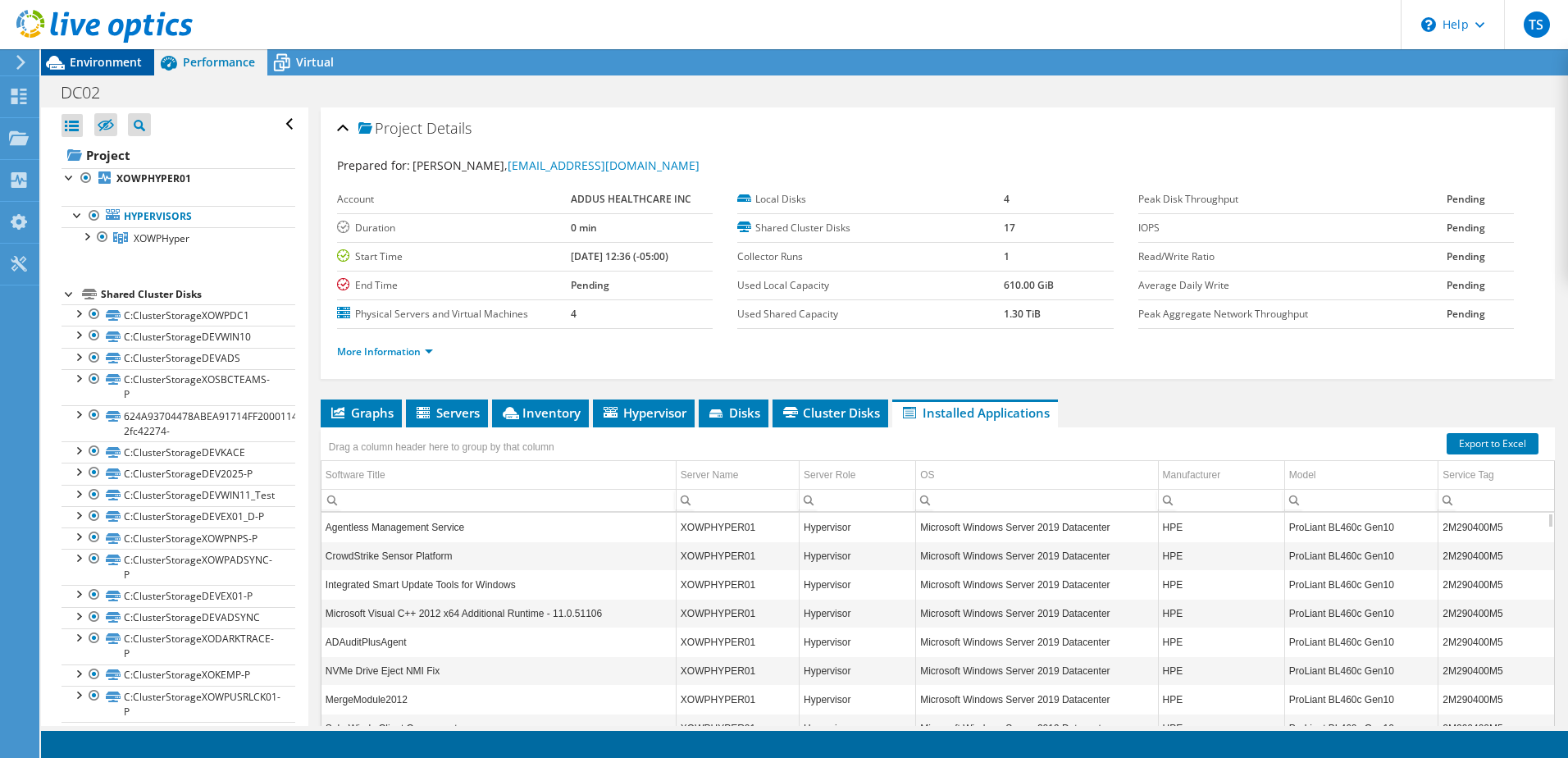
click at [134, 65] on span "Environment" at bounding box center [106, 62] width 72 height 15
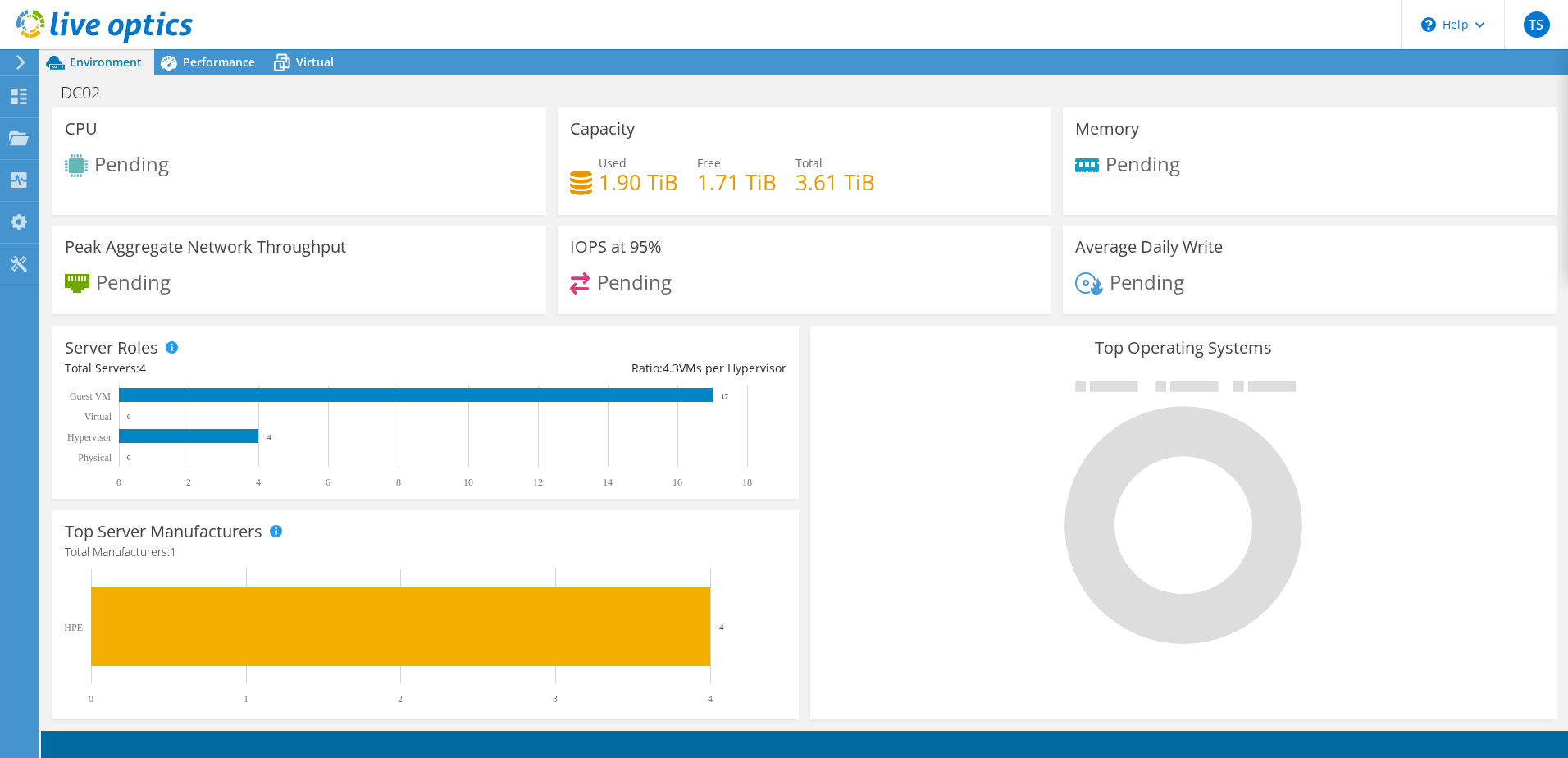
click at [879, 705] on div "Top Operating Systems Windows Linux VMware" at bounding box center [1184, 523] width 746 height 393
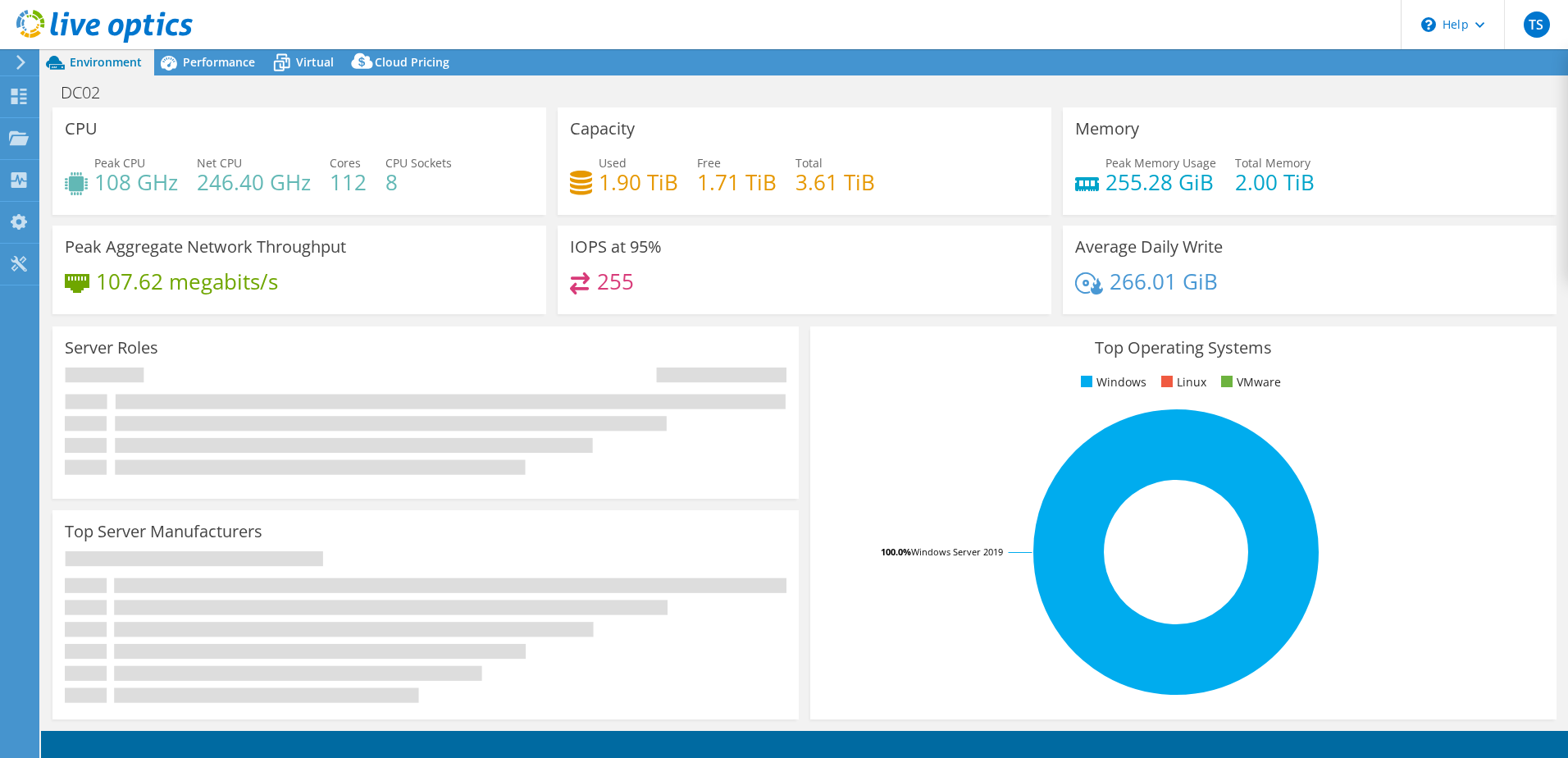
select select "USD"
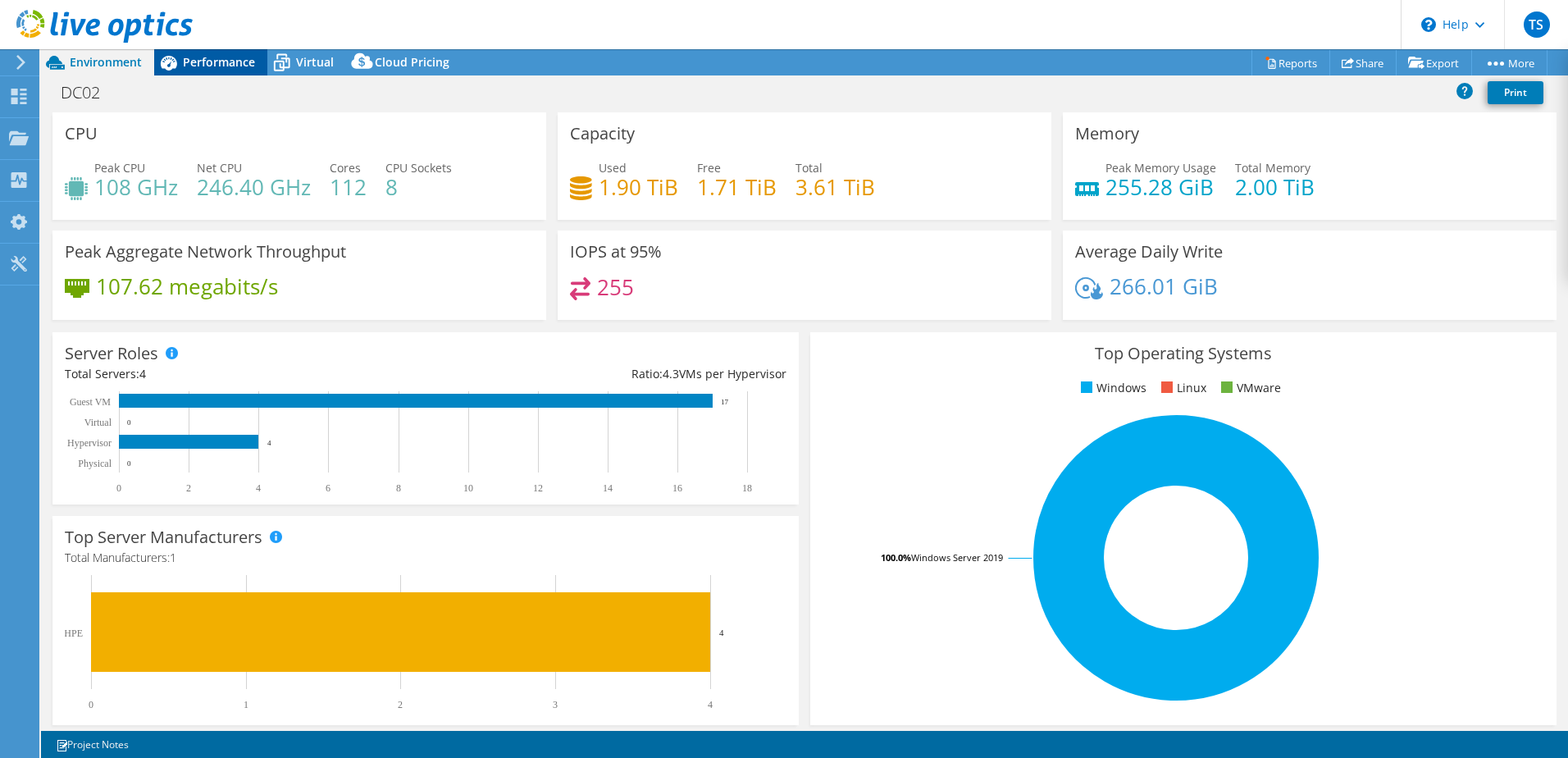
click at [190, 60] on span "Performance" at bounding box center [219, 62] width 72 height 15
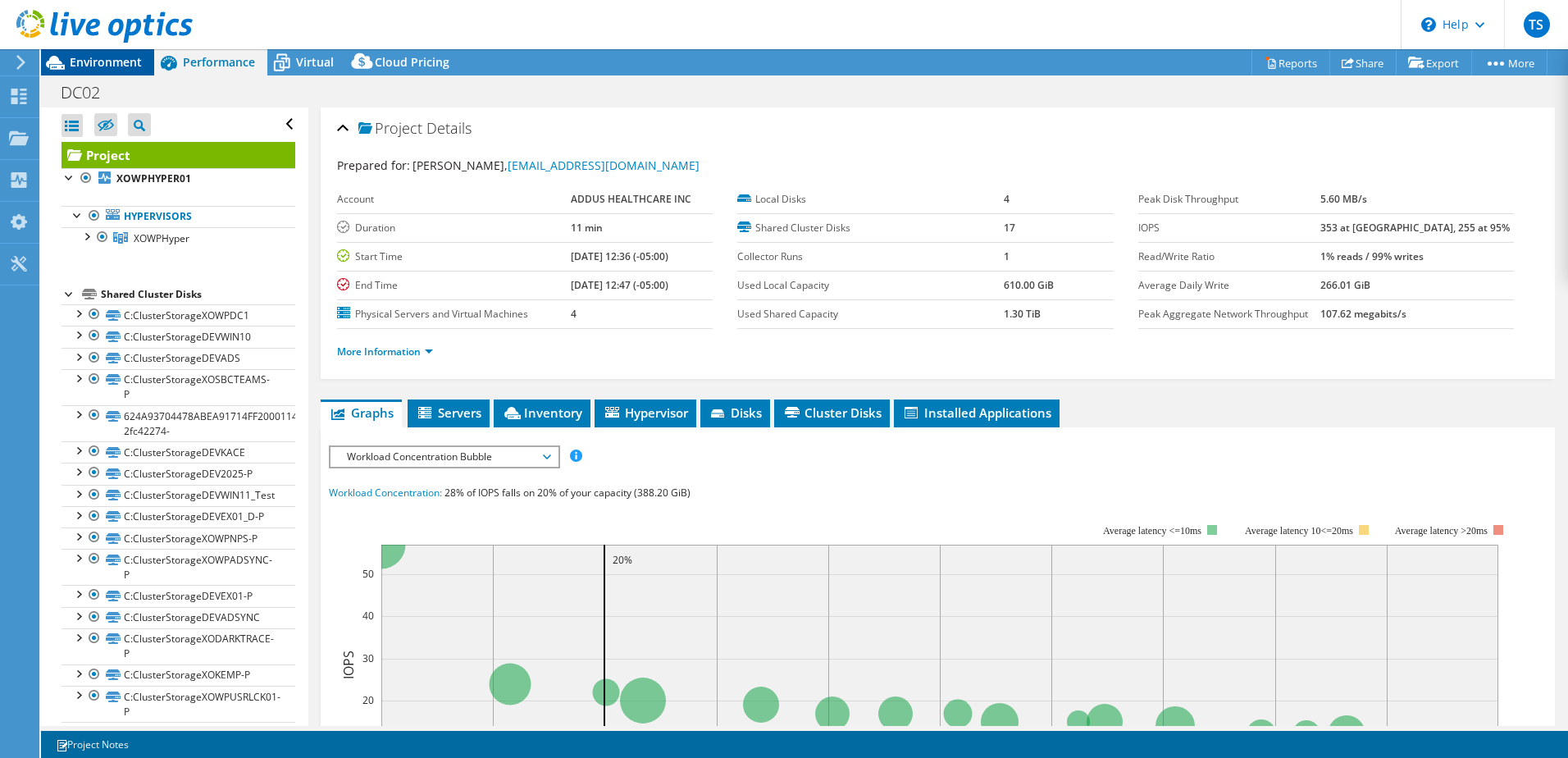
click at [90, 58] on span "Environment" at bounding box center [106, 62] width 72 height 15
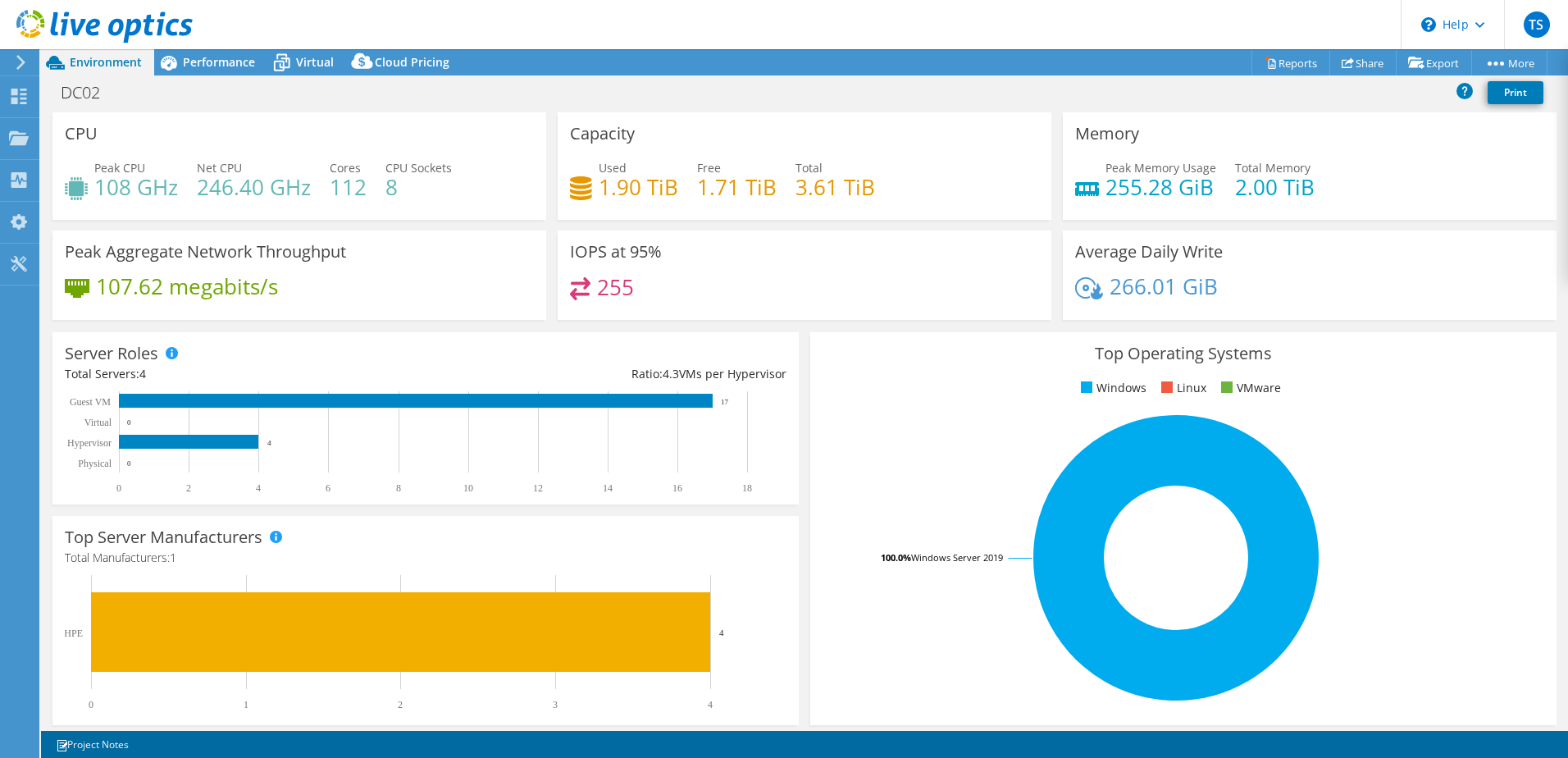
click at [929, 407] on div "Top Operating Systems Windows Linux VMware 100.0% Windows Server 2019" at bounding box center [1184, 528] width 746 height 393
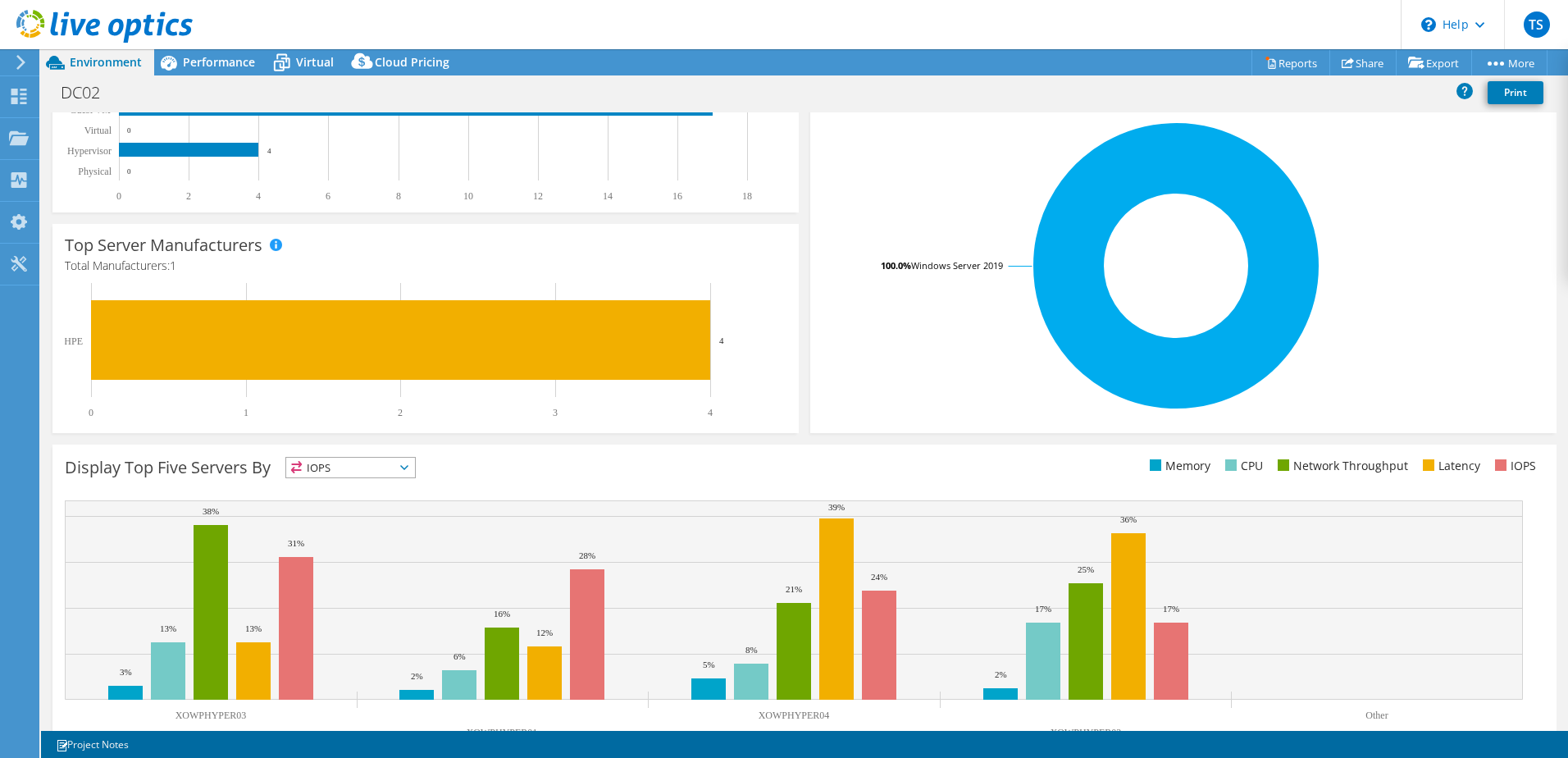
scroll to position [337, 0]
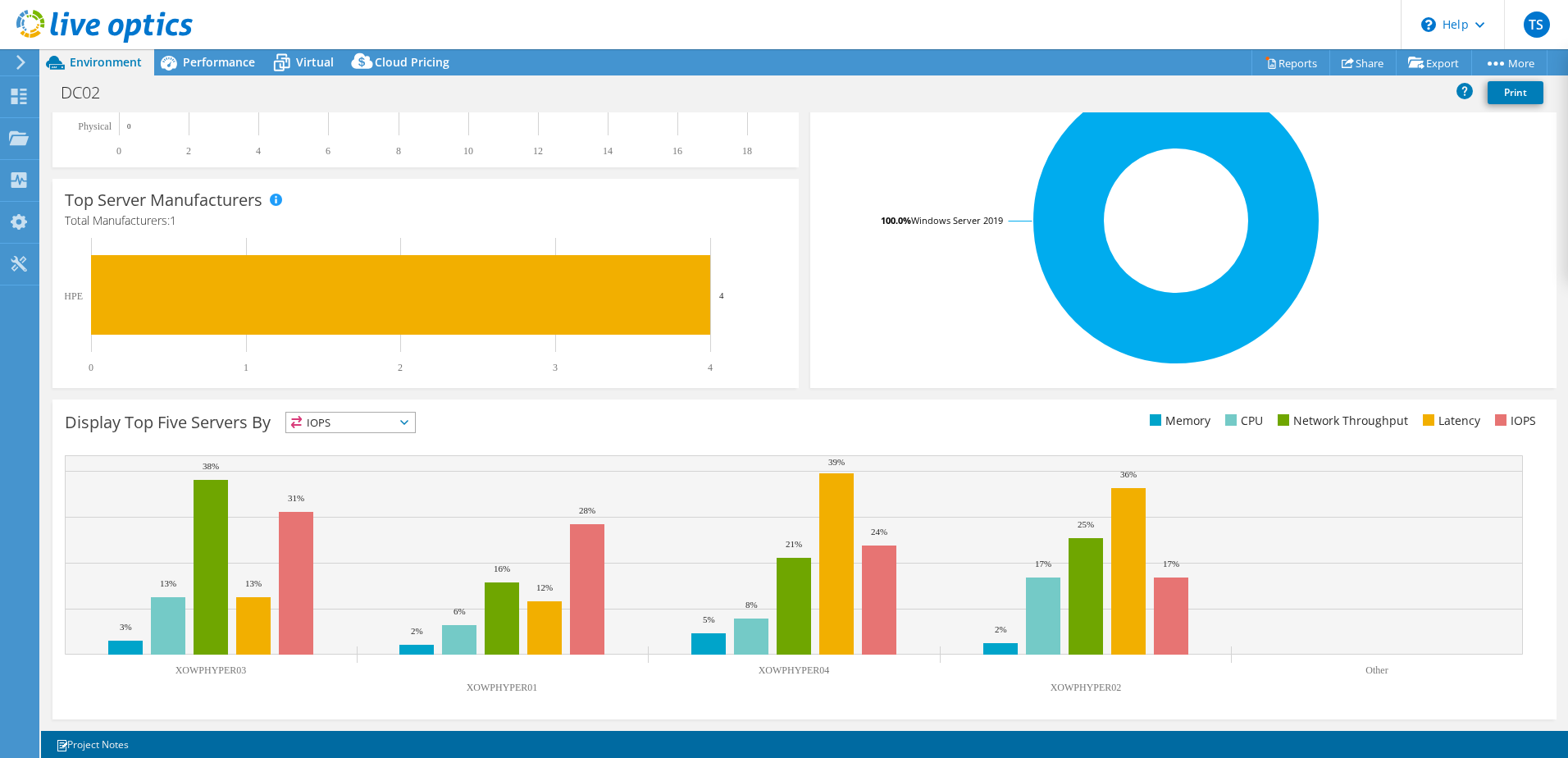
click at [402, 424] on span "IOPS" at bounding box center [351, 422] width 129 height 20
click at [348, 511] on li "Network Throughput" at bounding box center [351, 512] width 129 height 23
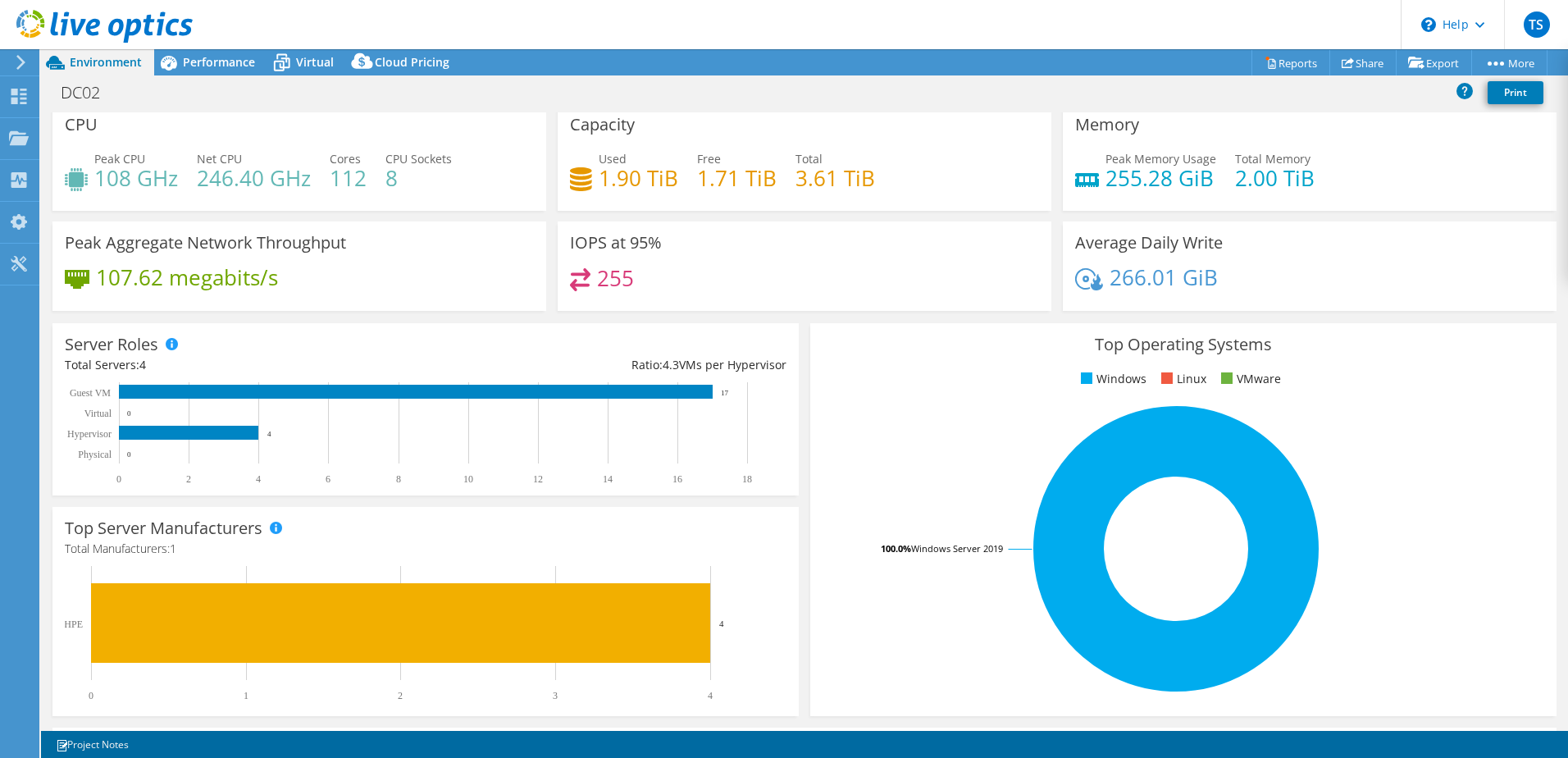
scroll to position [0, 0]
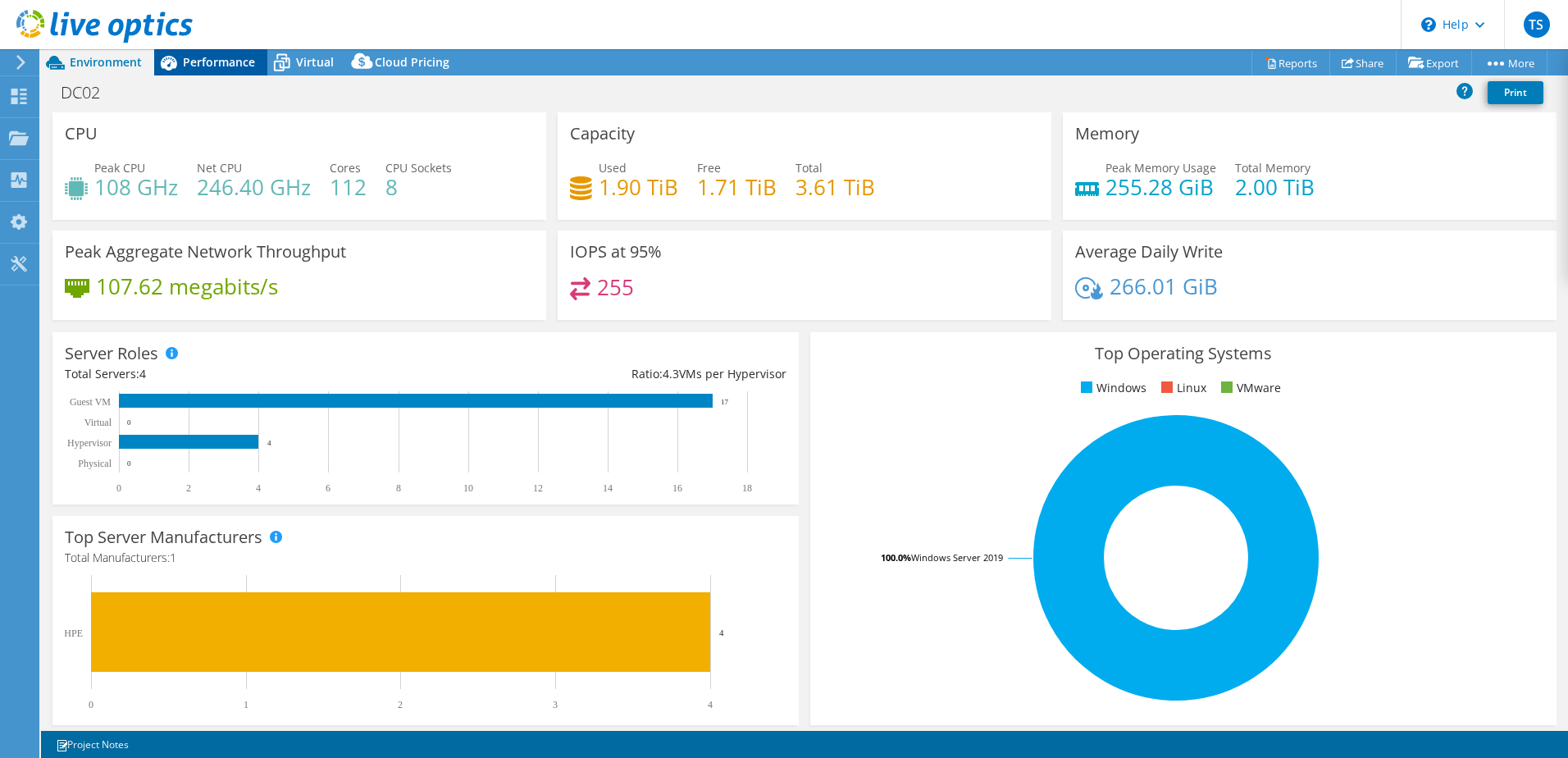
click at [205, 63] on span "Performance" at bounding box center [219, 62] width 72 height 15
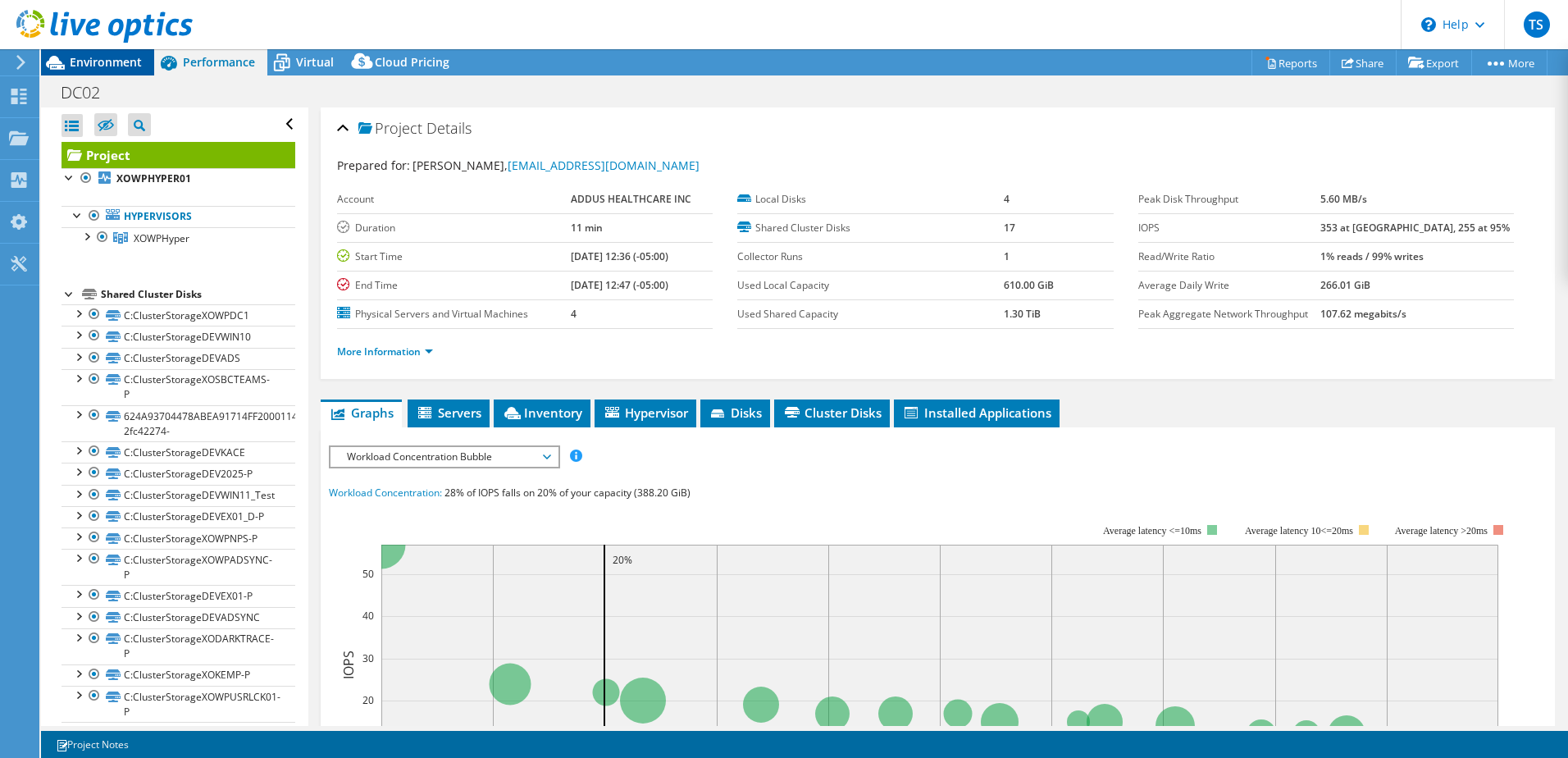
click at [126, 70] on div "Environment" at bounding box center [98, 62] width 113 height 27
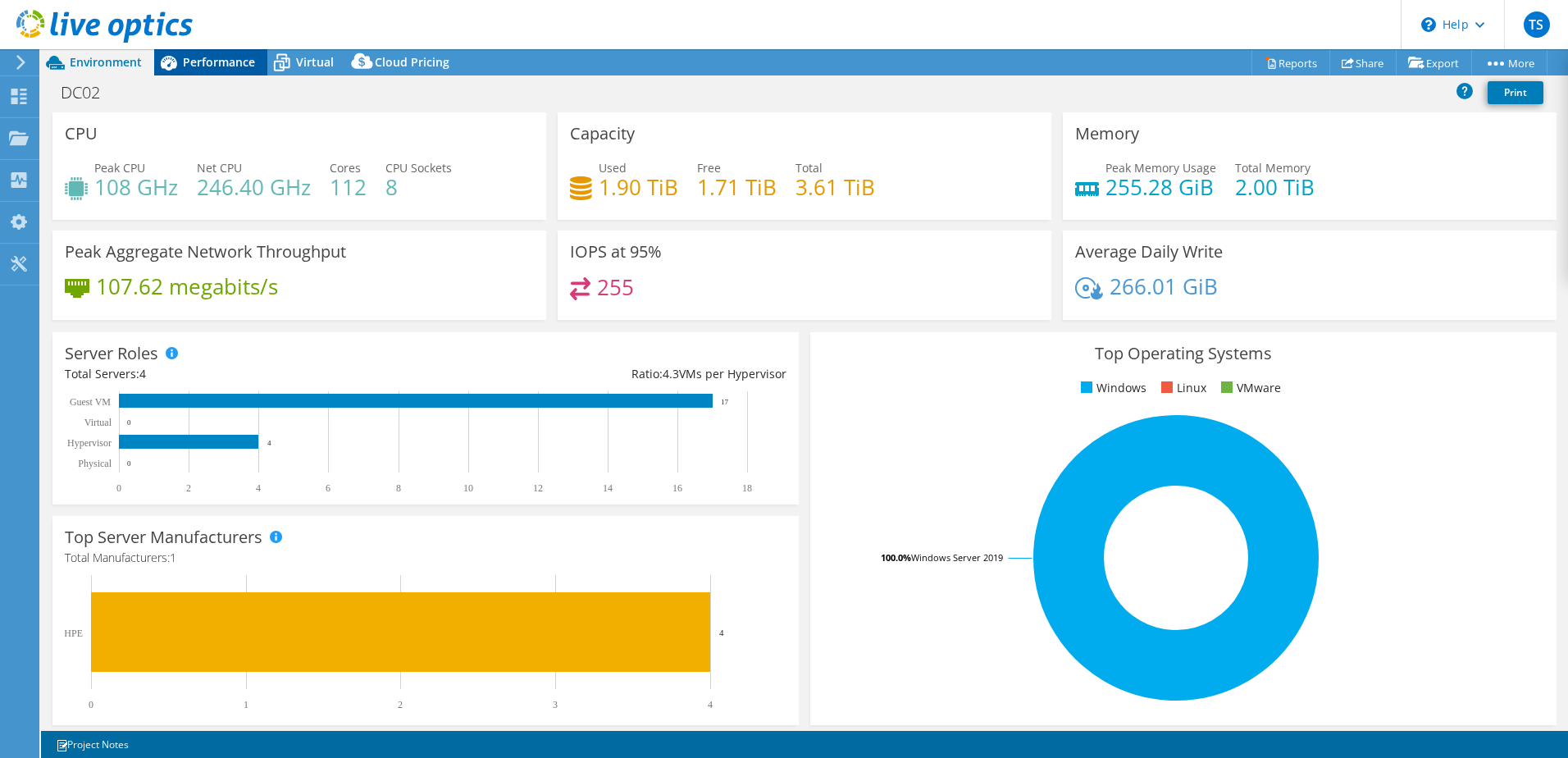
click at [192, 60] on span "Performance" at bounding box center [219, 62] width 72 height 15
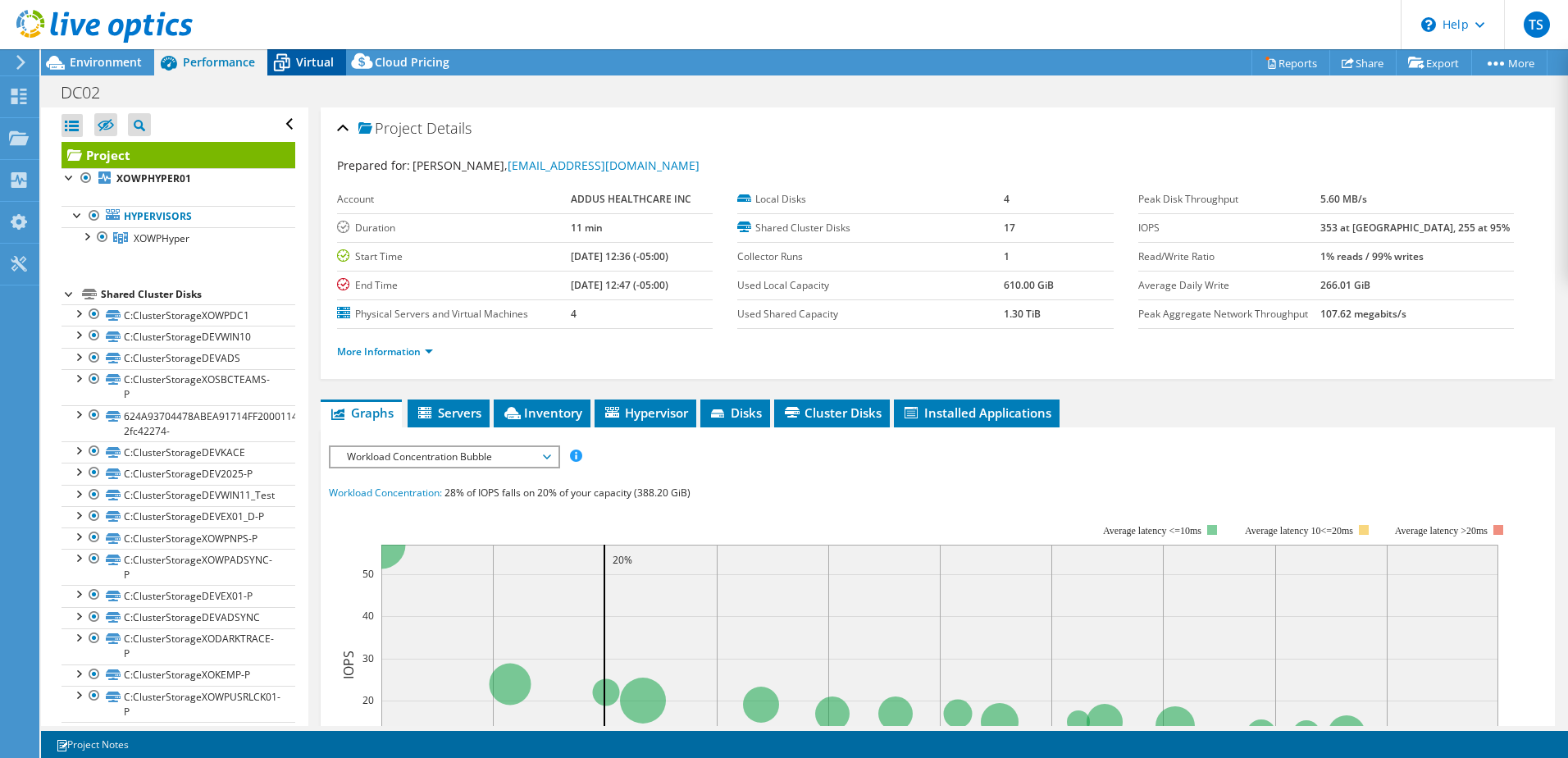
click at [299, 60] on span "Virtual" at bounding box center [315, 62] width 38 height 15
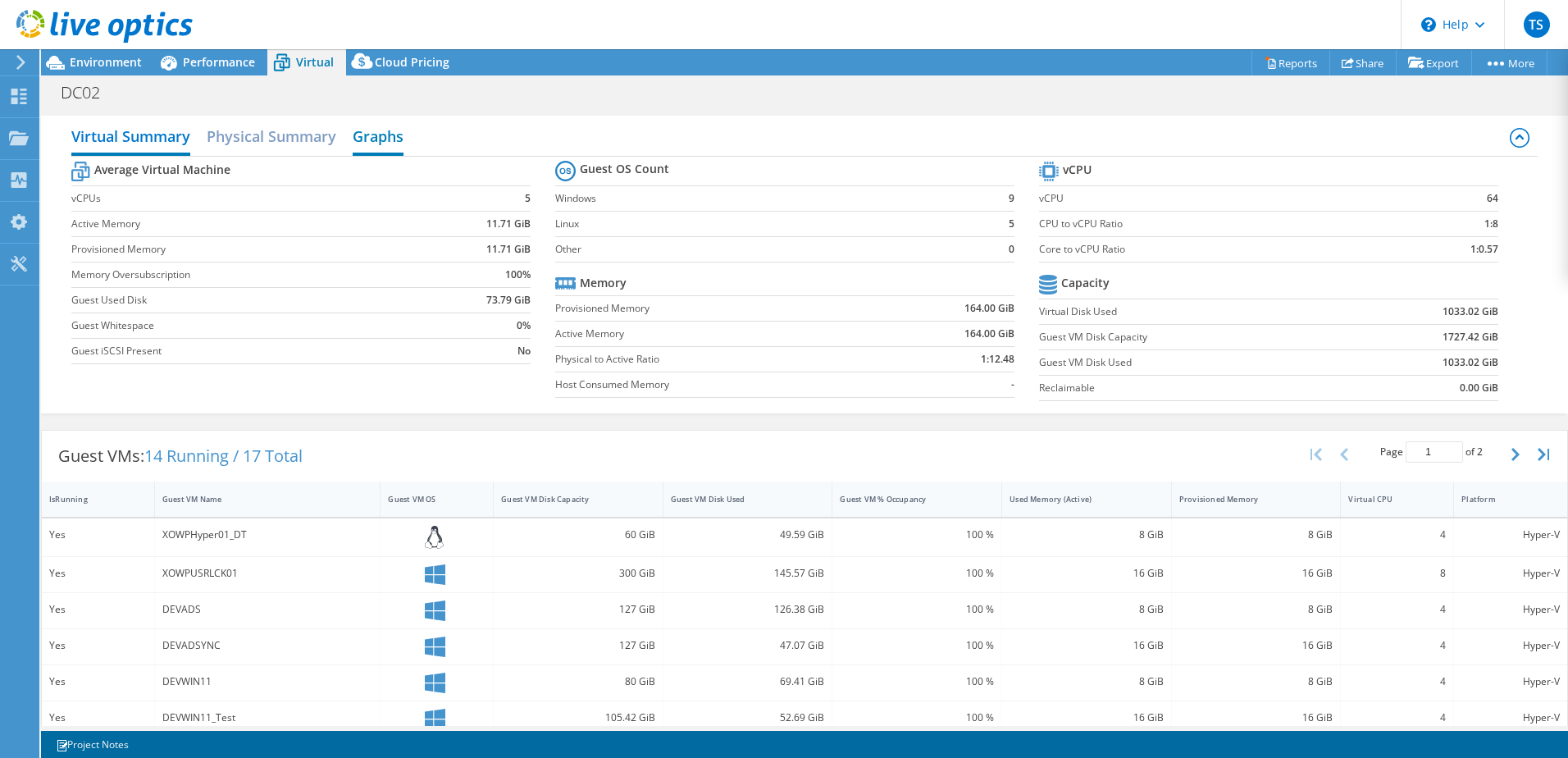
click at [377, 133] on h2 "Graphs" at bounding box center [377, 138] width 51 height 36
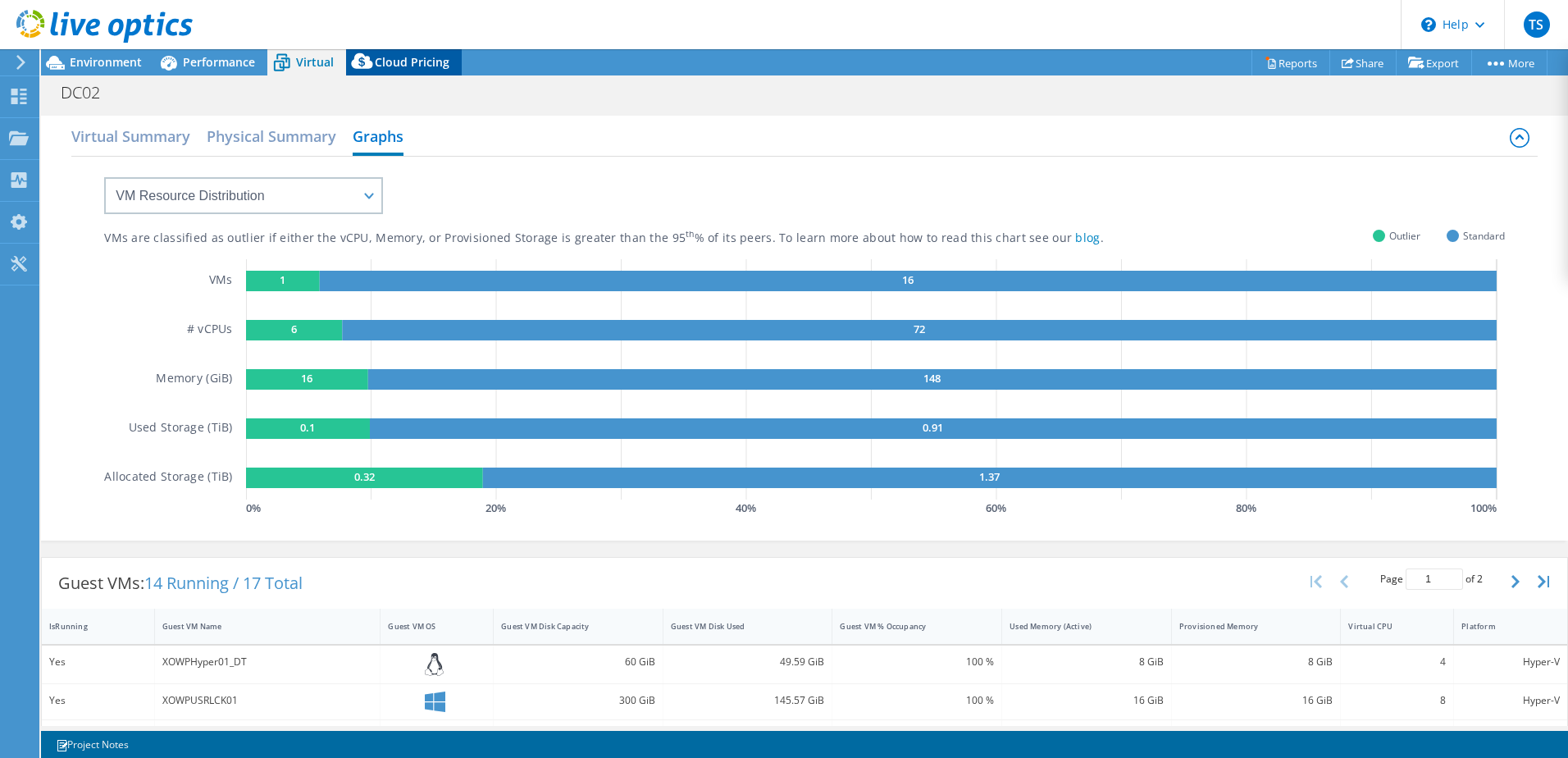
click at [380, 65] on span "Cloud Pricing" at bounding box center [412, 62] width 75 height 15
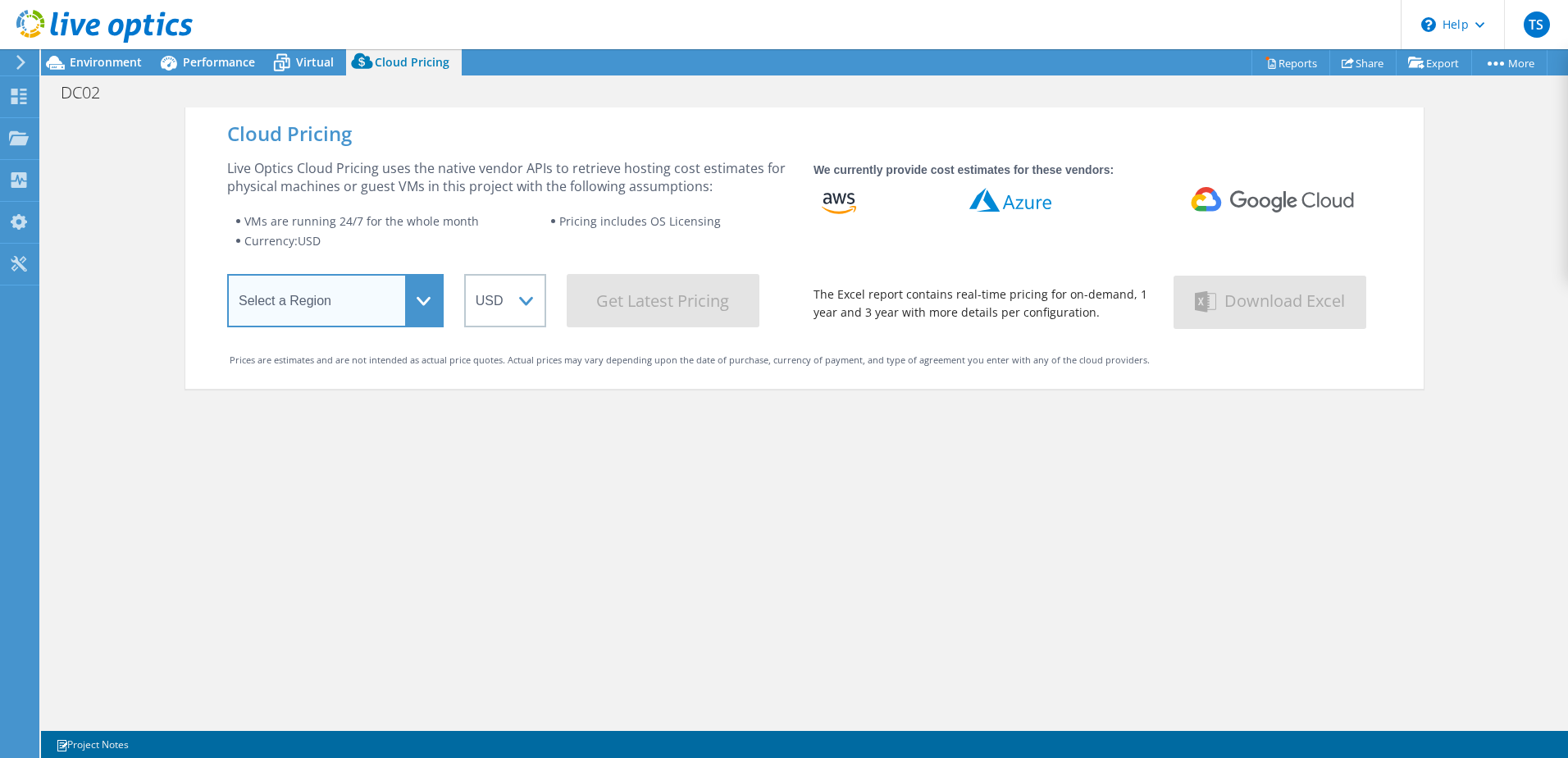
click at [352, 301] on select "Select a Region Asia Pacific (Hong Kong) Asia Pacific (Mumbai) Asia Pacific (Se…" at bounding box center [335, 301] width 217 height 53
click at [227, 277] on select "Select a Region Asia Pacific (Hong Kong) Asia Pacific (Mumbai) Asia Pacific (Se…" at bounding box center [335, 301] width 217 height 53
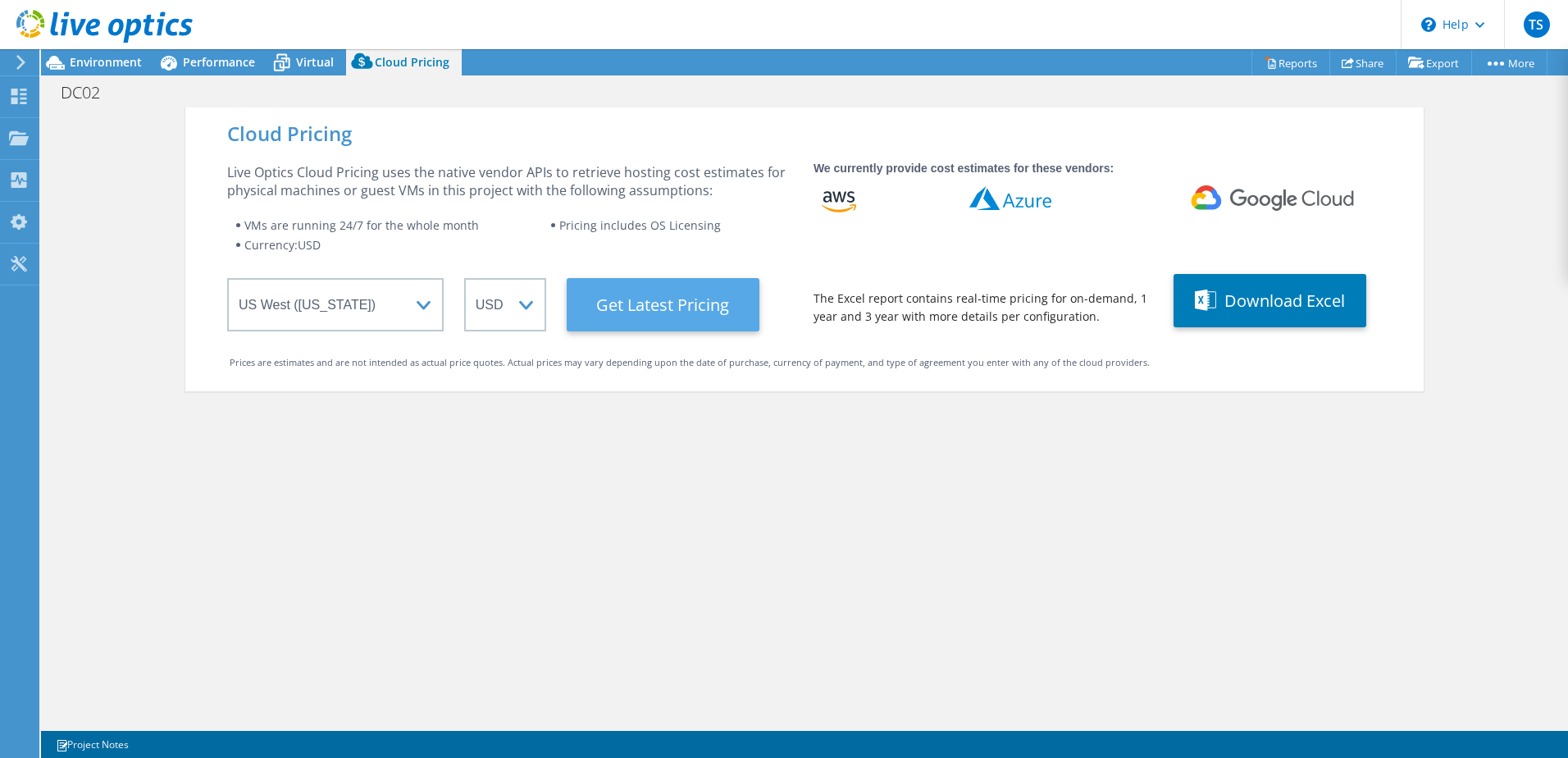
click at [663, 314] on Latest "Get Latest Pricing" at bounding box center [663, 304] width 193 height 53
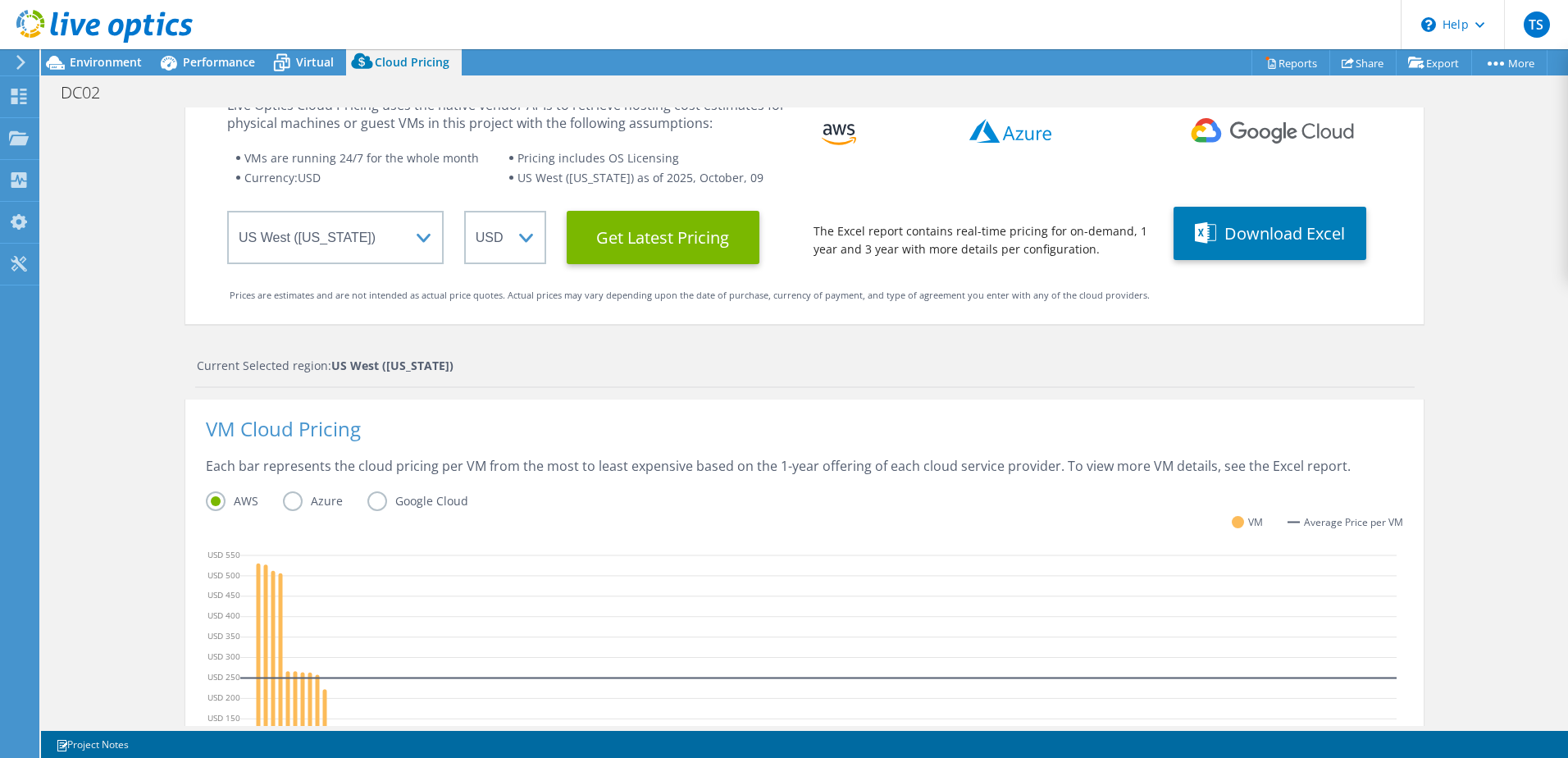
scroll to position [66, 0]
click at [293, 503] on label "Azure" at bounding box center [325, 501] width 84 height 20
click at [0, 0] on input "Azure" at bounding box center [0, 0] width 0 height 0
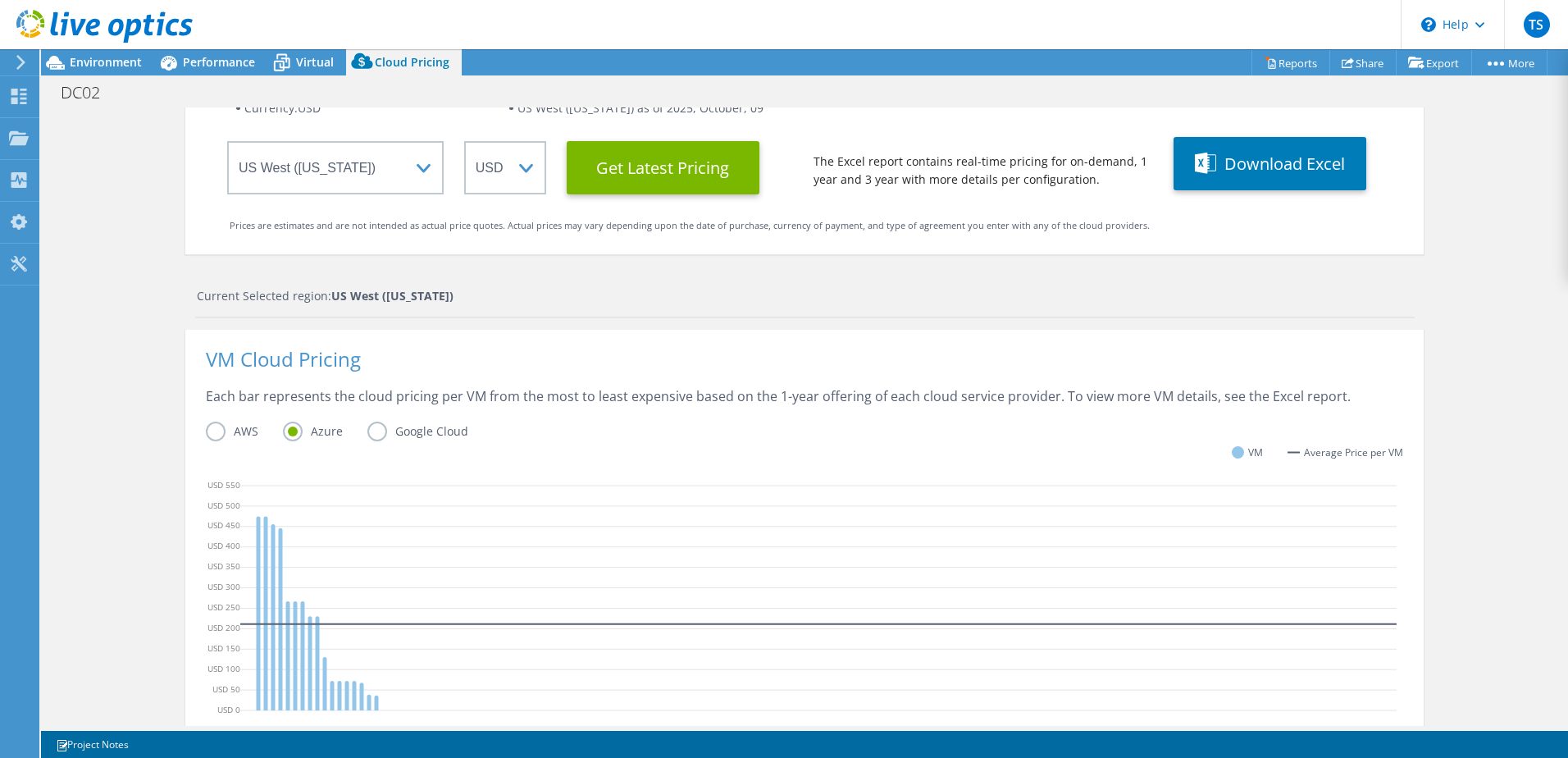
scroll to position [0, 0]
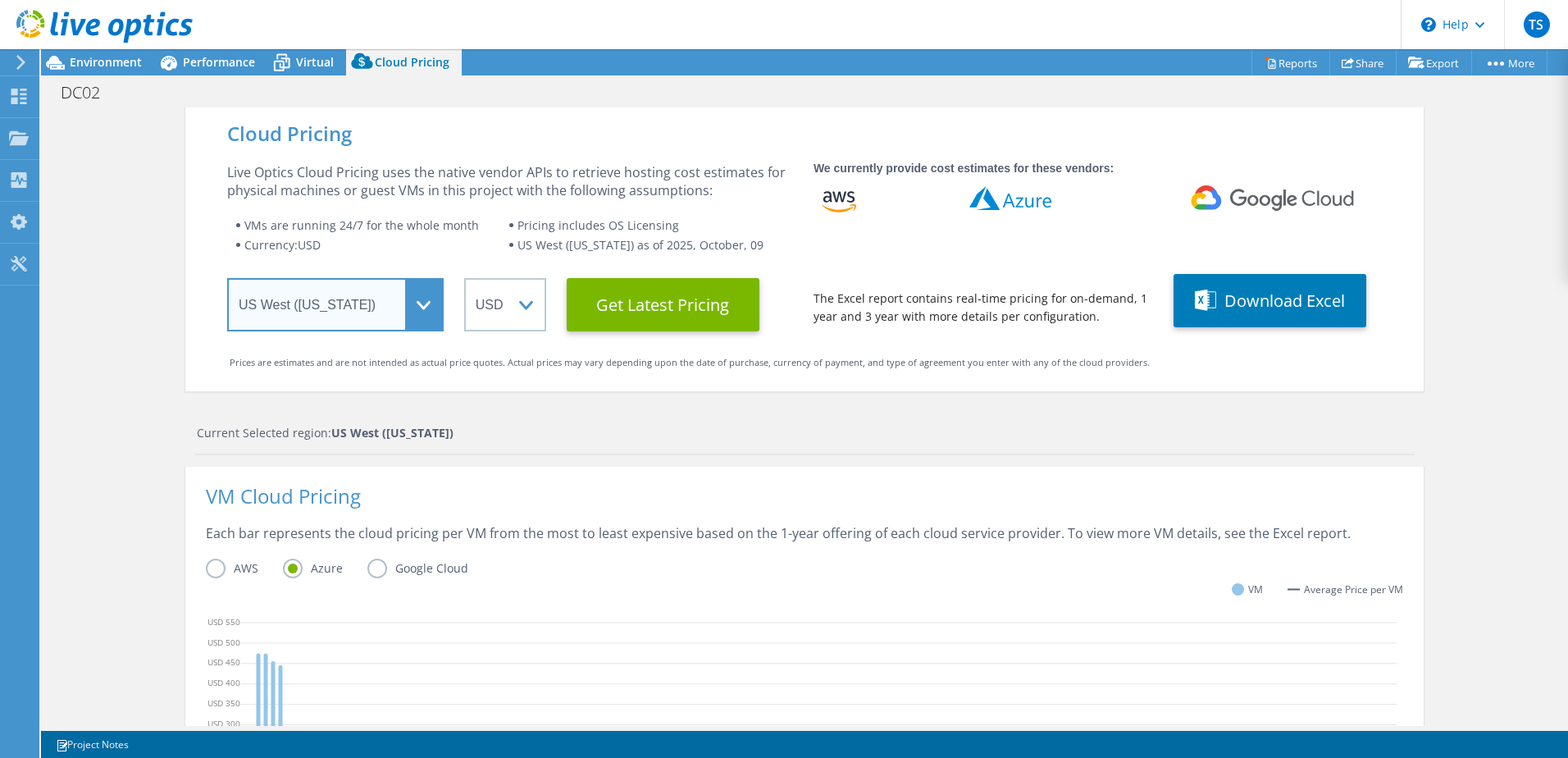
click at [415, 304] on select "Select a Region Asia Pacific (Hong Kong) Asia Pacific (Mumbai) Asia Pacific (Se…" at bounding box center [335, 304] width 217 height 53
select select "USEast"
click at [227, 278] on select "Select a Region Asia Pacific (Hong Kong) Asia Pacific (Mumbai) Asia Pacific (Se…" at bounding box center [335, 304] width 217 height 53
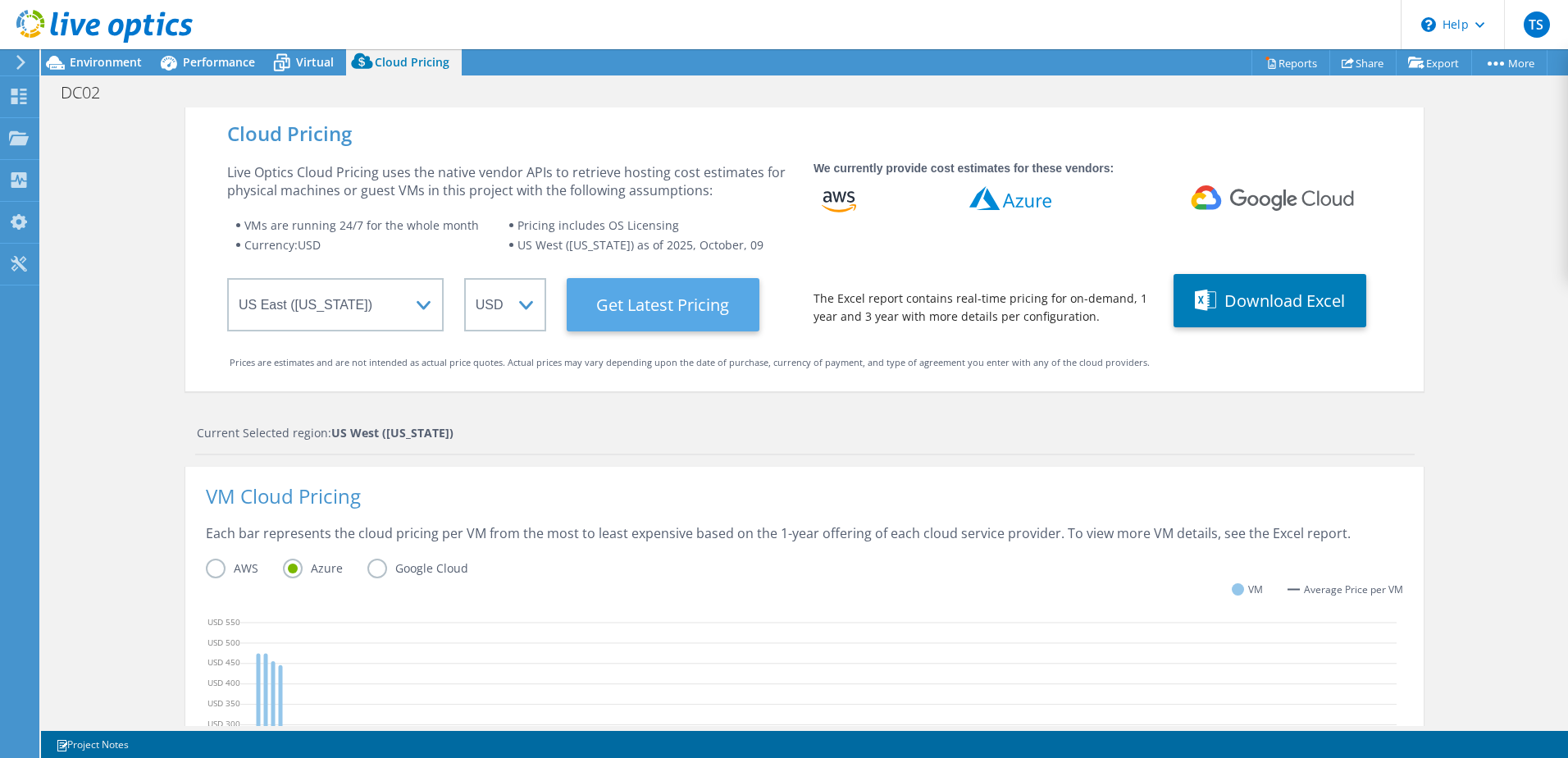
click at [634, 316] on Latest "Get Latest Pricing" at bounding box center [663, 304] width 193 height 53
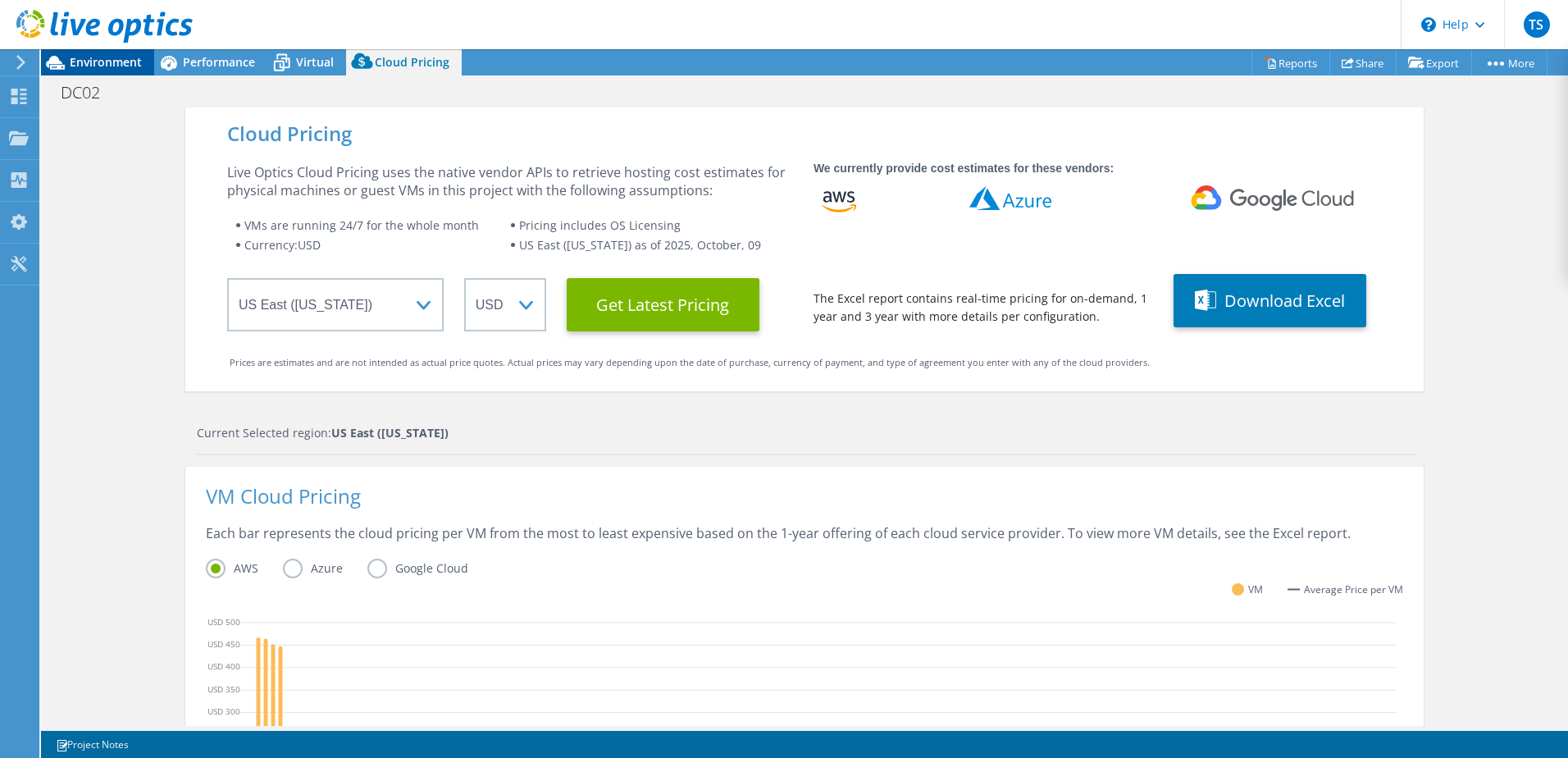
click at [85, 63] on span "Environment" at bounding box center [106, 62] width 72 height 15
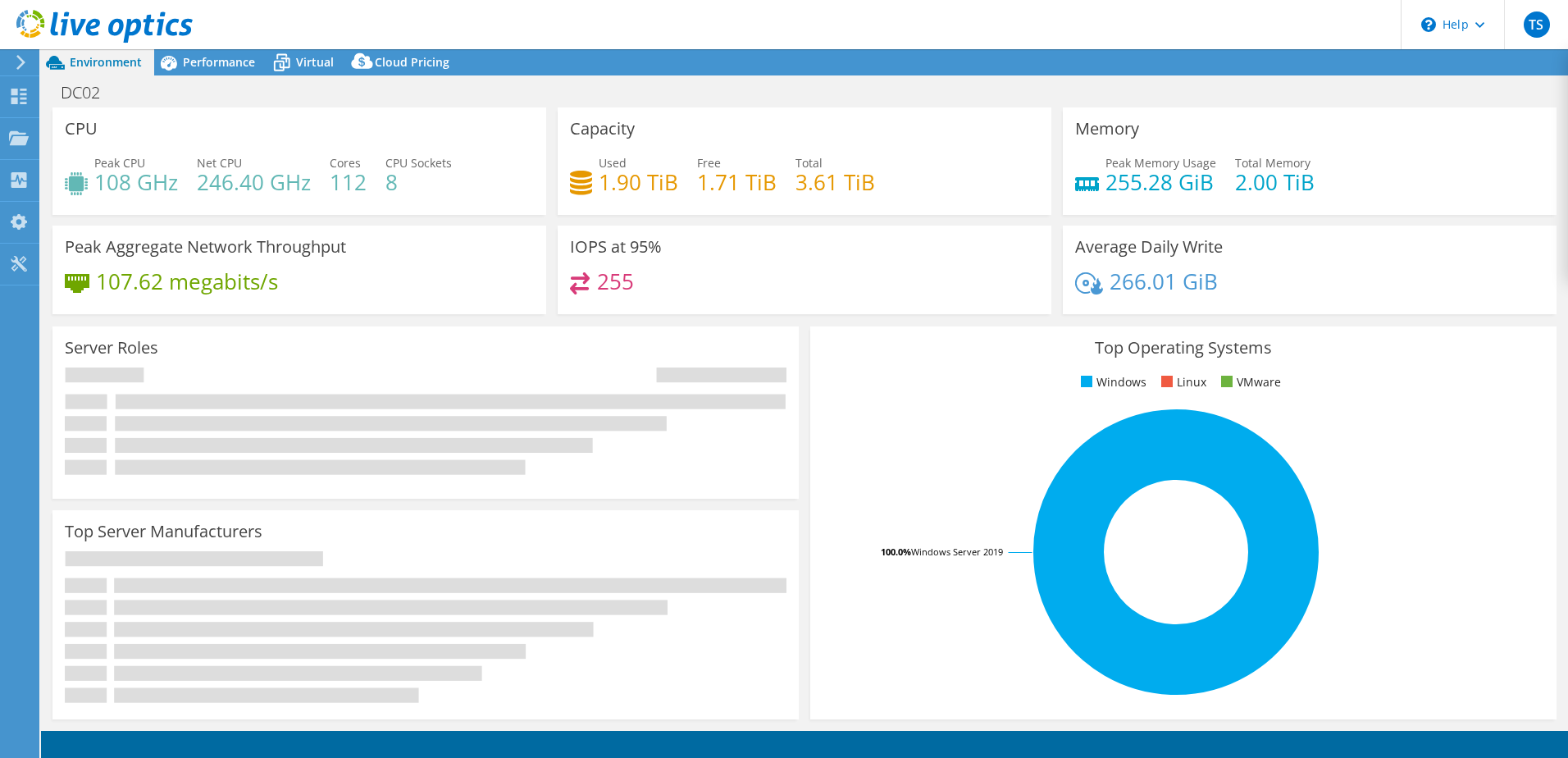
select select "USEast"
select select "USD"
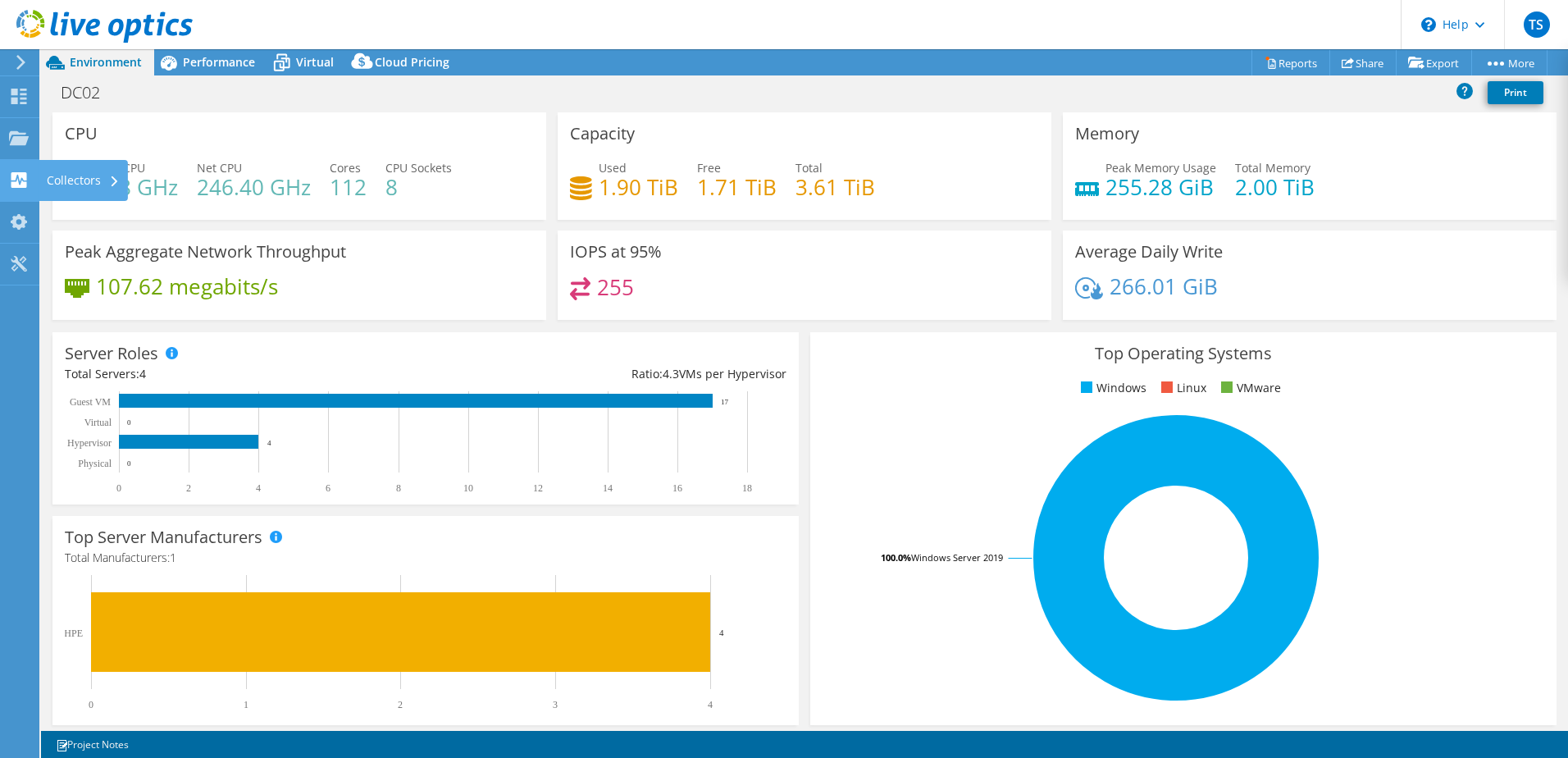
click at [40, 178] on div "Collectors" at bounding box center [83, 180] width 89 height 41
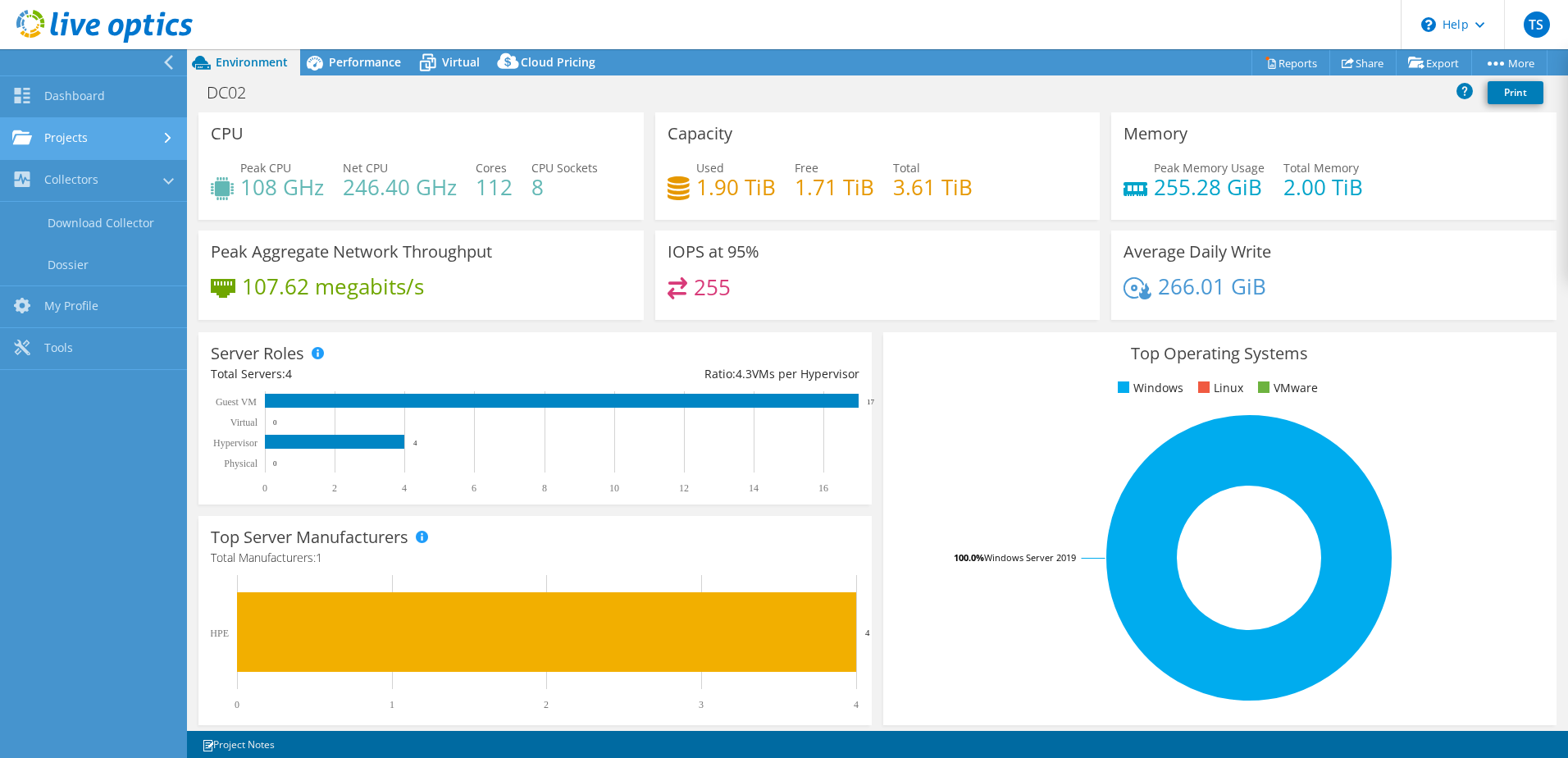
click at [79, 122] on link "Projects" at bounding box center [94, 138] width 187 height 42
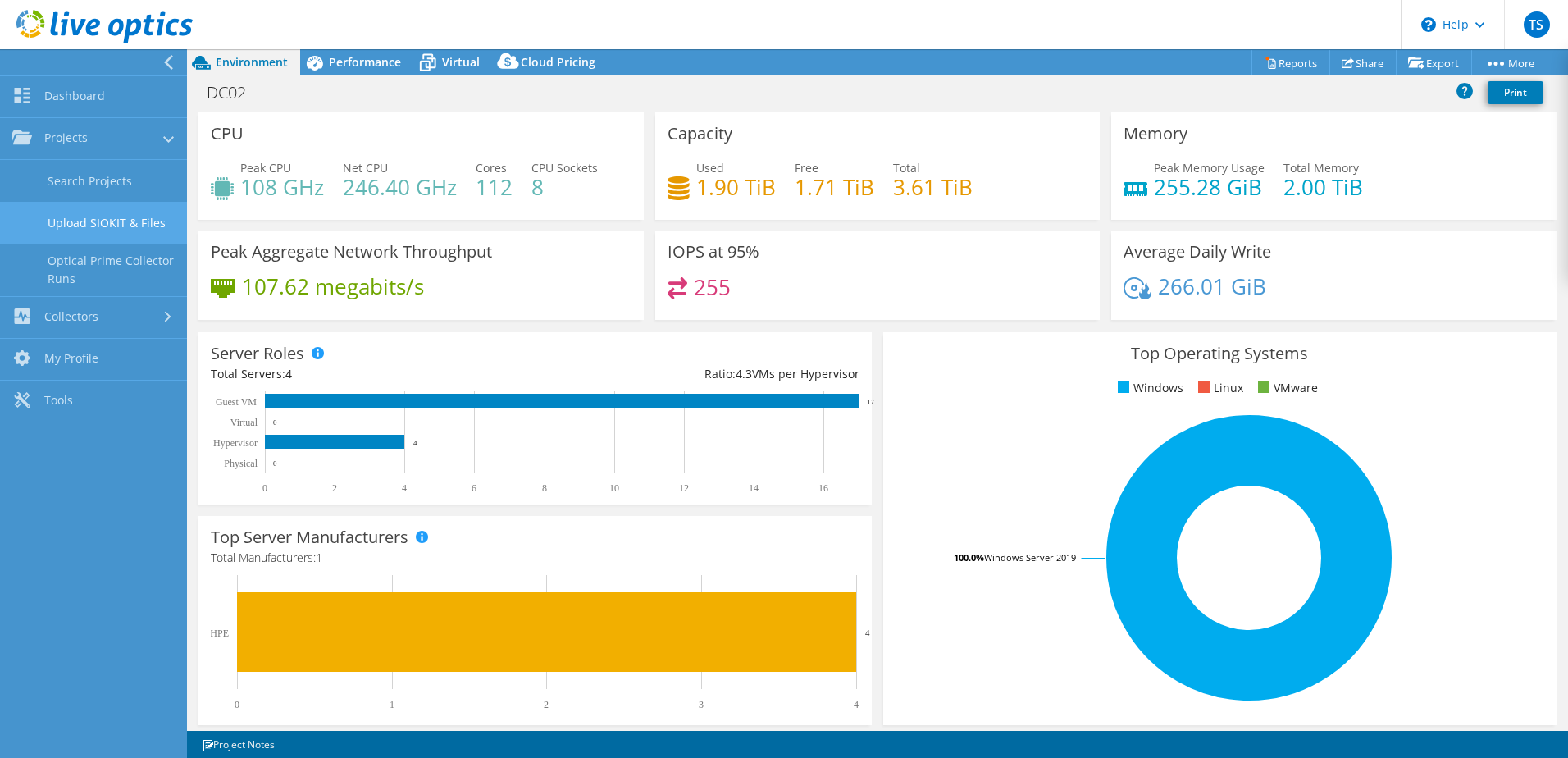
click at [101, 222] on link "Upload SIOKIT & Files" at bounding box center [94, 223] width 187 height 42
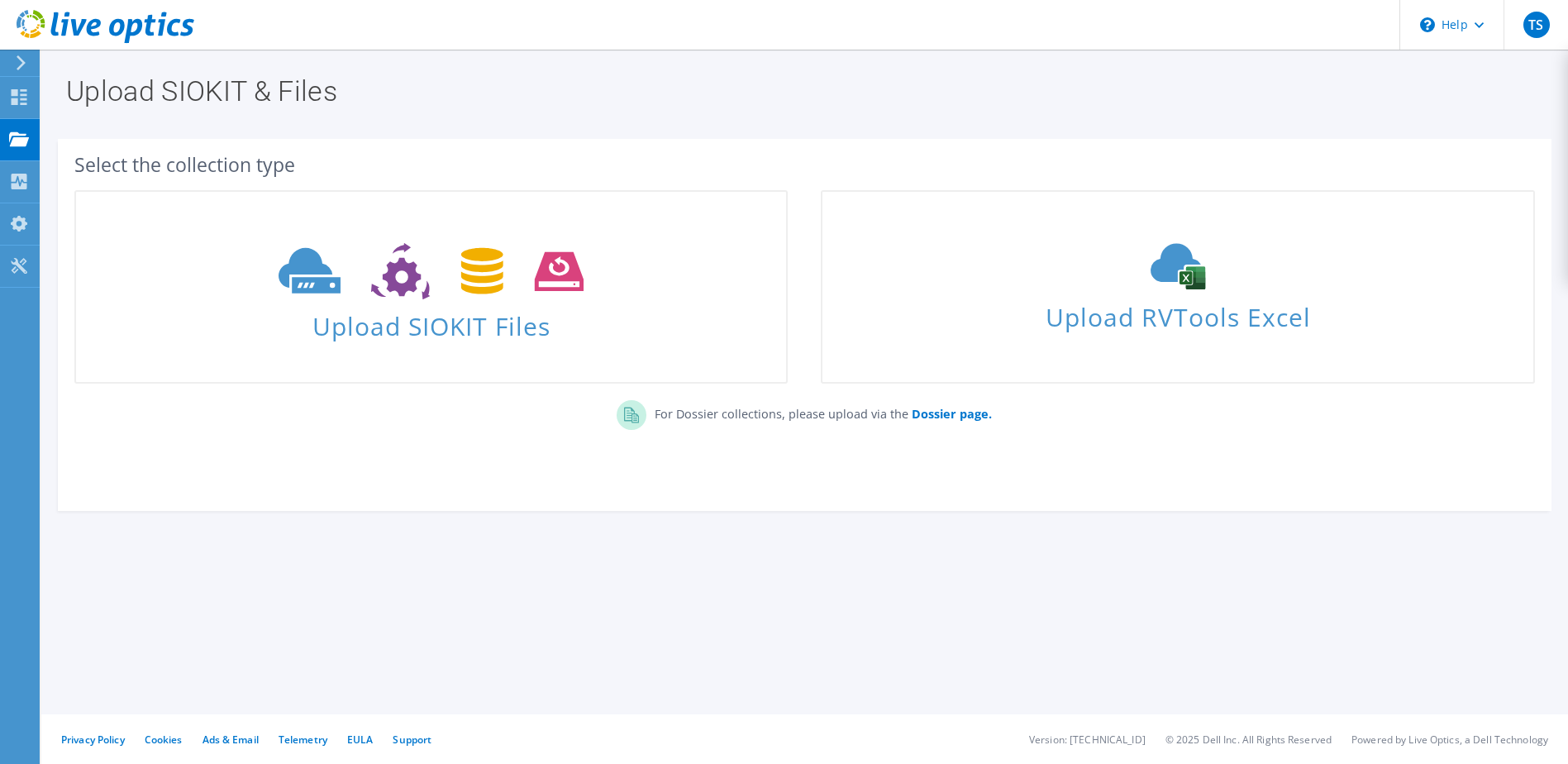
click at [13, 62] on div at bounding box center [17, 62] width 18 height 15
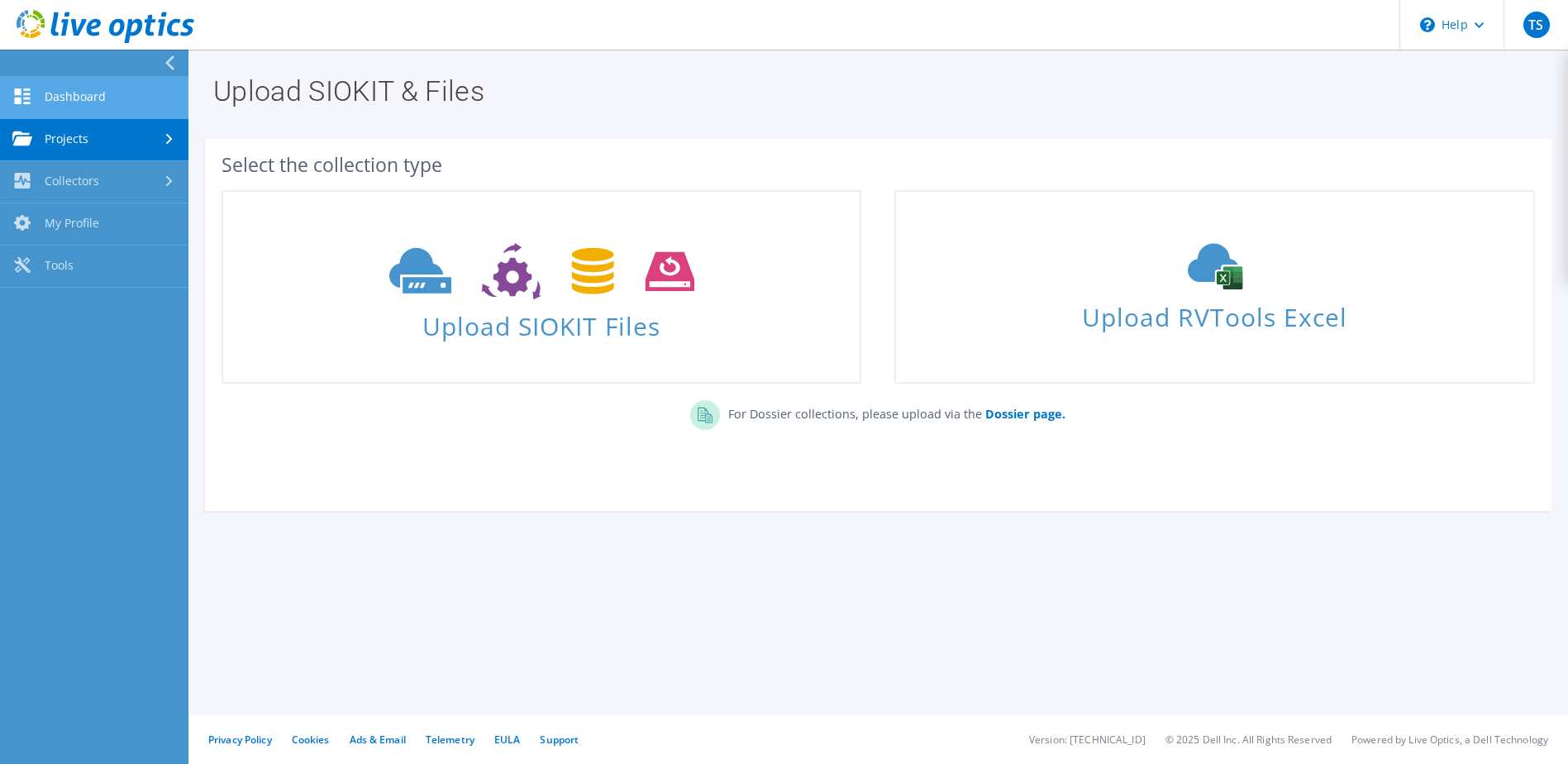
click at [39, 96] on link "Dashboard" at bounding box center [94, 98] width 189 height 42
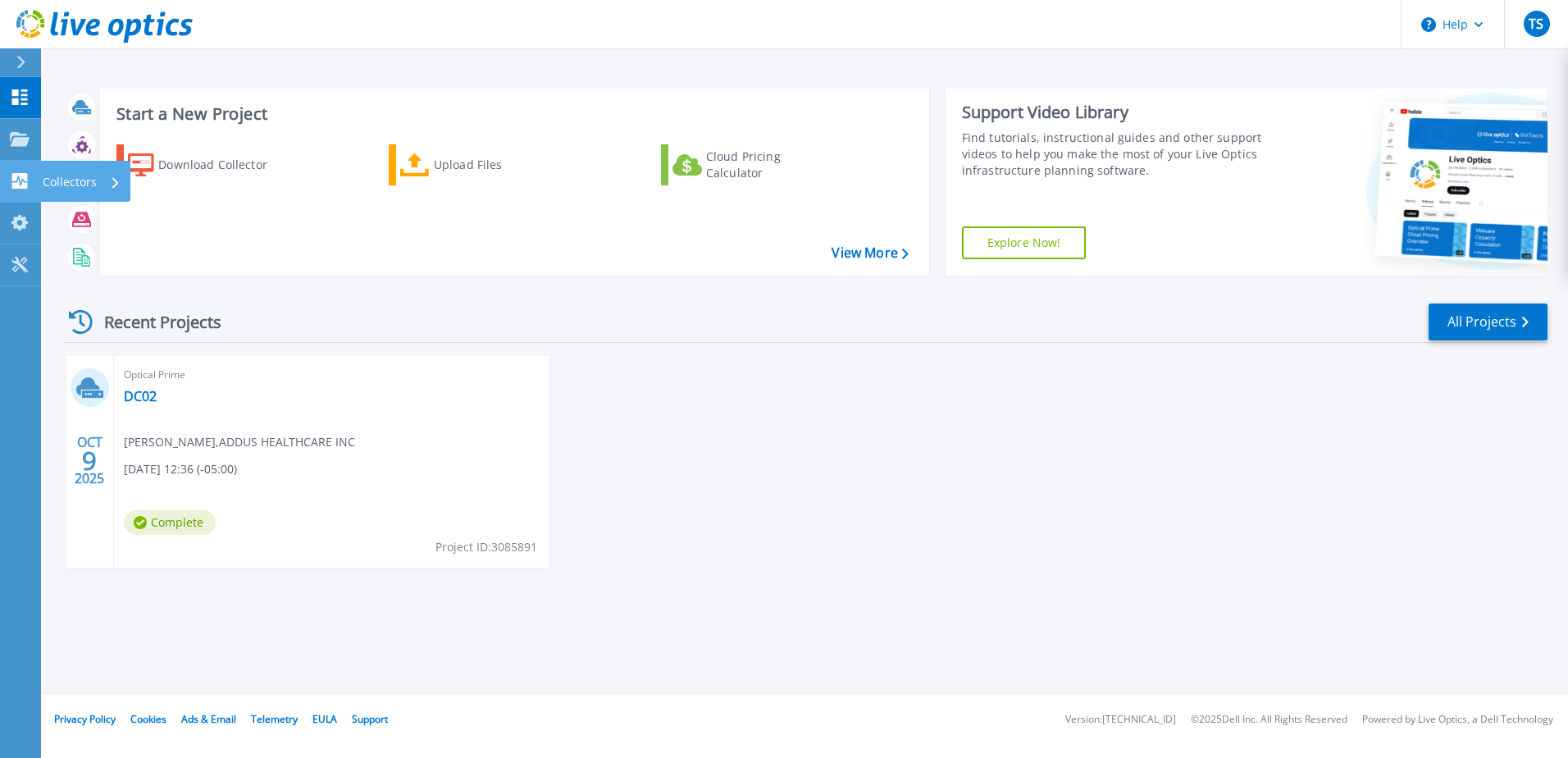
click at [19, 178] on icon at bounding box center [19, 180] width 20 height 15
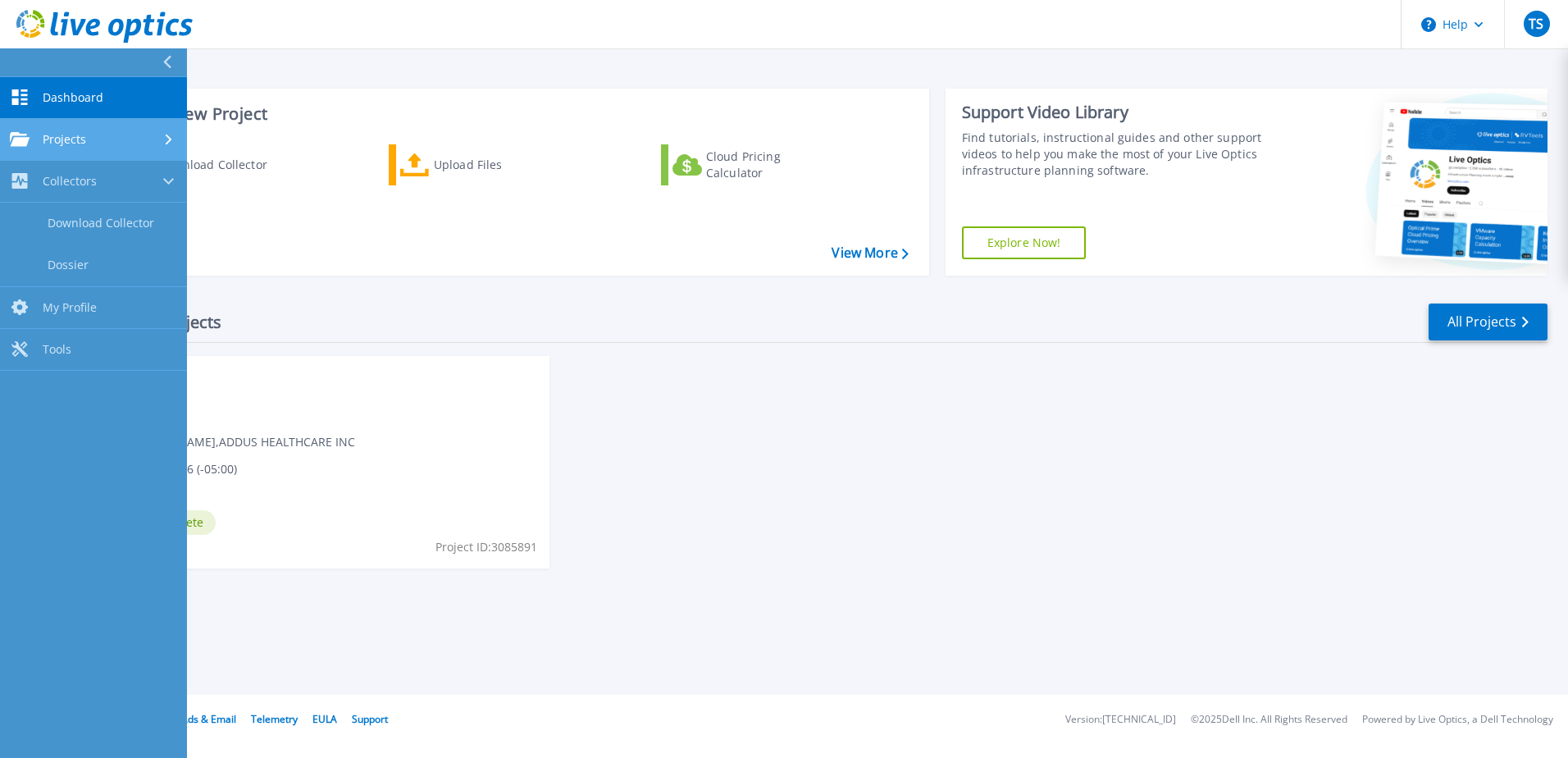
click at [58, 143] on span "Projects" at bounding box center [64, 139] width 44 height 15
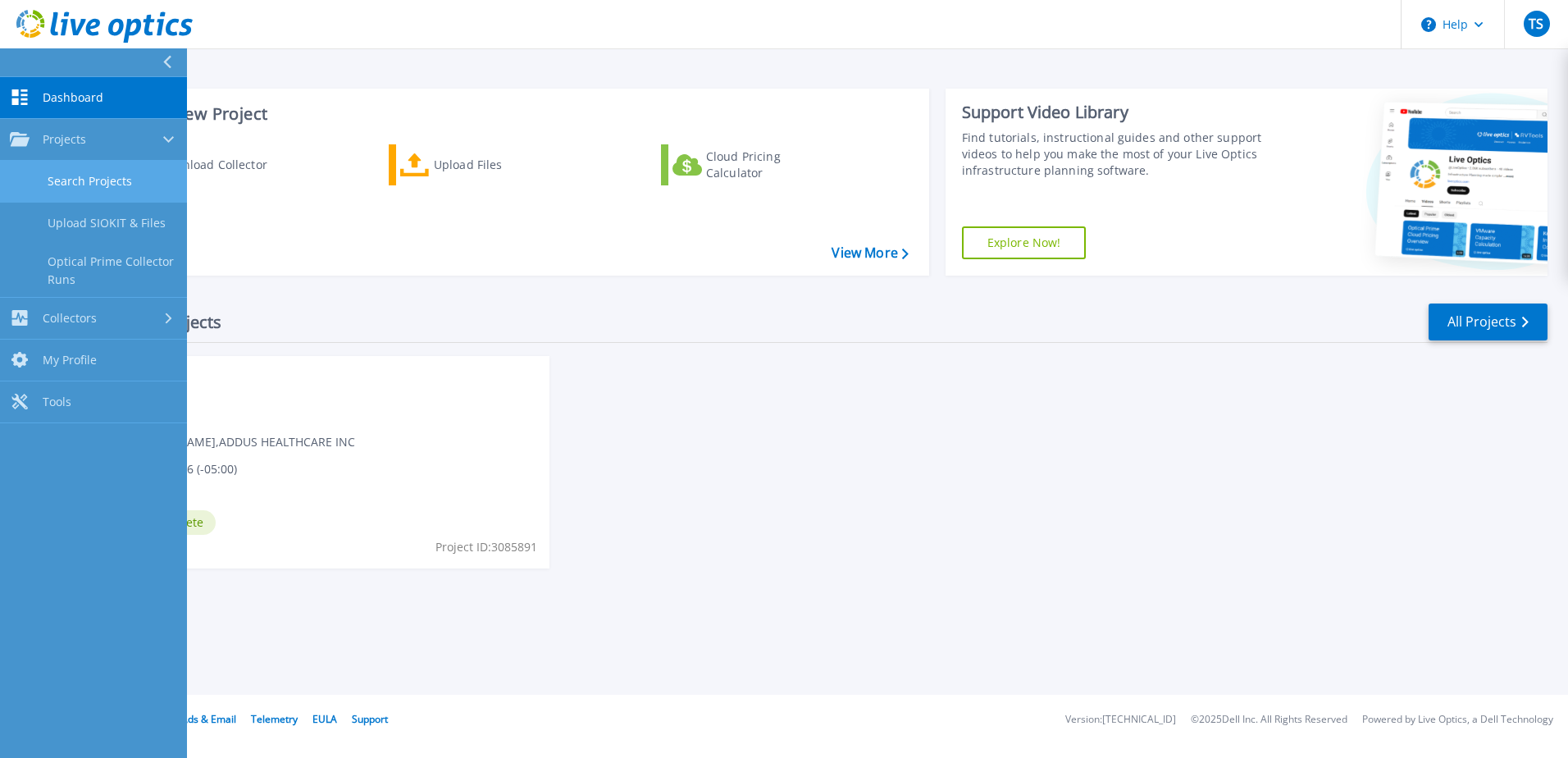
click at [58, 172] on link "Search Projects" at bounding box center [94, 181] width 187 height 42
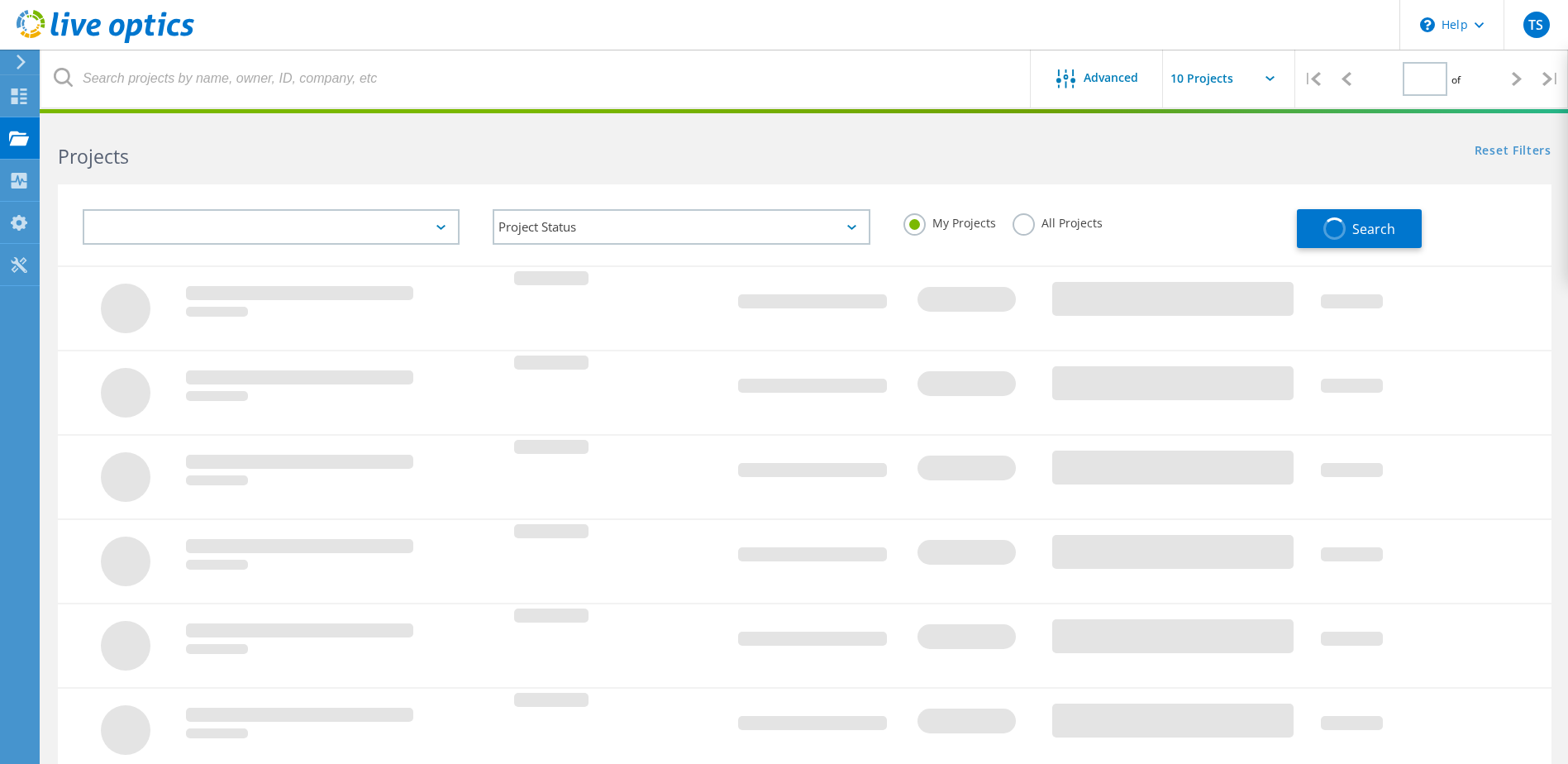
type input "1"
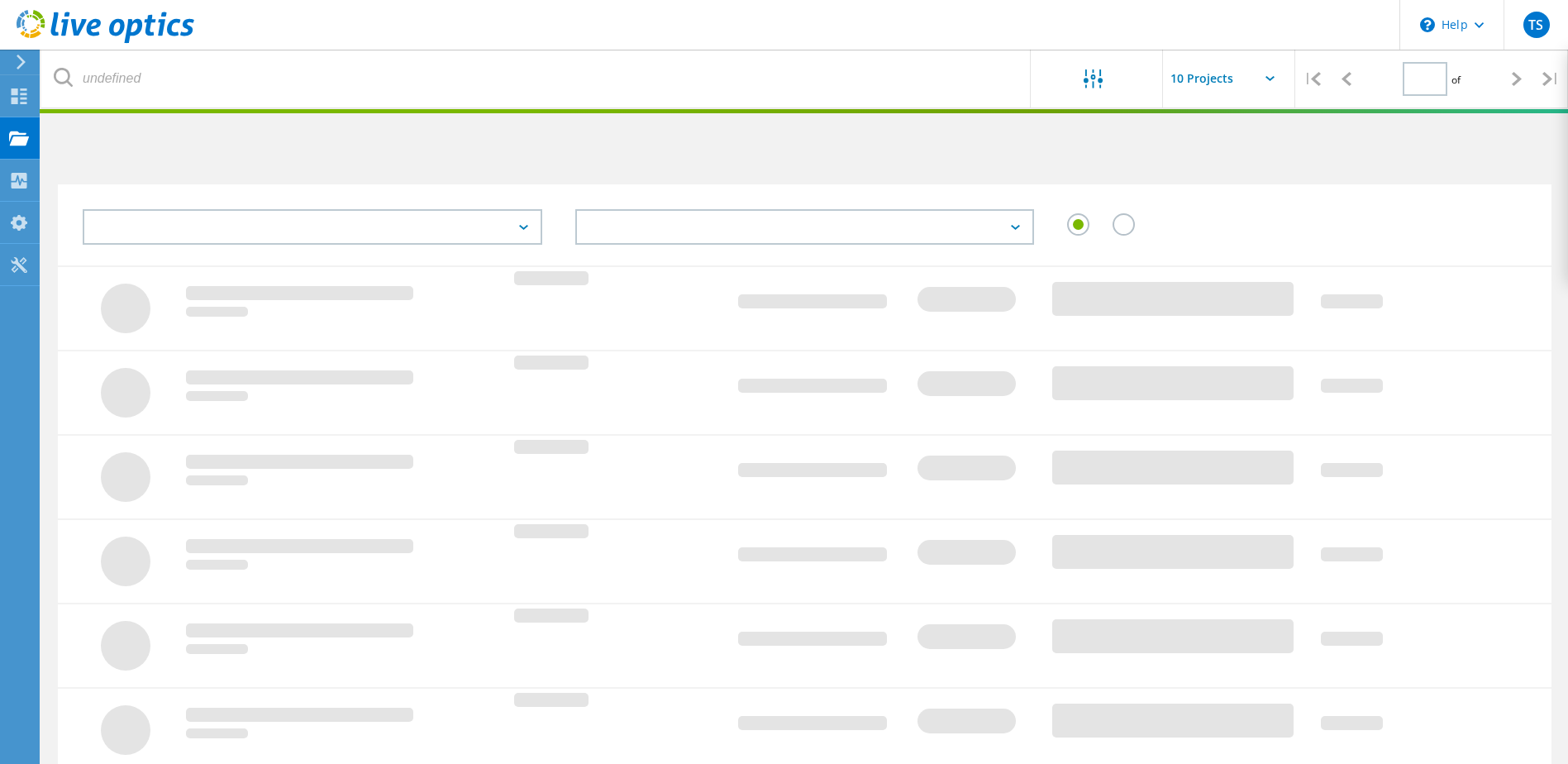
type input "1"
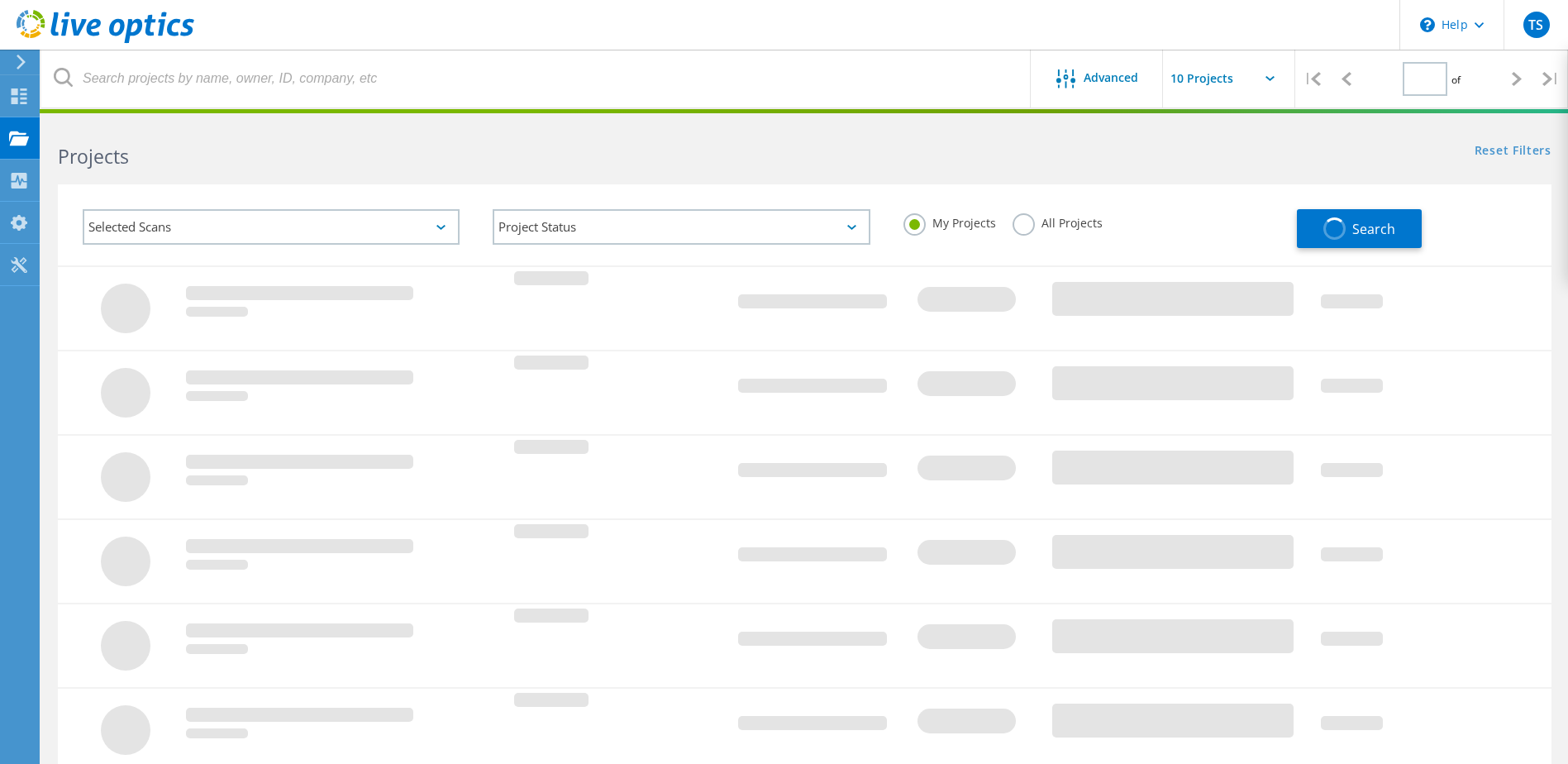
type input "1"
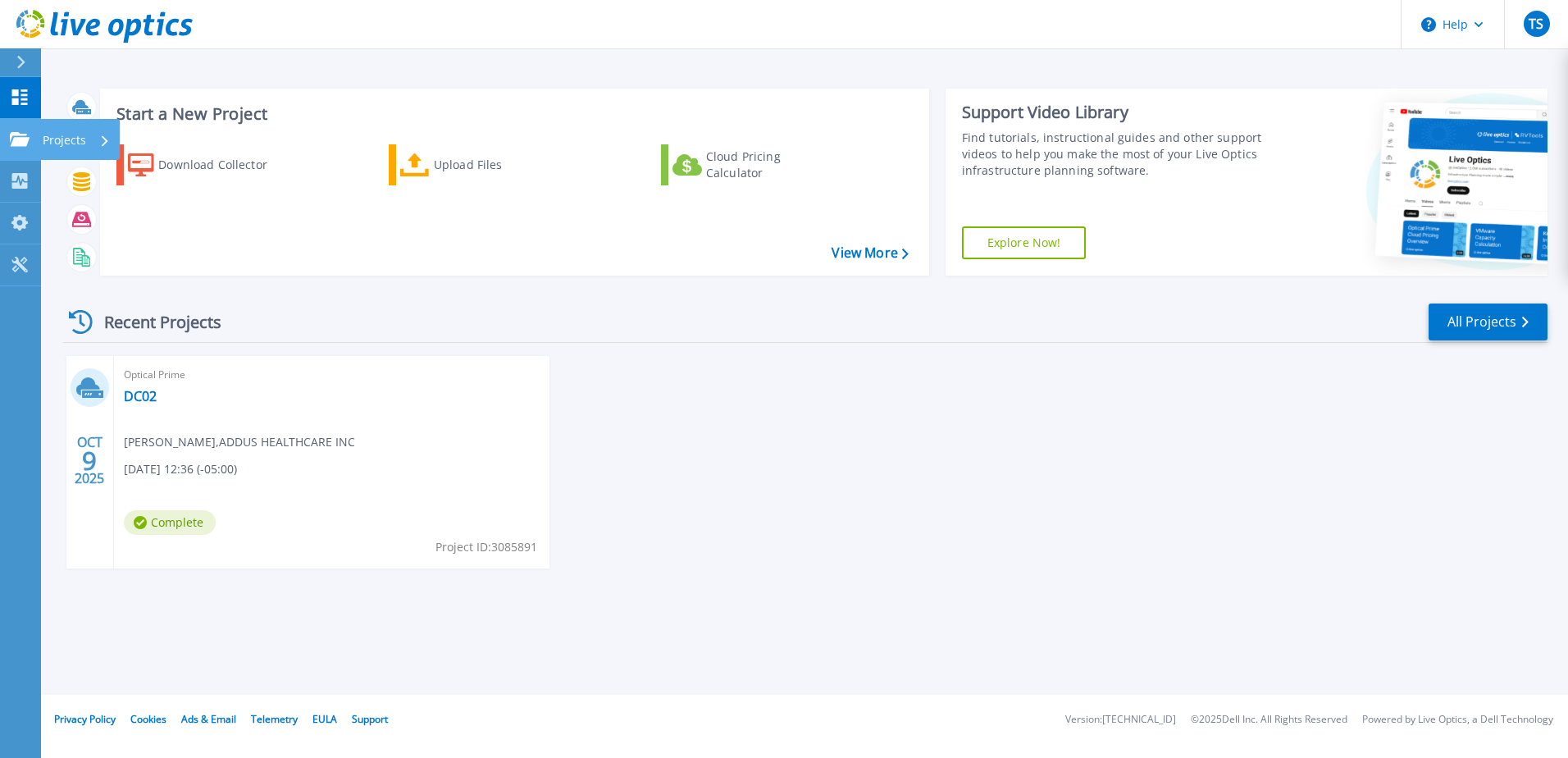
click at [21, 149] on link "Projects Projects" at bounding box center [21, 139] width 41 height 42
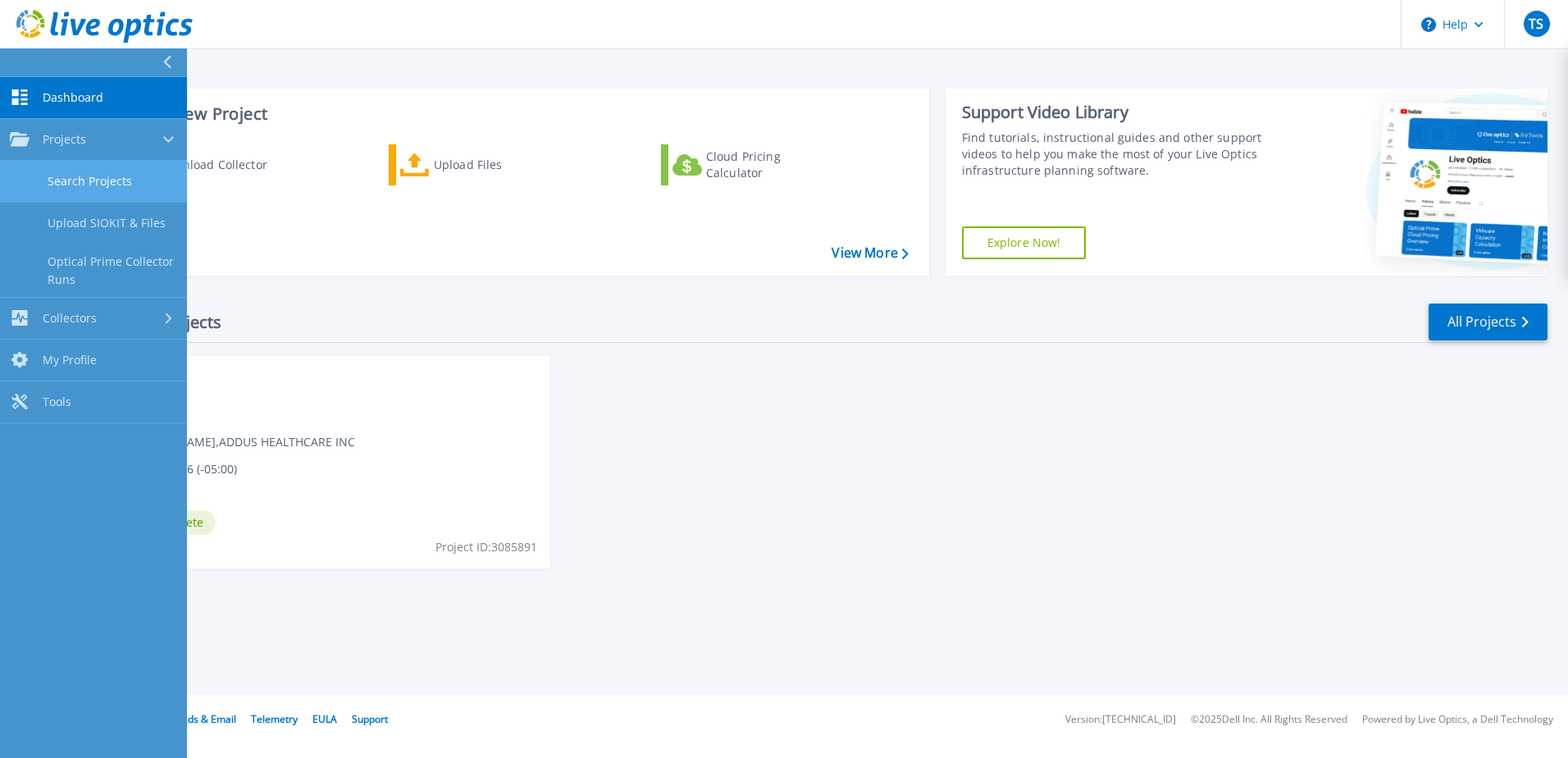
click at [44, 181] on link "Search Projects" at bounding box center [94, 181] width 187 height 42
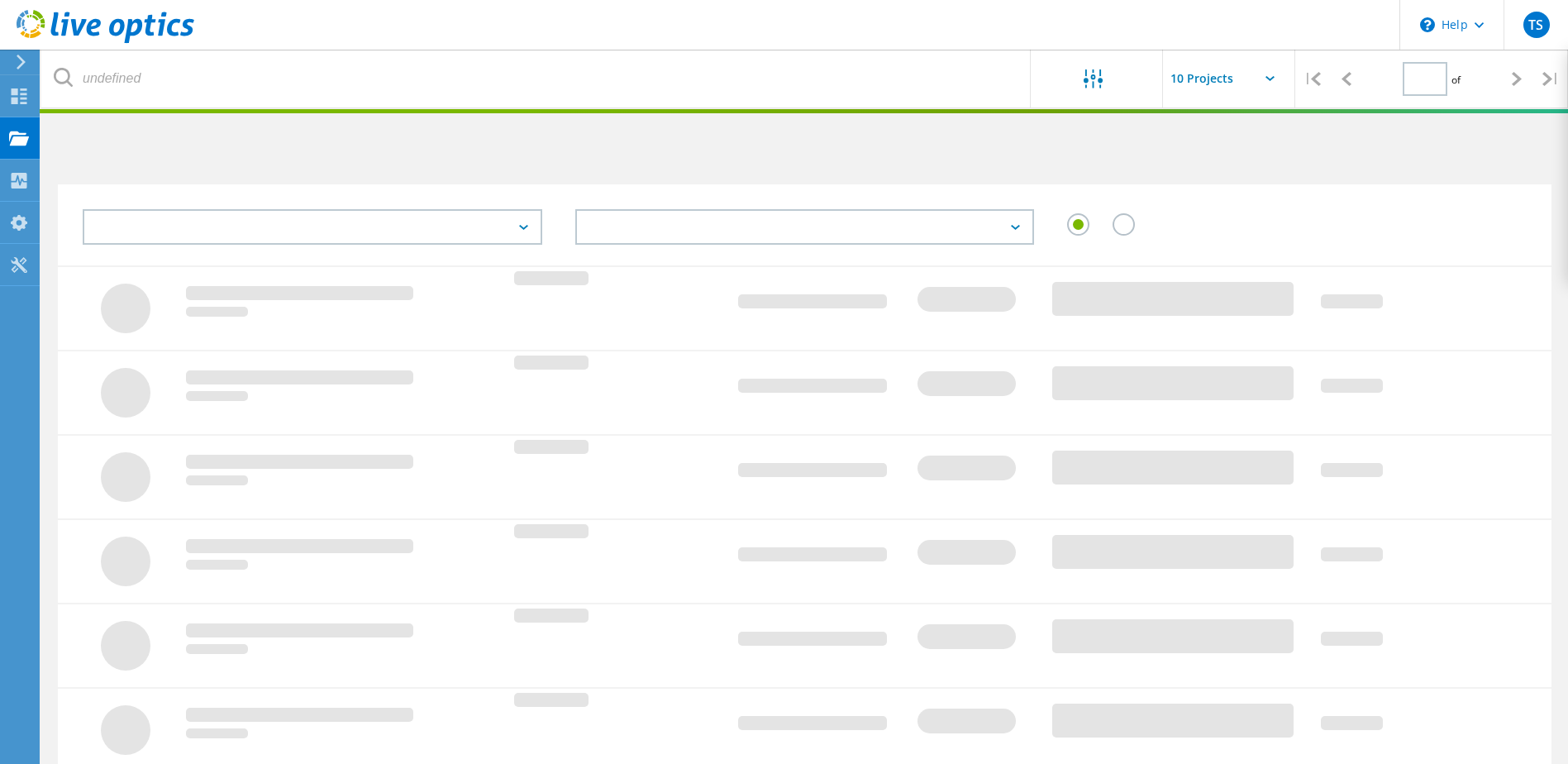
type input "1"
